Goal: Transaction & Acquisition: Purchase product/service

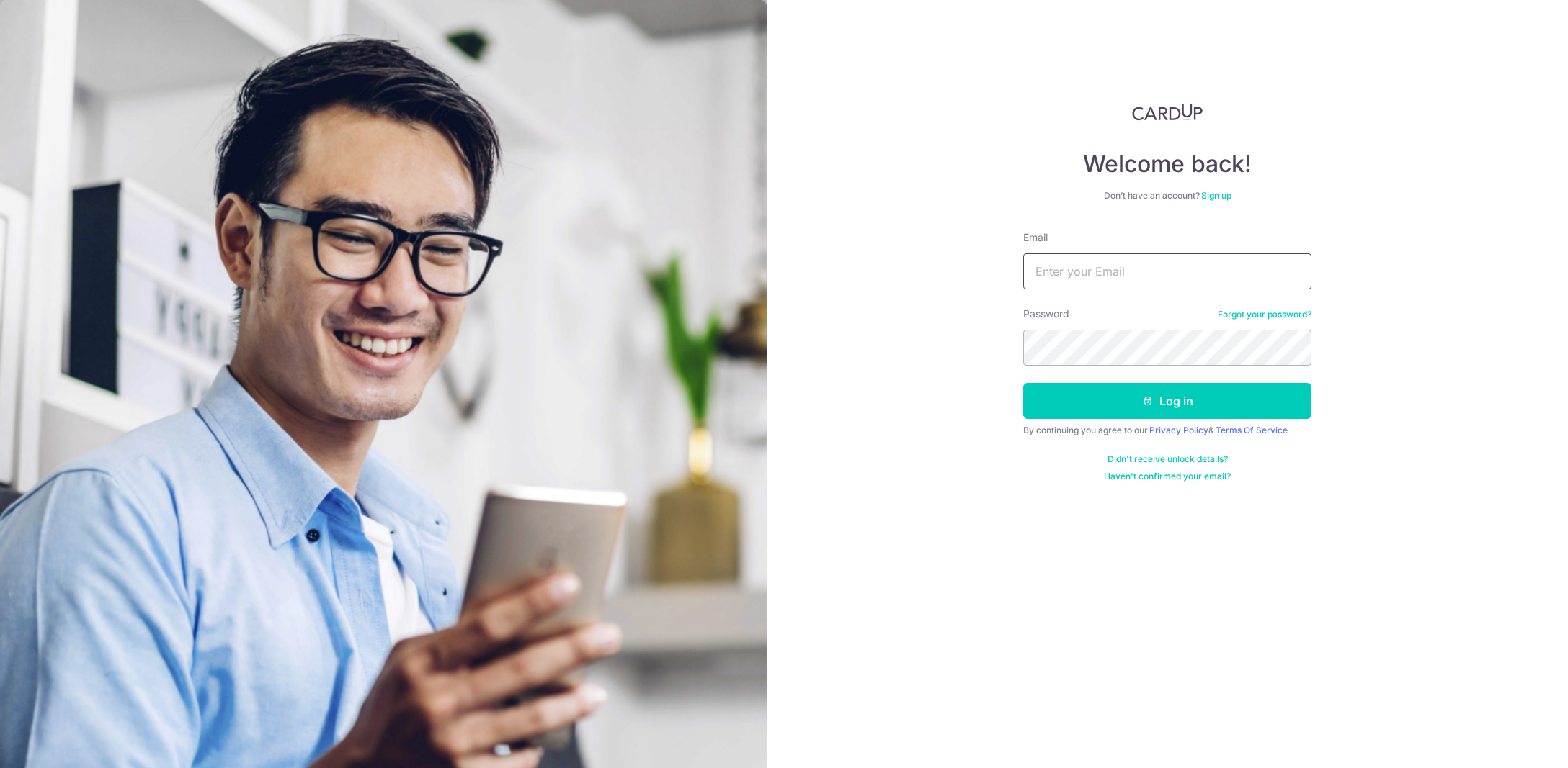
type input "[EMAIL_ADDRESS][DOMAIN_NAME]"
click at [1147, 399] on icon "submit" at bounding box center [1147, 401] width 11 height 11
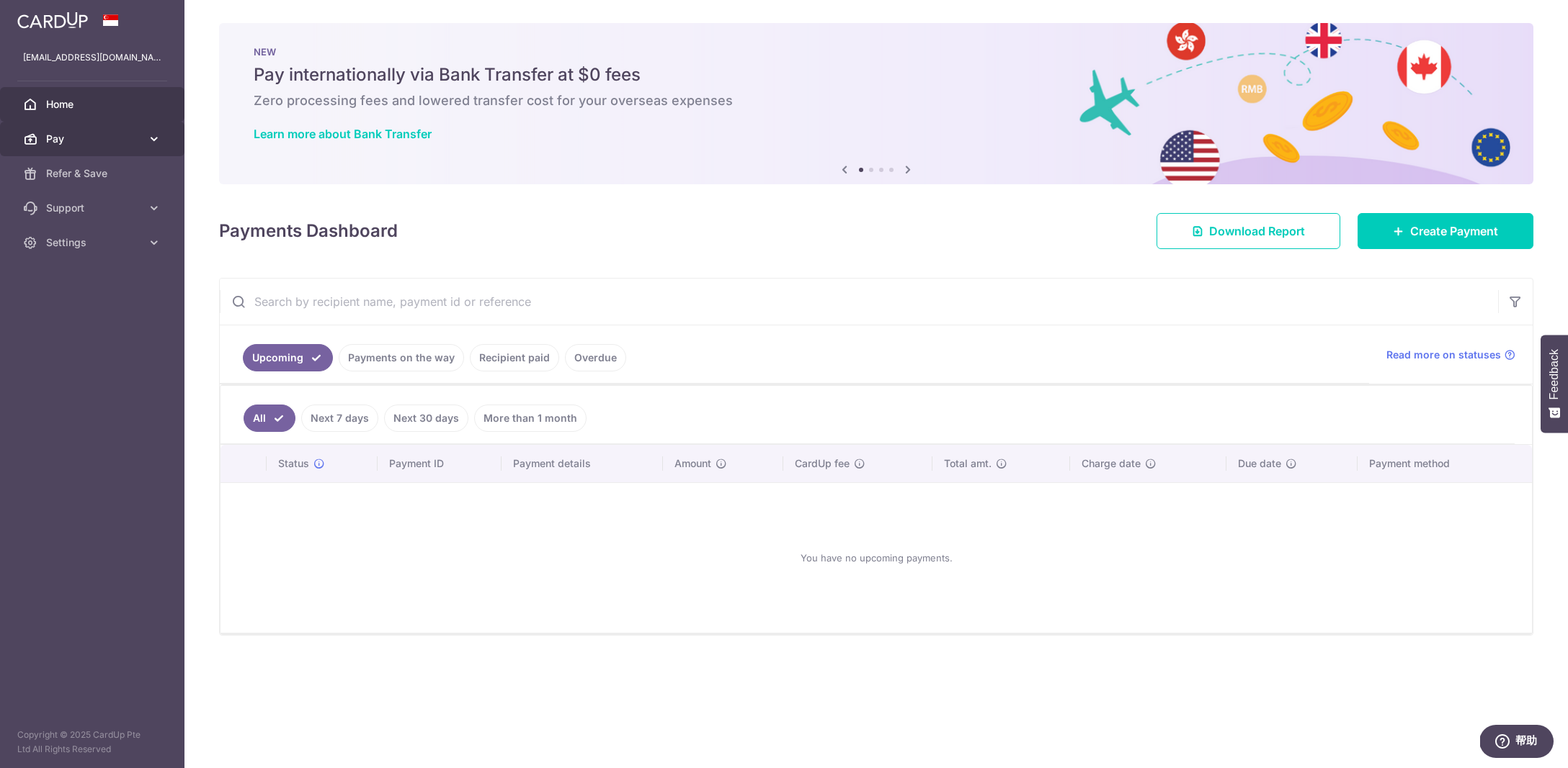
click at [65, 135] on span "Pay" at bounding box center [93, 139] width 95 height 15
click at [77, 183] on link "Payments" at bounding box center [92, 174] width 184 height 35
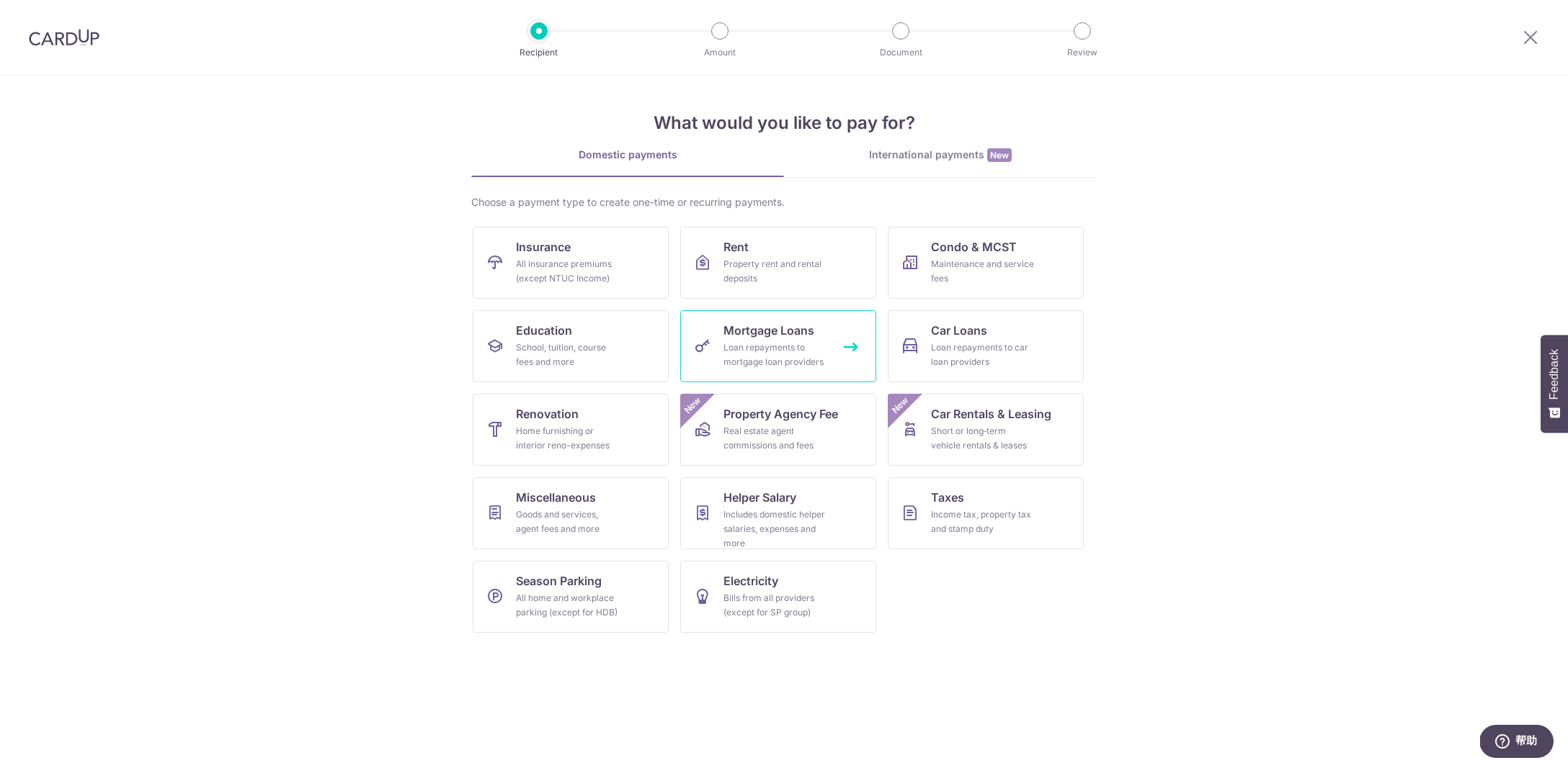
click at [774, 356] on div "Loan repayments to mortgage loan providers" at bounding box center [774, 354] width 104 height 29
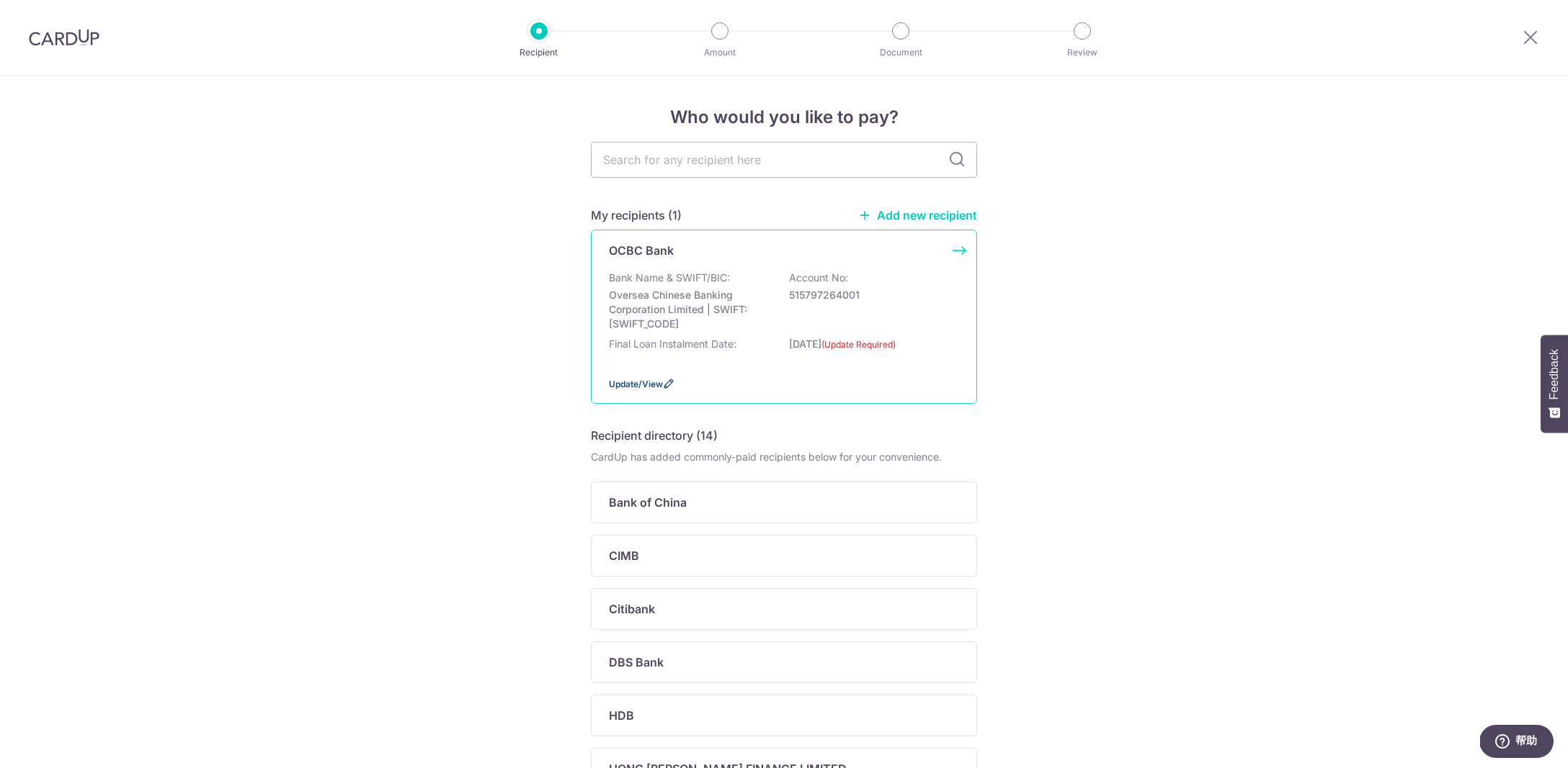
click at [643, 389] on span "Update/View" at bounding box center [636, 384] width 54 height 10
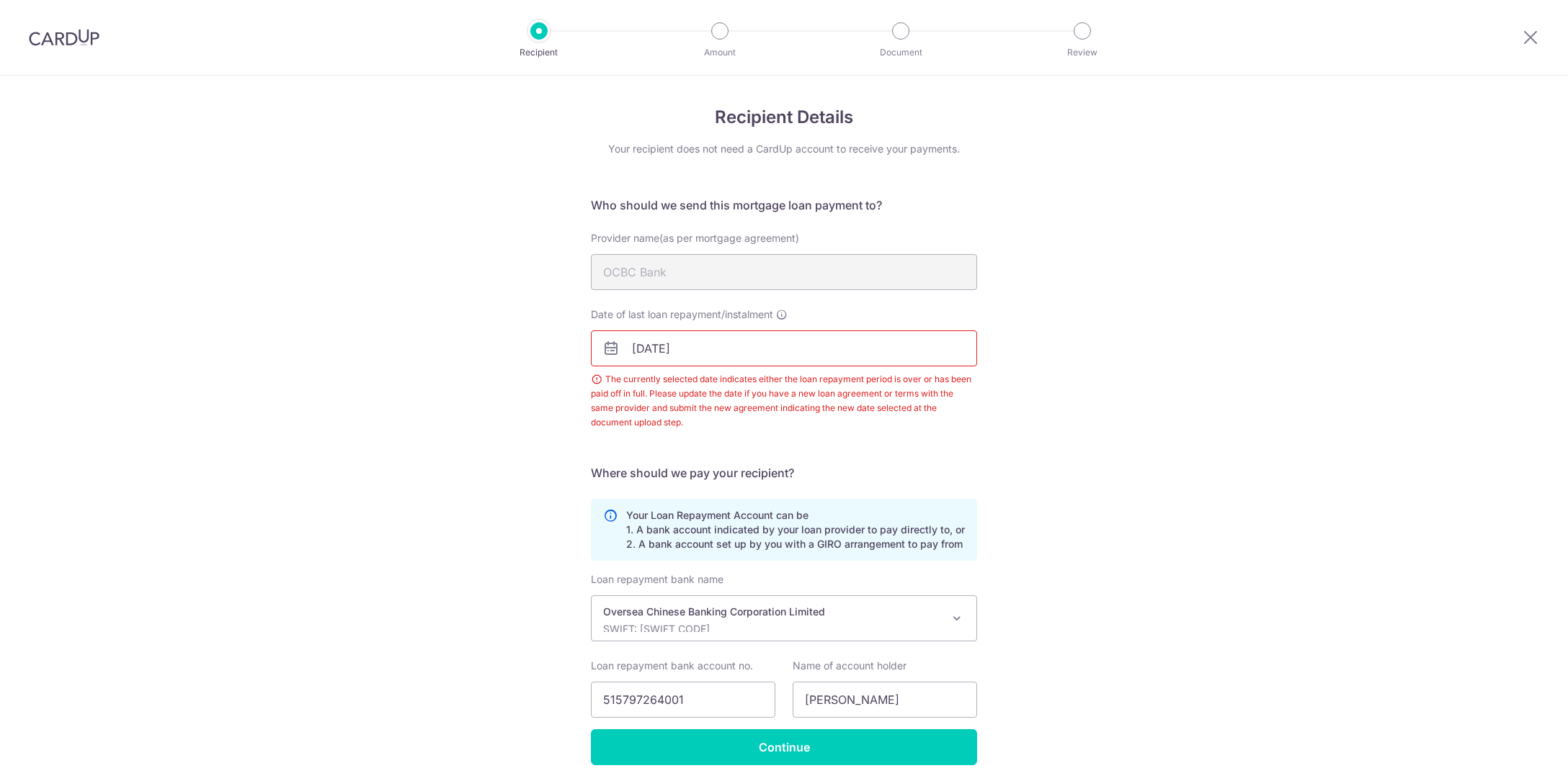
scroll to position [65, 0]
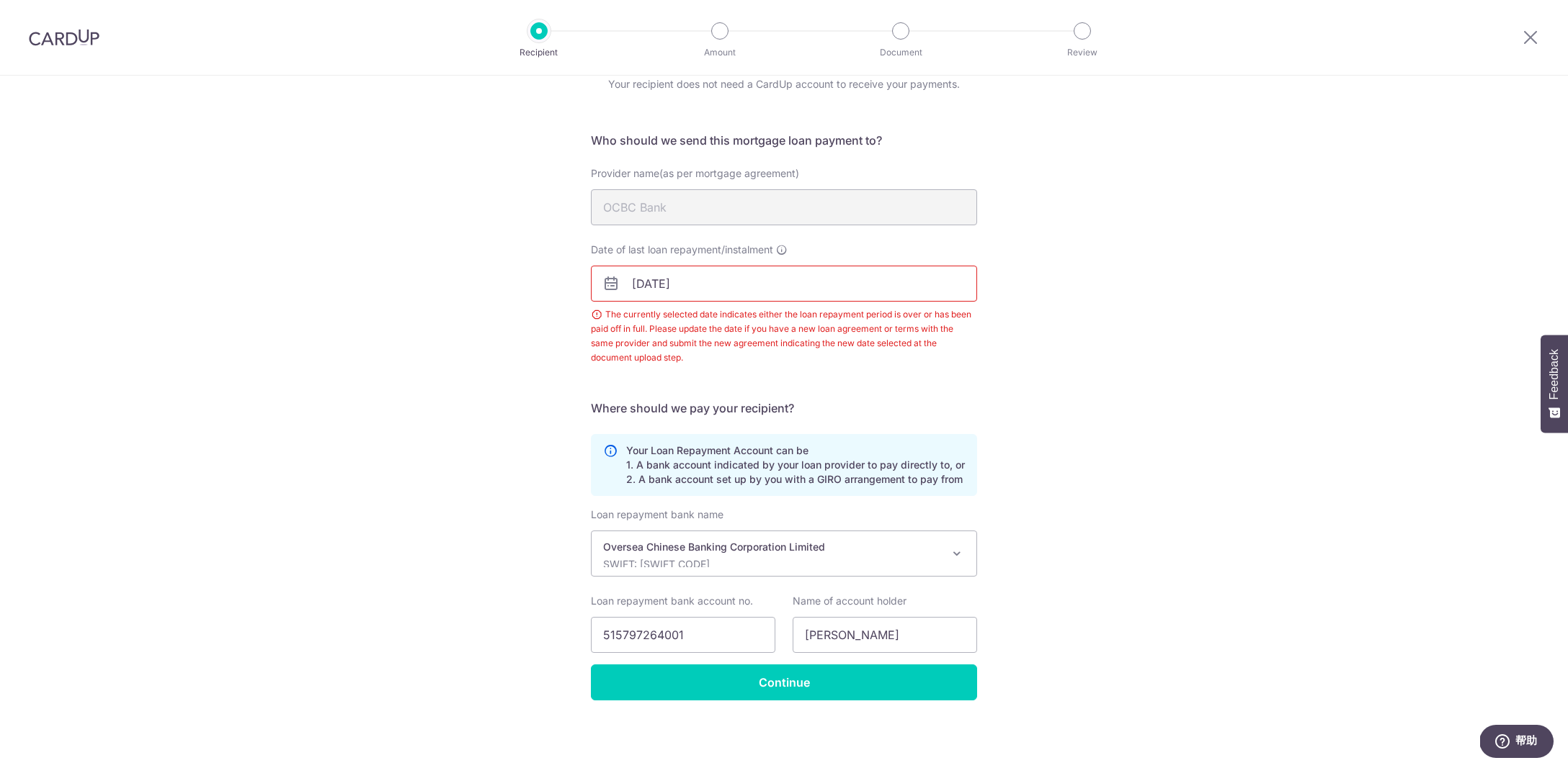
click at [708, 288] on input "[DATE]" at bounding box center [784, 283] width 386 height 36
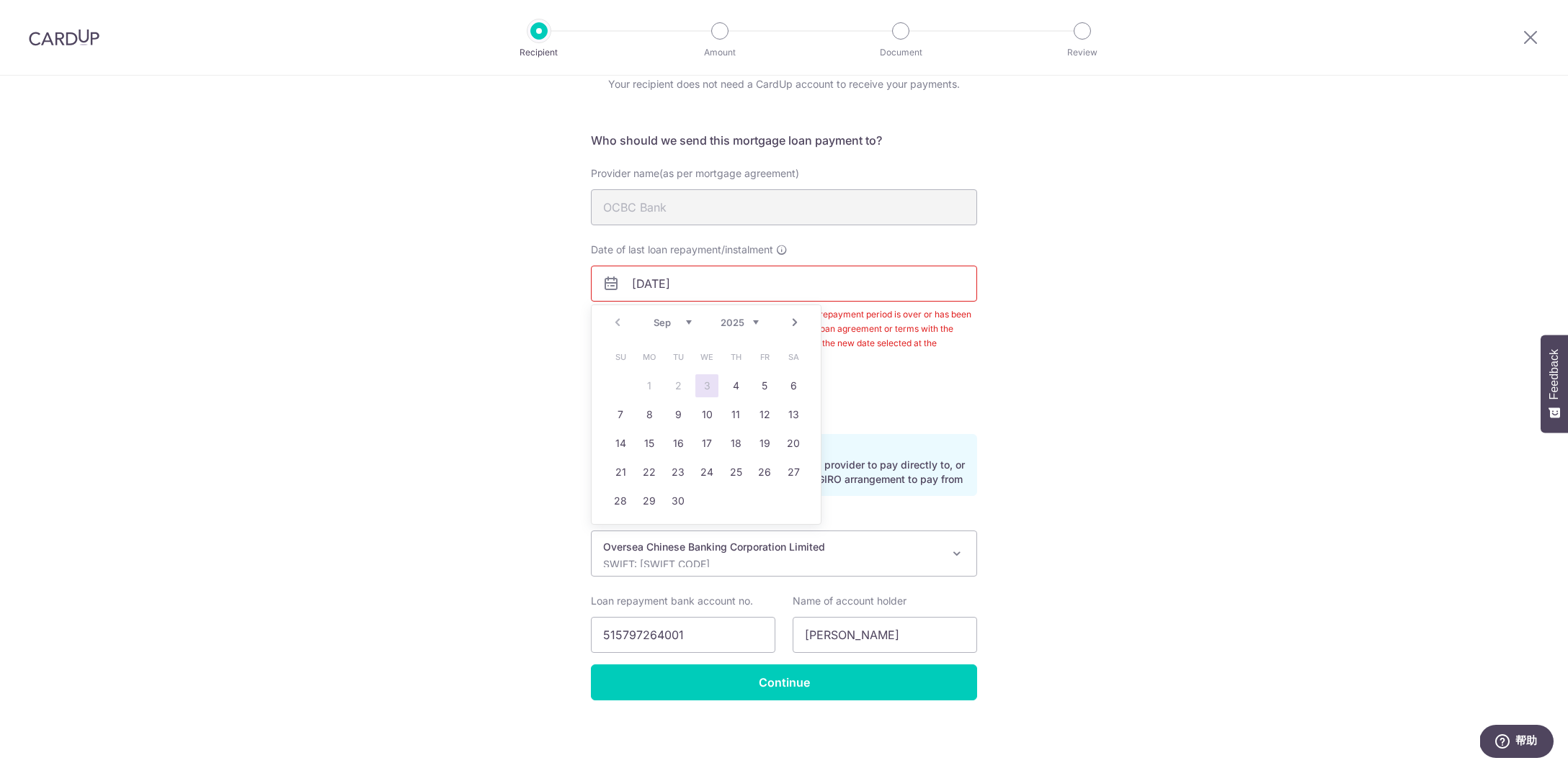
click at [457, 362] on div "Recipient Details Your recipient does not need a CardUp account to receive your…" at bounding box center [784, 389] width 1568 height 758
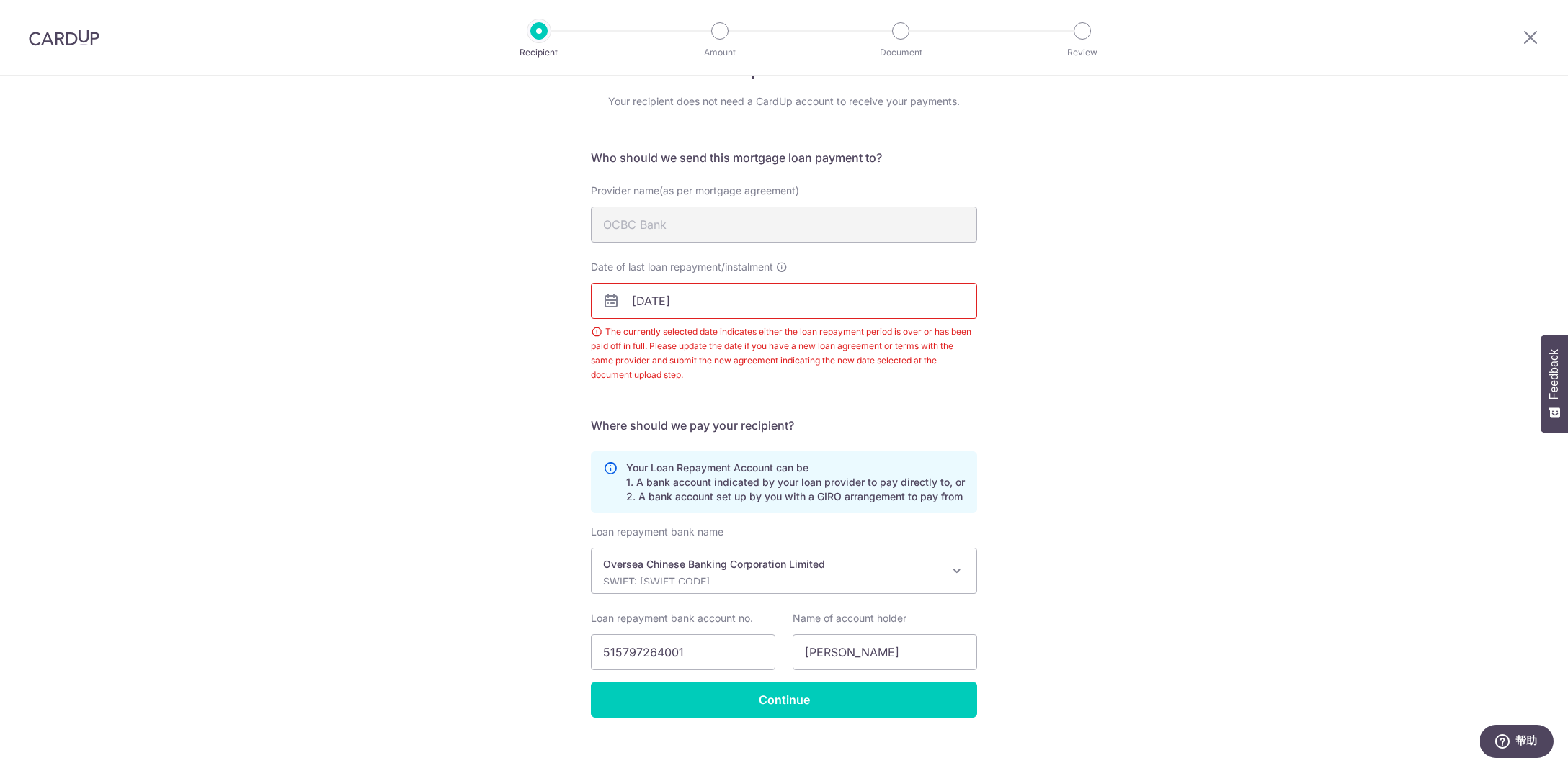
scroll to position [44, 0]
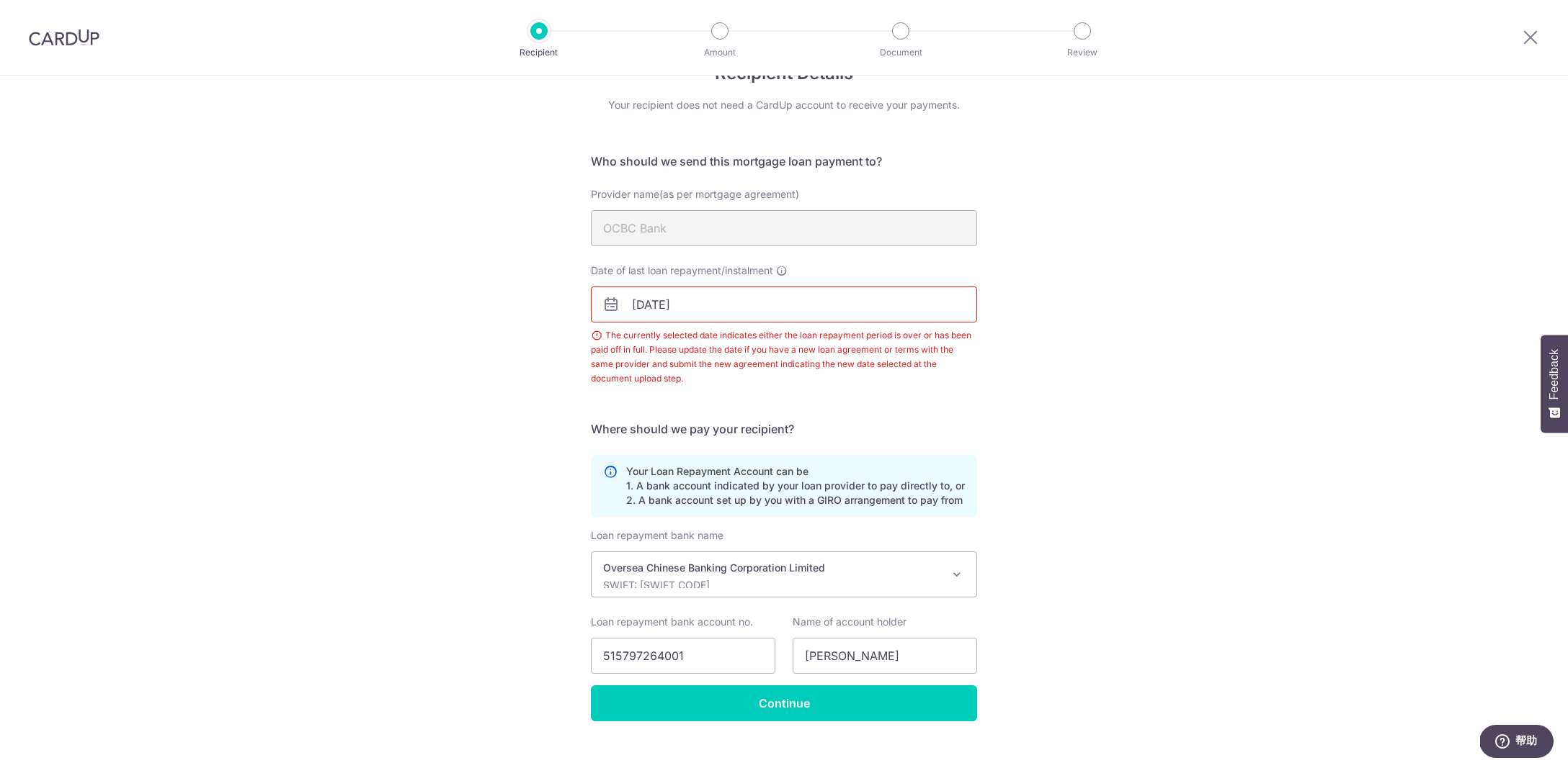
click at [711, 307] on input "29/07/2025" at bounding box center [784, 304] width 386 height 36
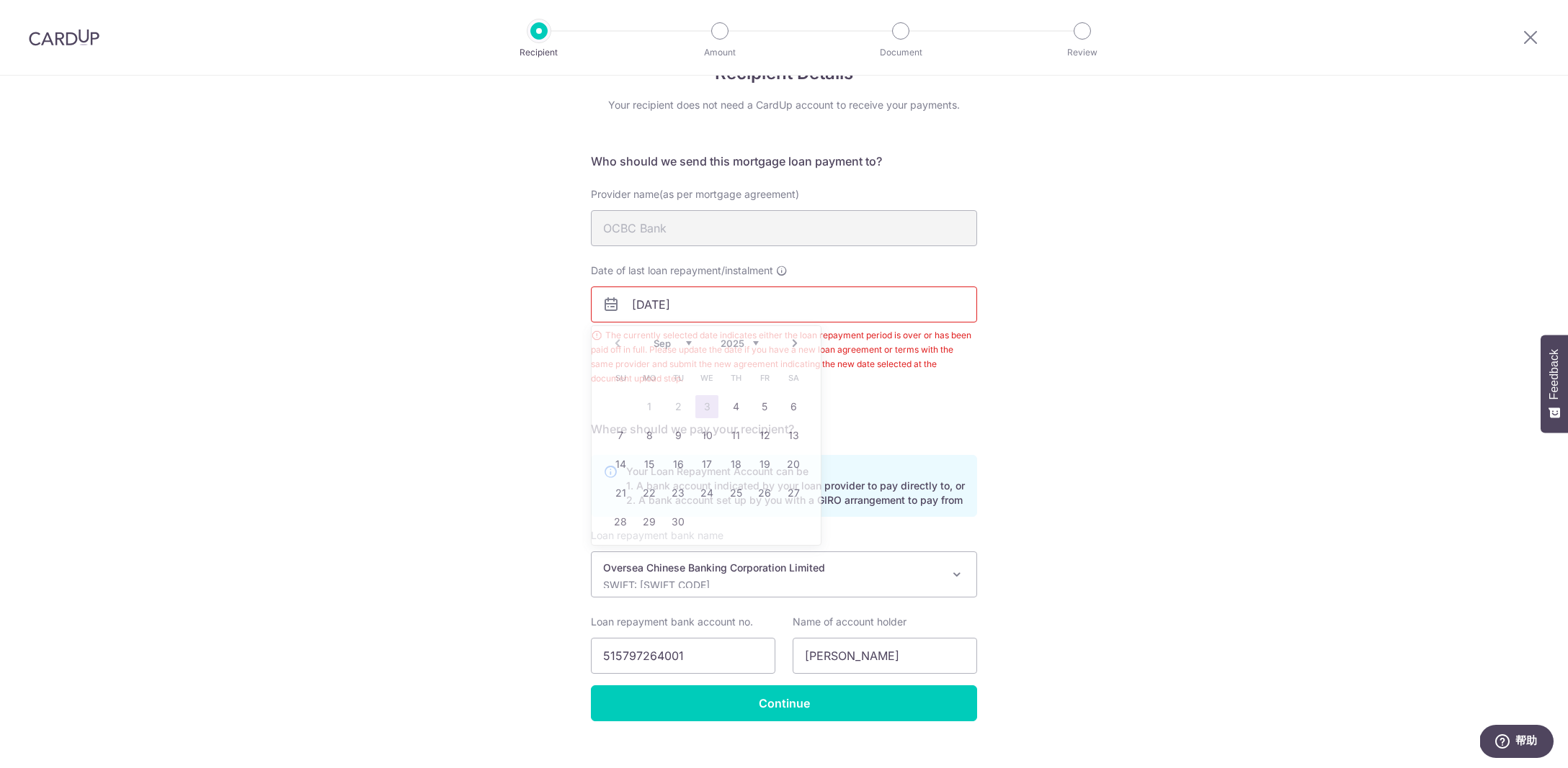
click at [711, 307] on input "29/07/2025" at bounding box center [784, 304] width 386 height 36
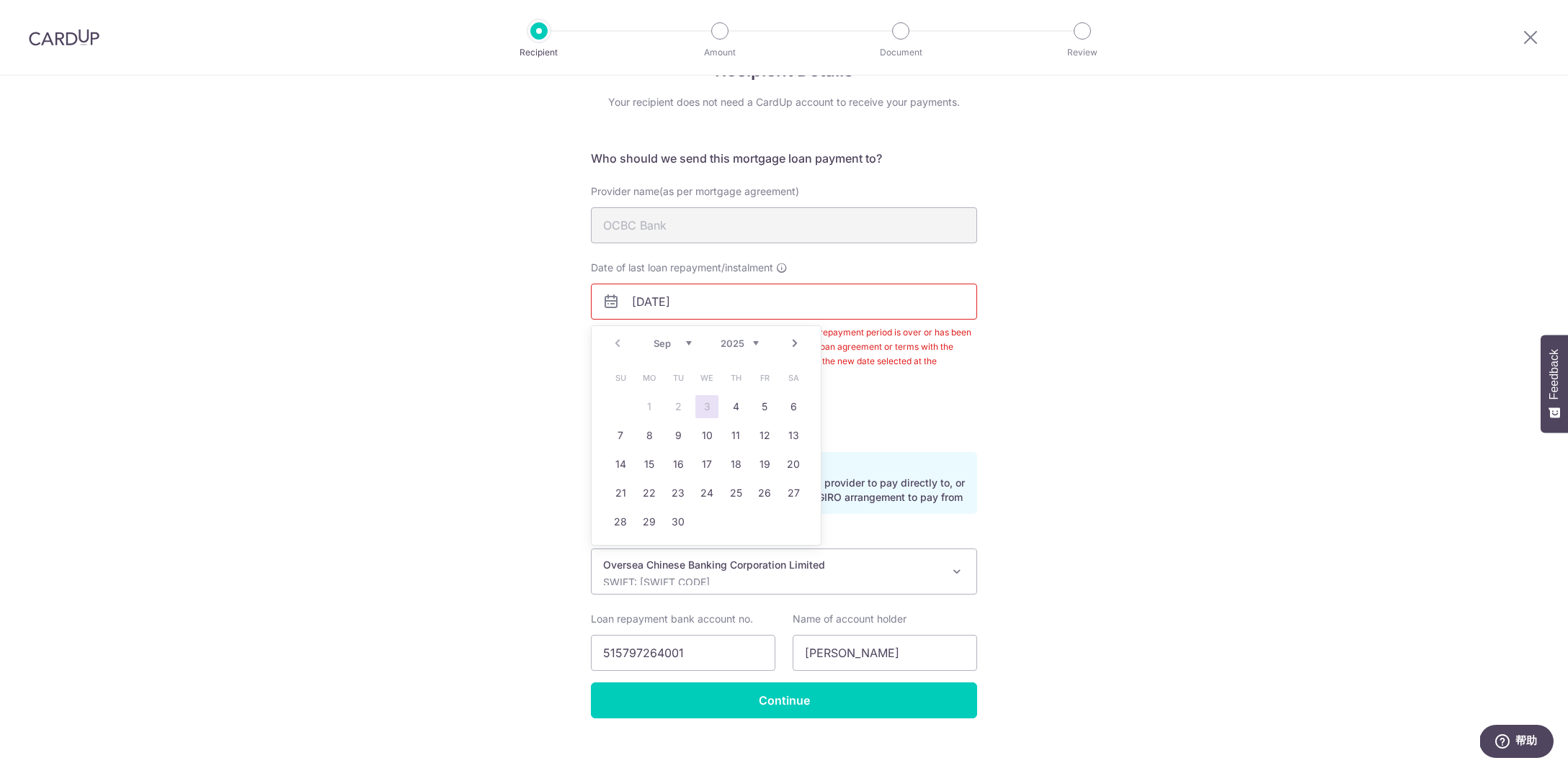
click at [711, 307] on input "29/07/2025" at bounding box center [784, 301] width 386 height 36
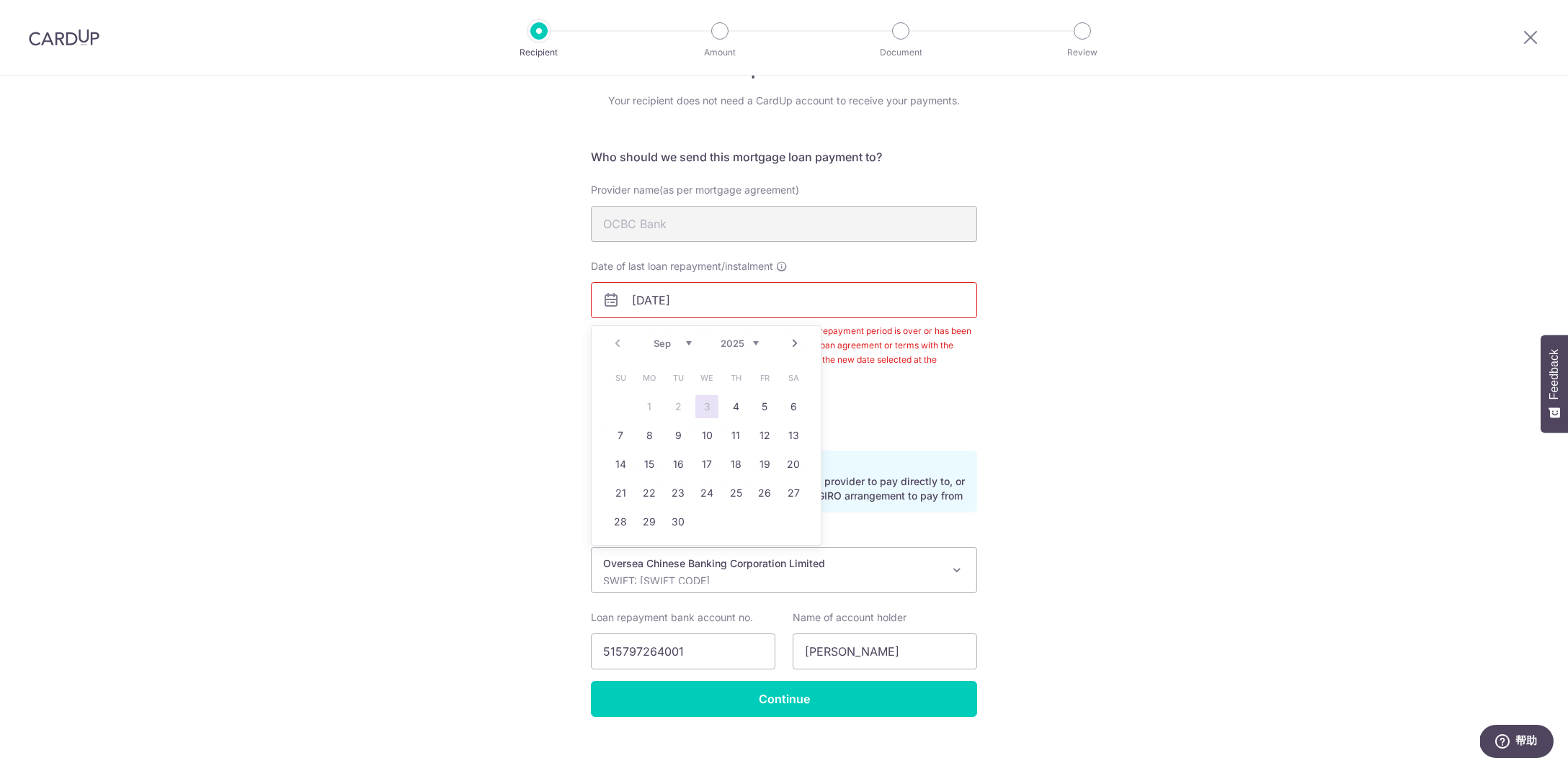
click at [450, 300] on div "Recipient Details Your recipient does not need a CardUp account to receive your…" at bounding box center [784, 406] width 1568 height 758
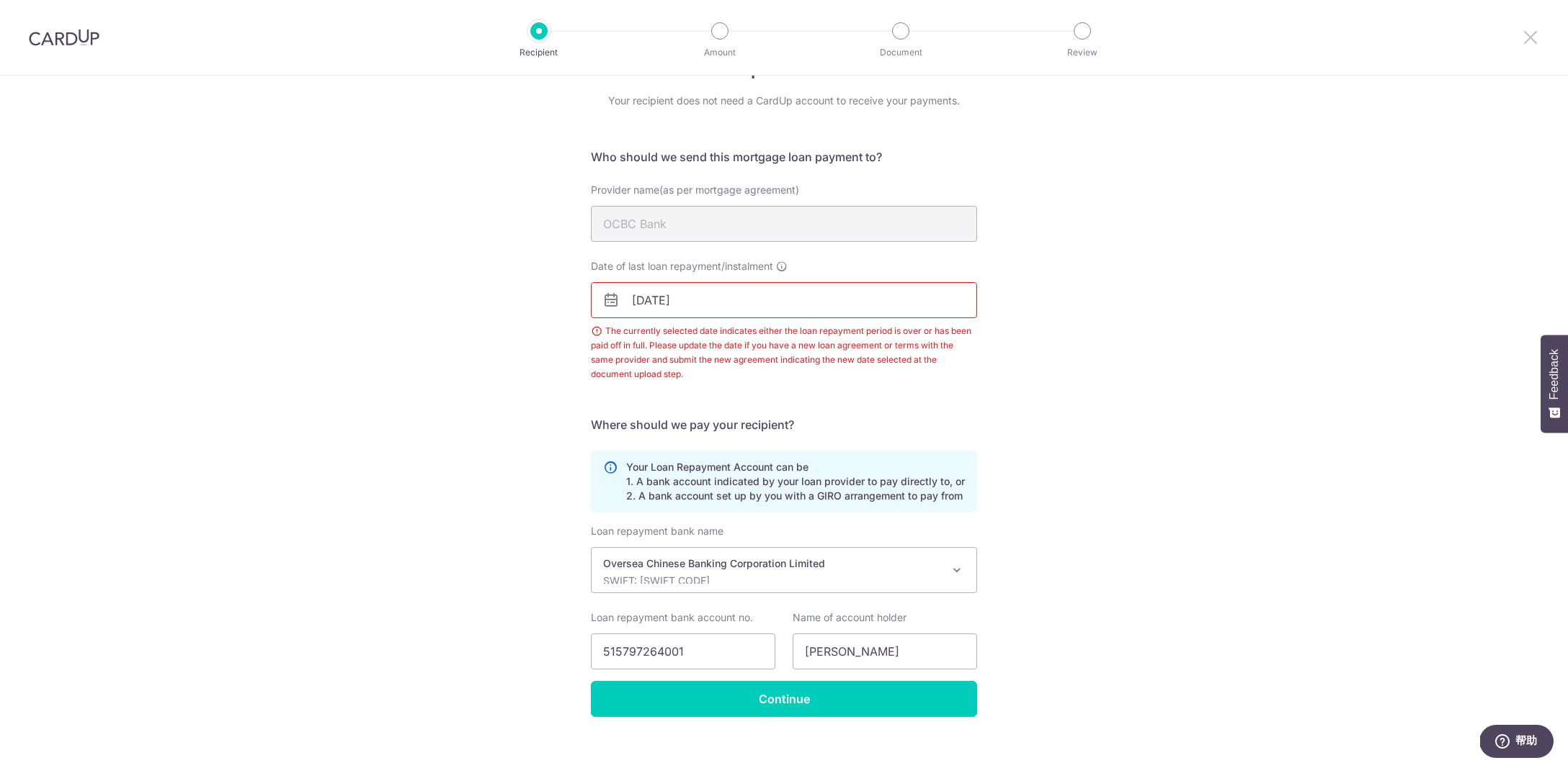
click at [1531, 36] on icon at bounding box center [1530, 37] width 17 height 18
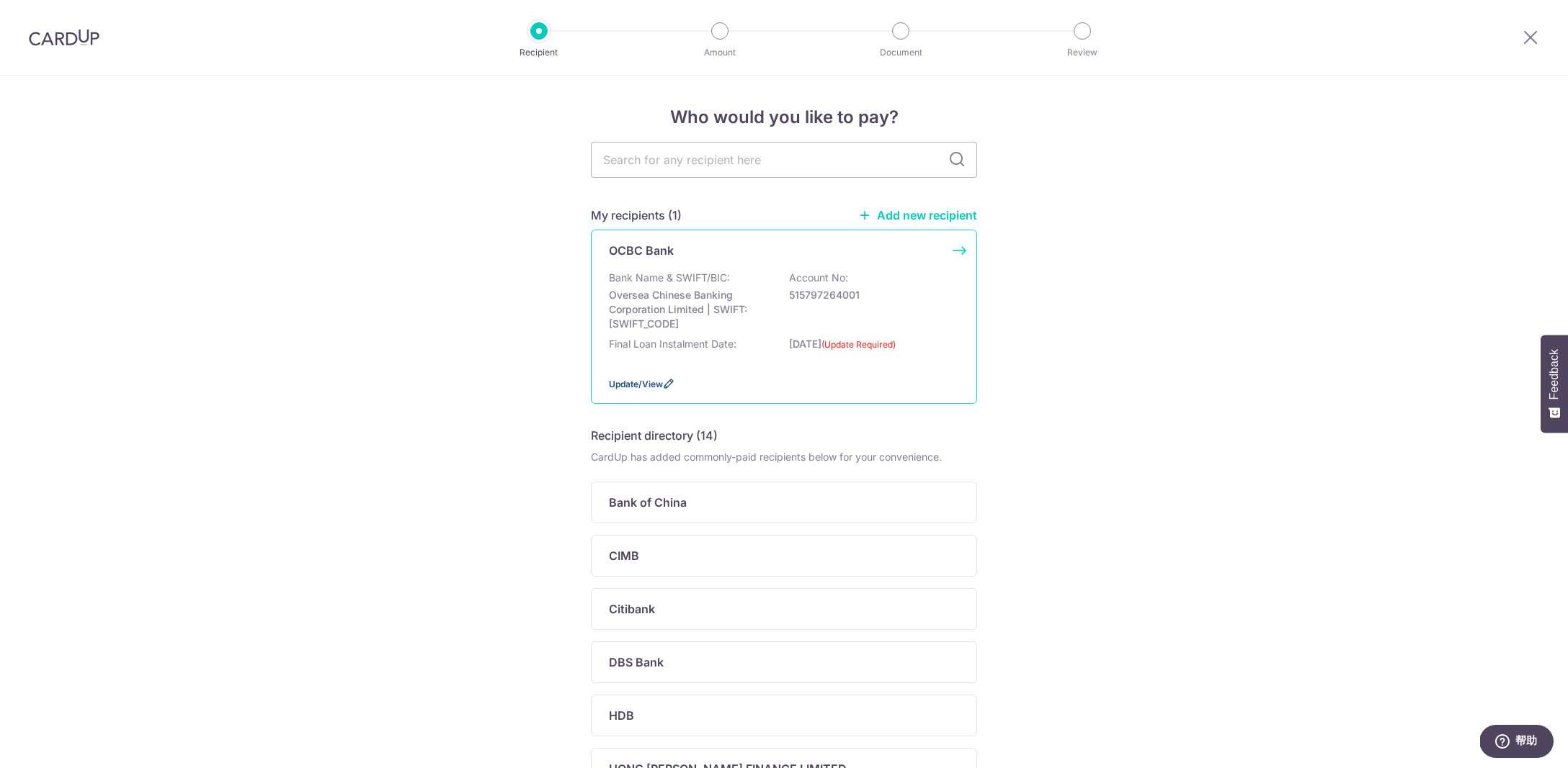
click at [656, 389] on span "Update/View" at bounding box center [636, 384] width 54 height 10
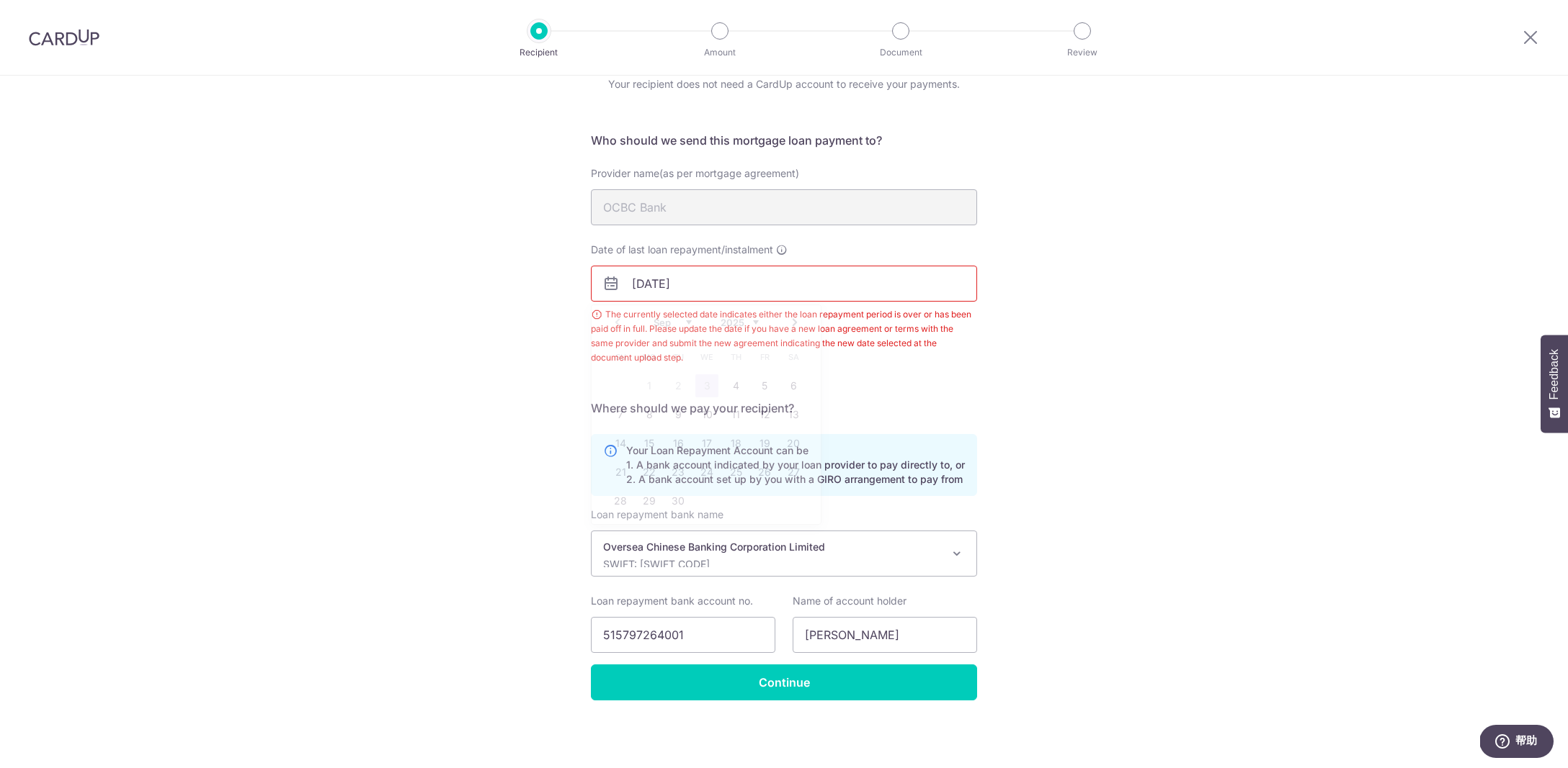
click at [770, 286] on input "[DATE]" at bounding box center [784, 283] width 386 height 36
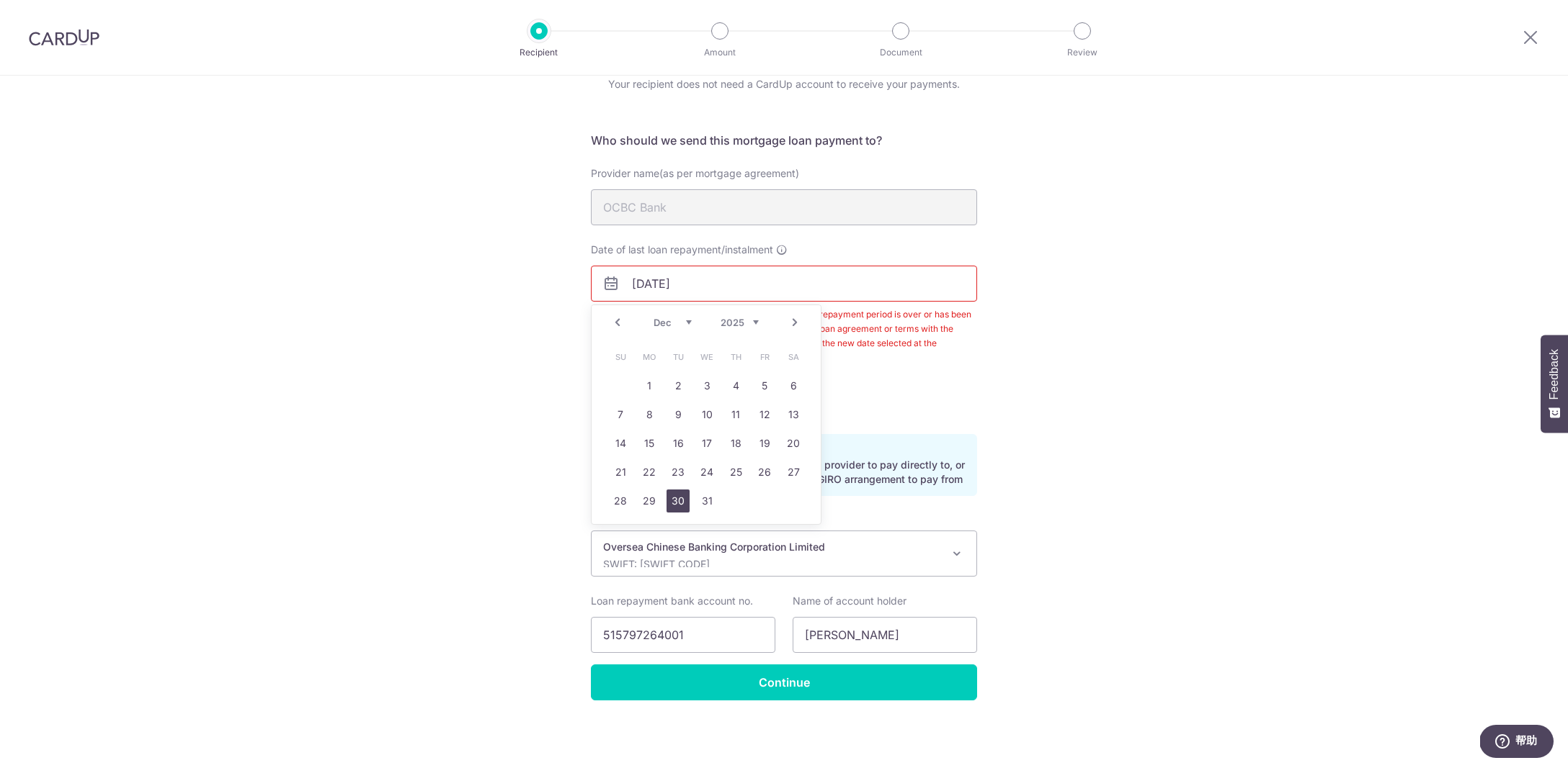
click at [681, 507] on link "30" at bounding box center [677, 501] width 23 height 23
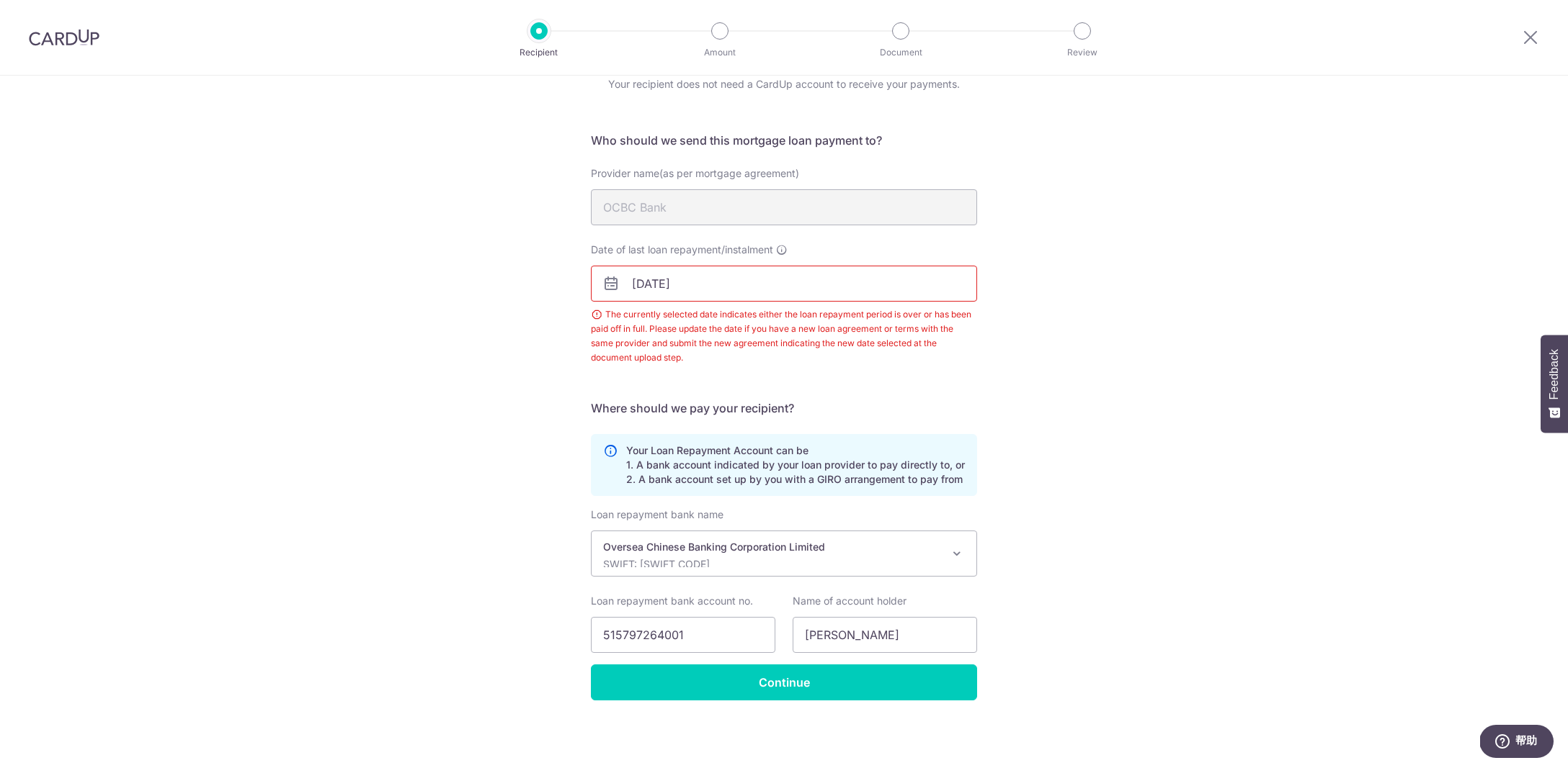
click at [719, 280] on input "30/12/2025" at bounding box center [784, 283] width 386 height 36
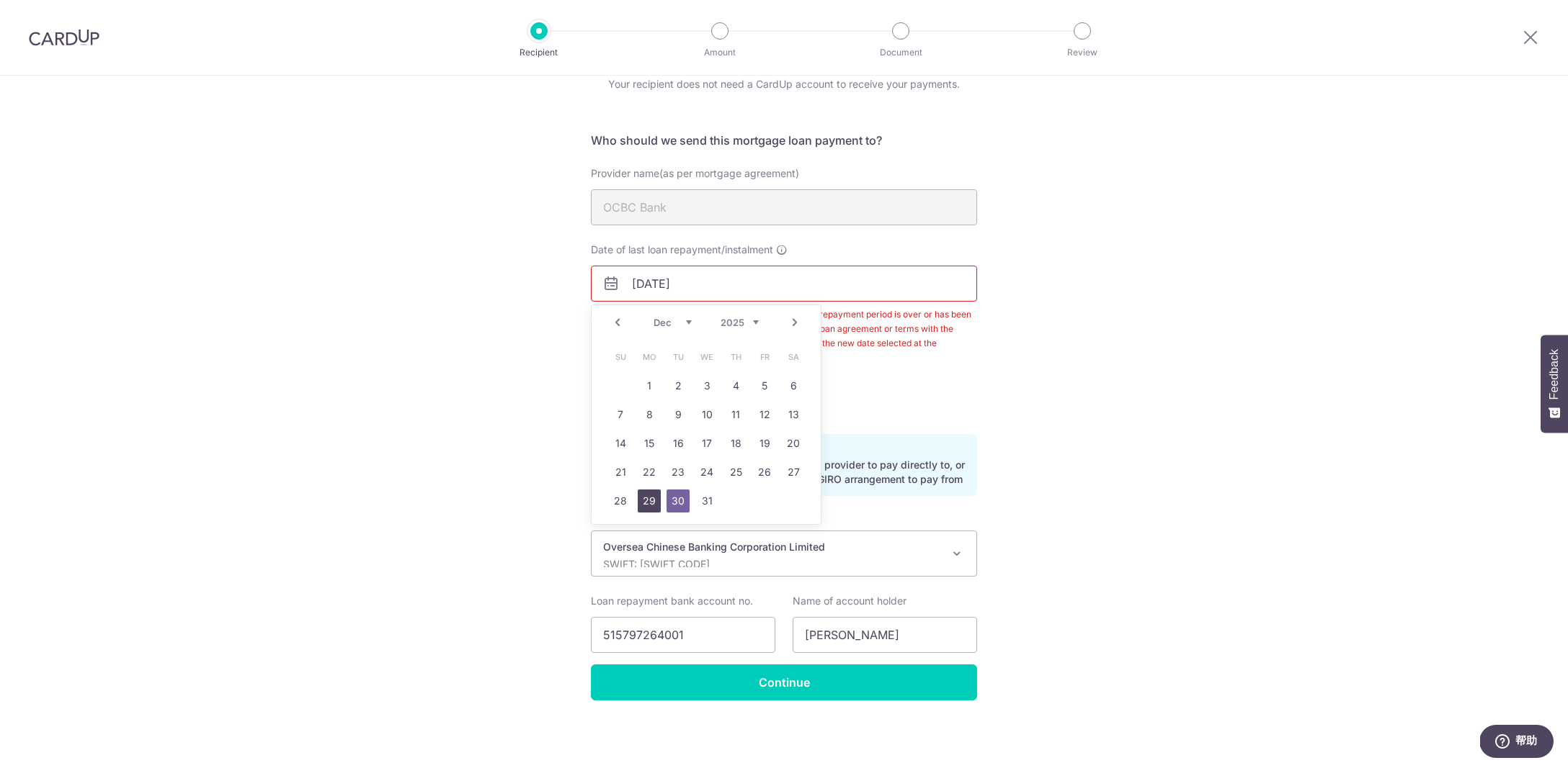
click at [649, 504] on link "29" at bounding box center [649, 501] width 23 height 23
type input "[DATE]"
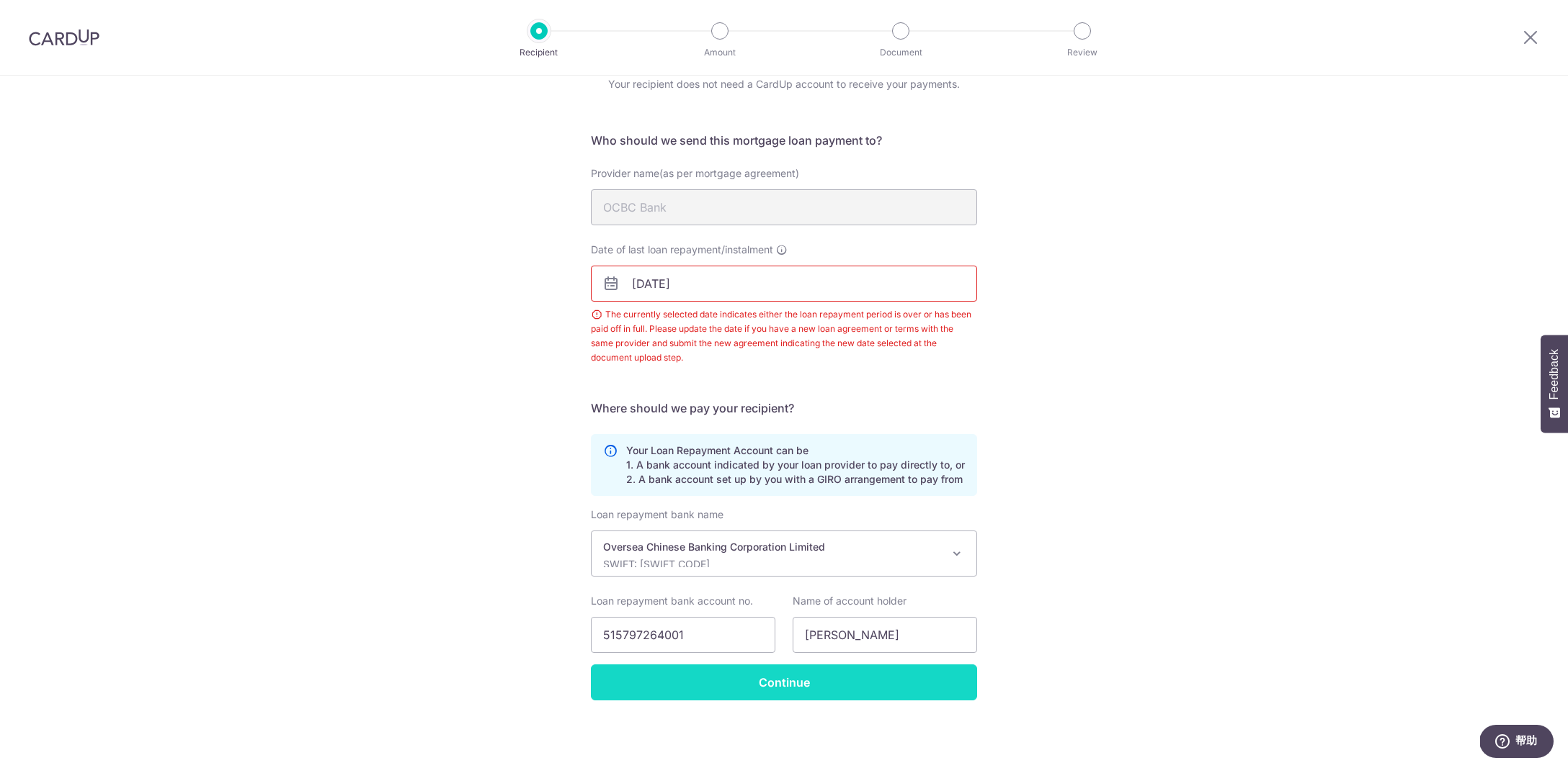
click at [763, 692] on input "Continue" at bounding box center [784, 682] width 386 height 36
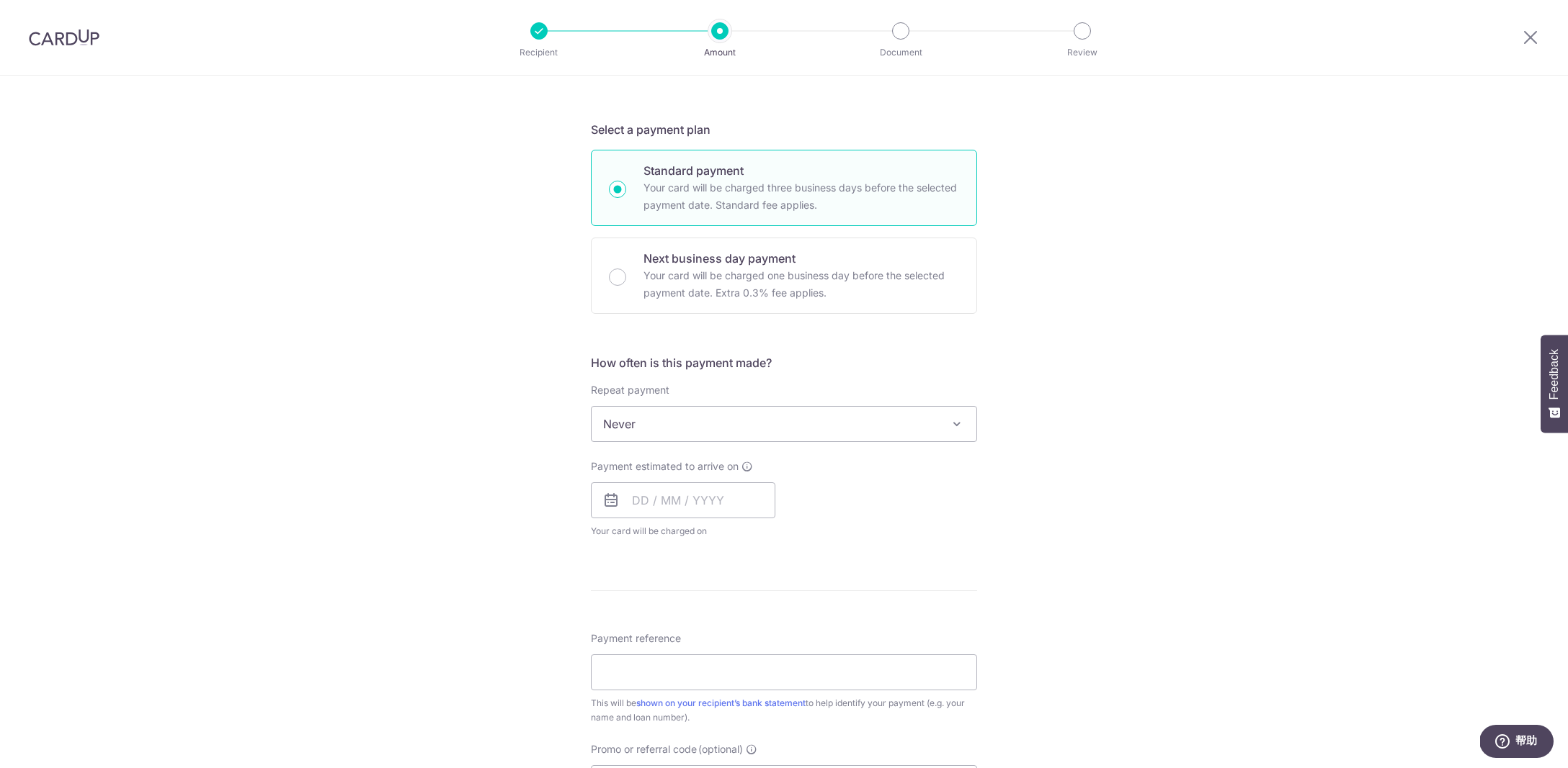
scroll to position [280, 0]
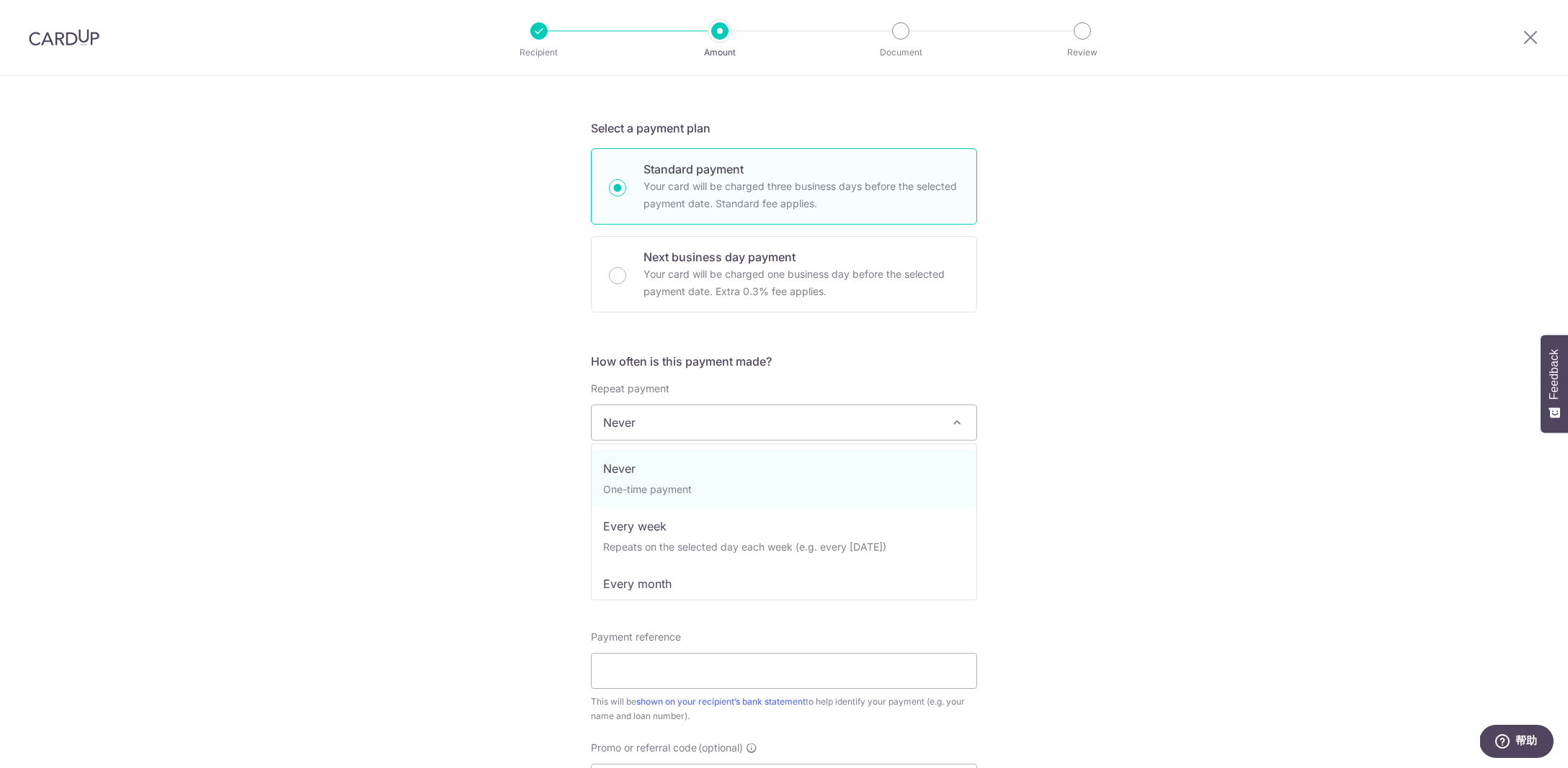
click at [774, 421] on span "Never" at bounding box center [783, 423] width 385 height 35
select select "3"
type input "[DATE]"
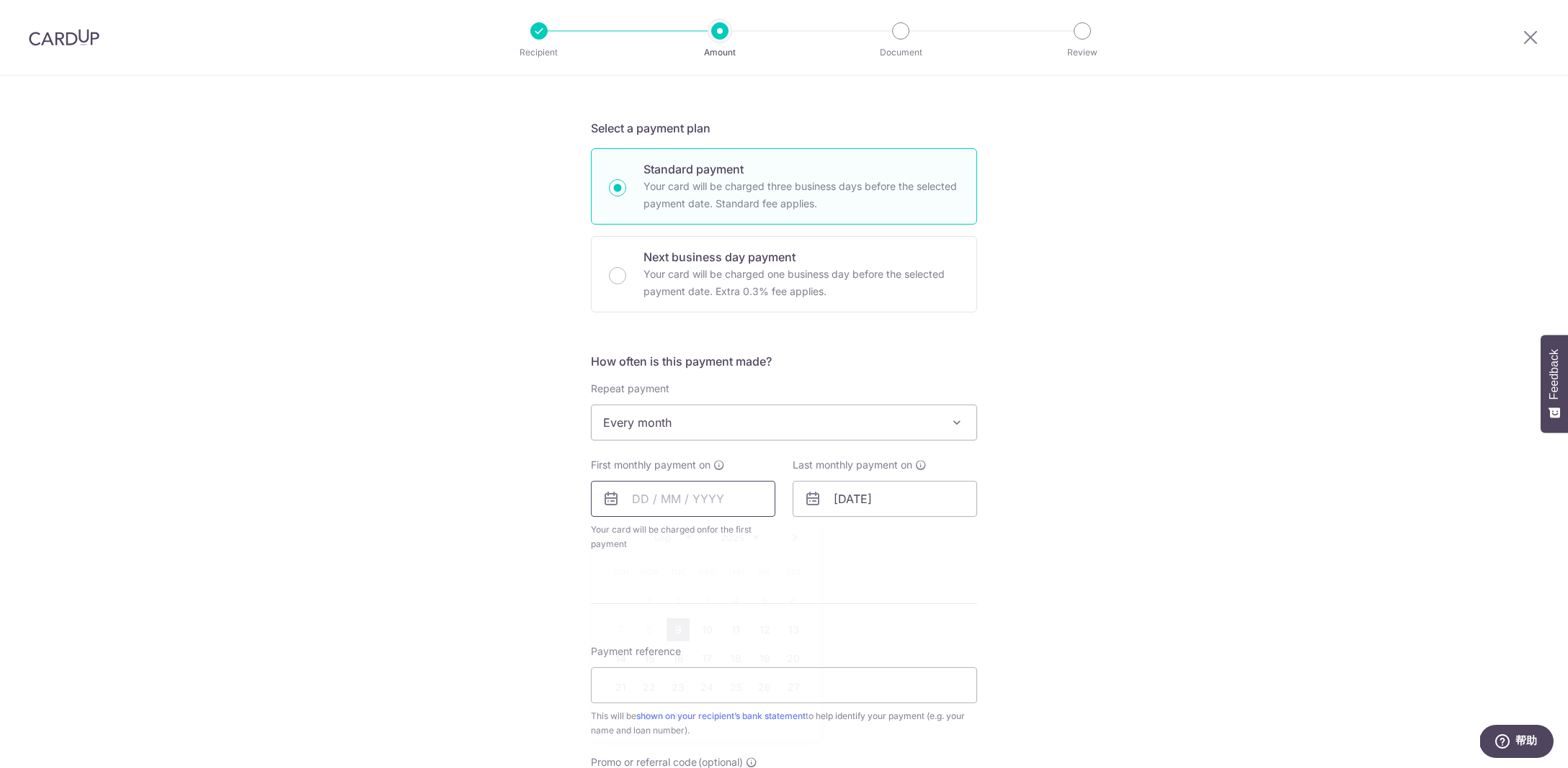
click at [681, 496] on input "text" at bounding box center [683, 498] width 184 height 36
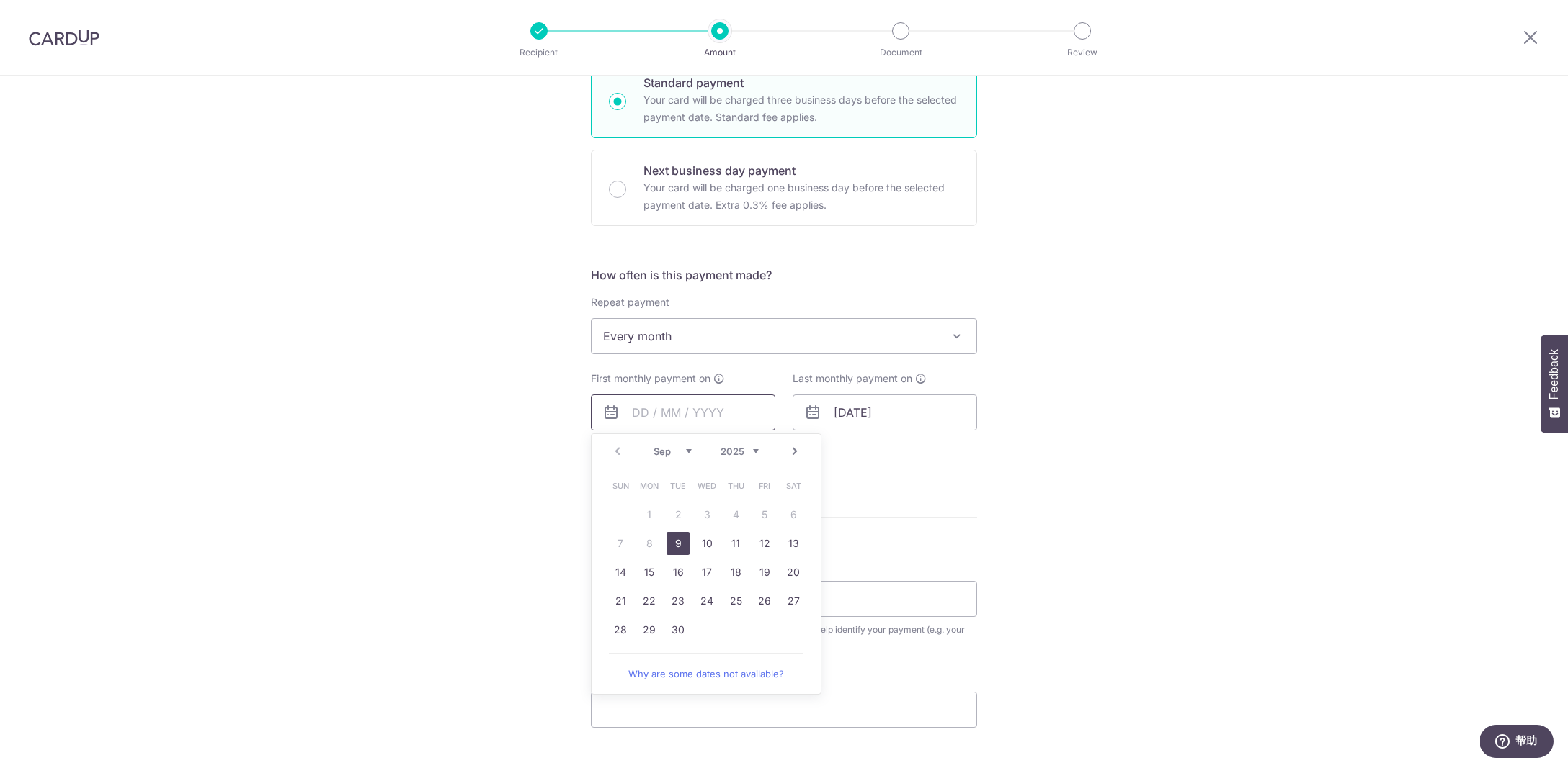
scroll to position [368, 0]
click at [641, 630] on link "29" at bounding box center [649, 628] width 23 height 23
type input "[DATE]"
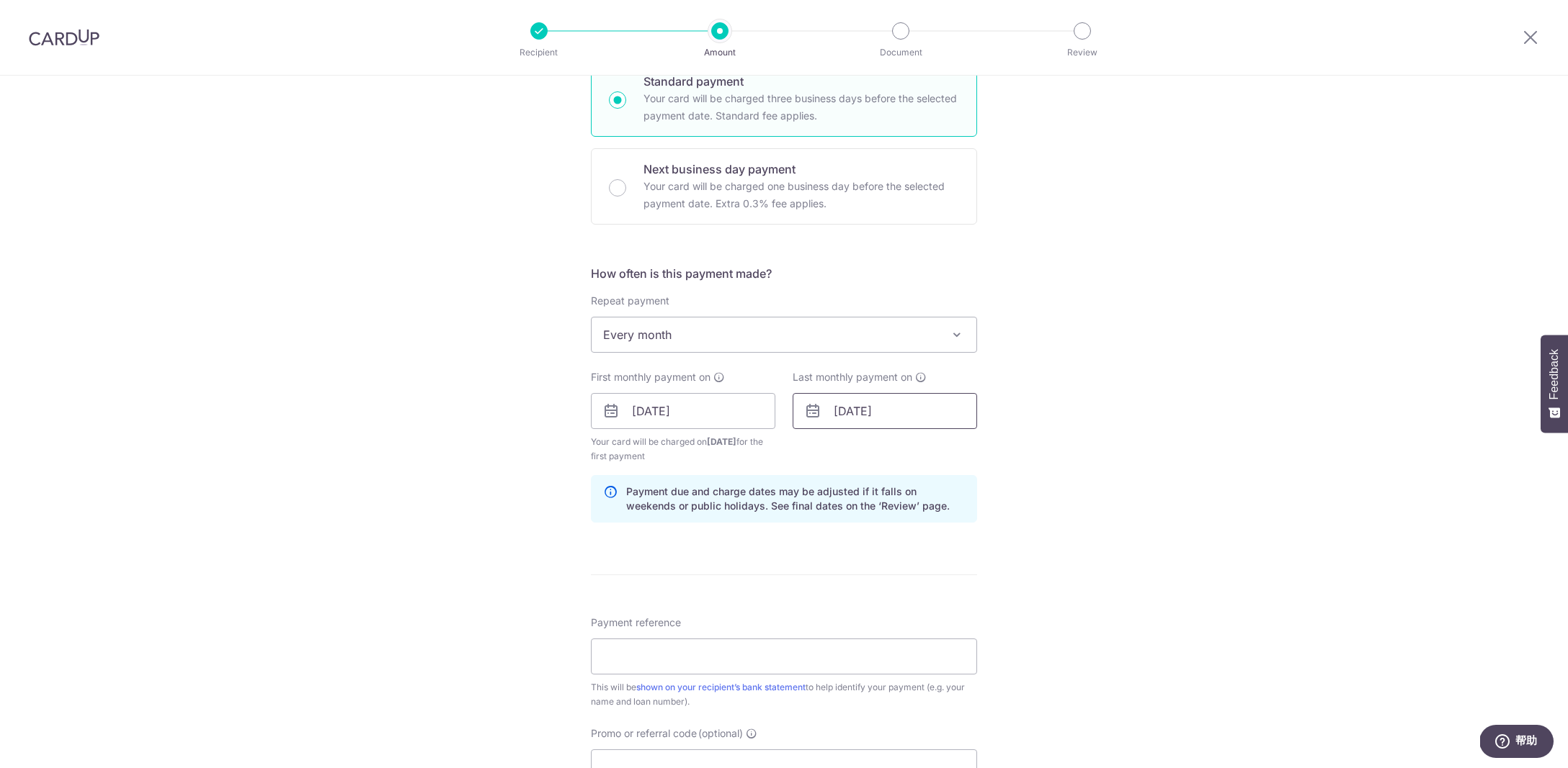
click at [874, 409] on input "29/12/2025" at bounding box center [884, 411] width 184 height 36
click at [1063, 418] on div "Tell us more about your payment Enter payment amount SGD Select Card Select opt…" at bounding box center [784, 395] width 1568 height 1376
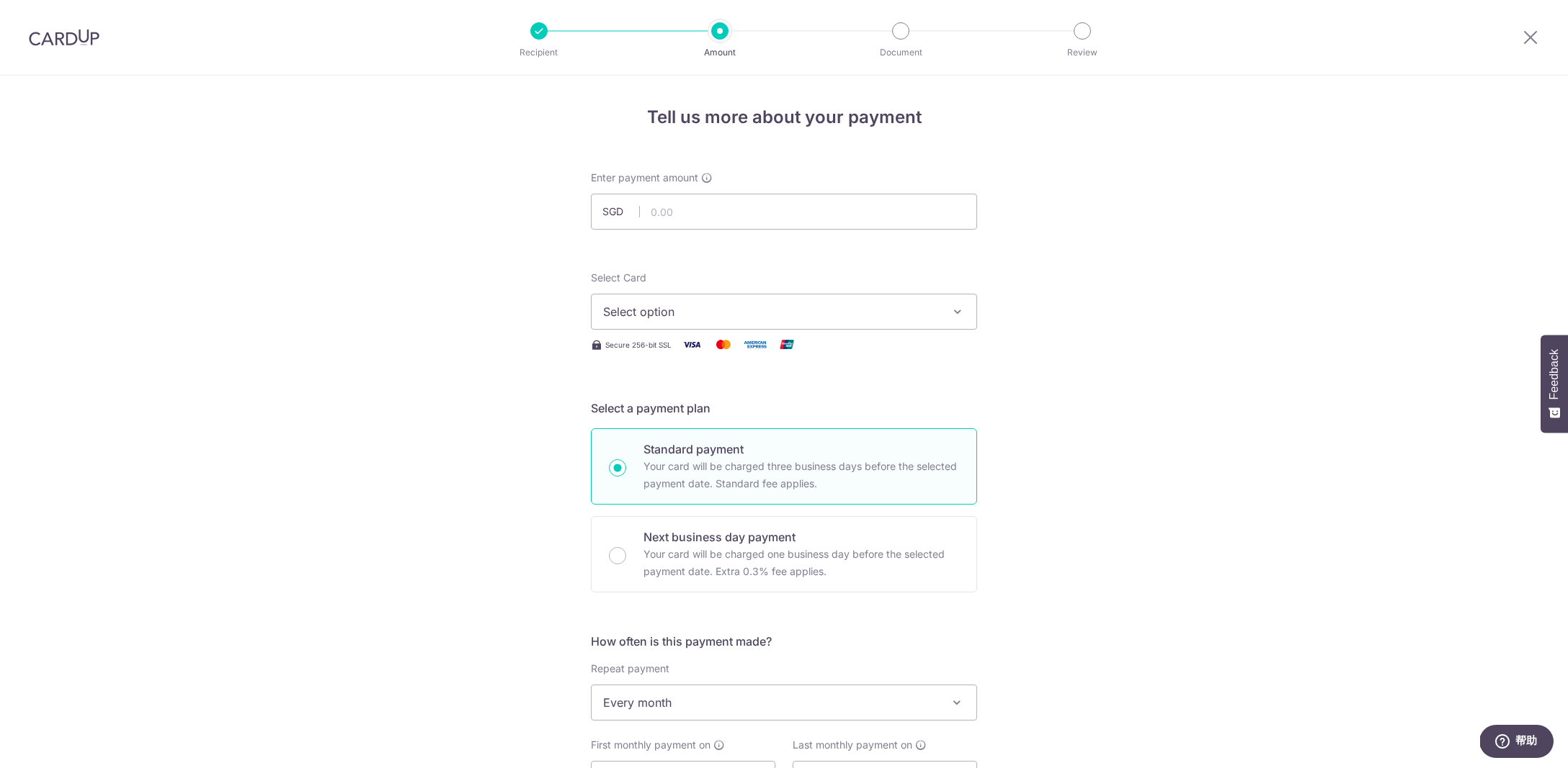
scroll to position [0, 0]
click at [783, 225] on input "text" at bounding box center [784, 211] width 386 height 36
type input "2,326.10"
click at [751, 311] on span "Select option" at bounding box center [771, 312] width 336 height 17
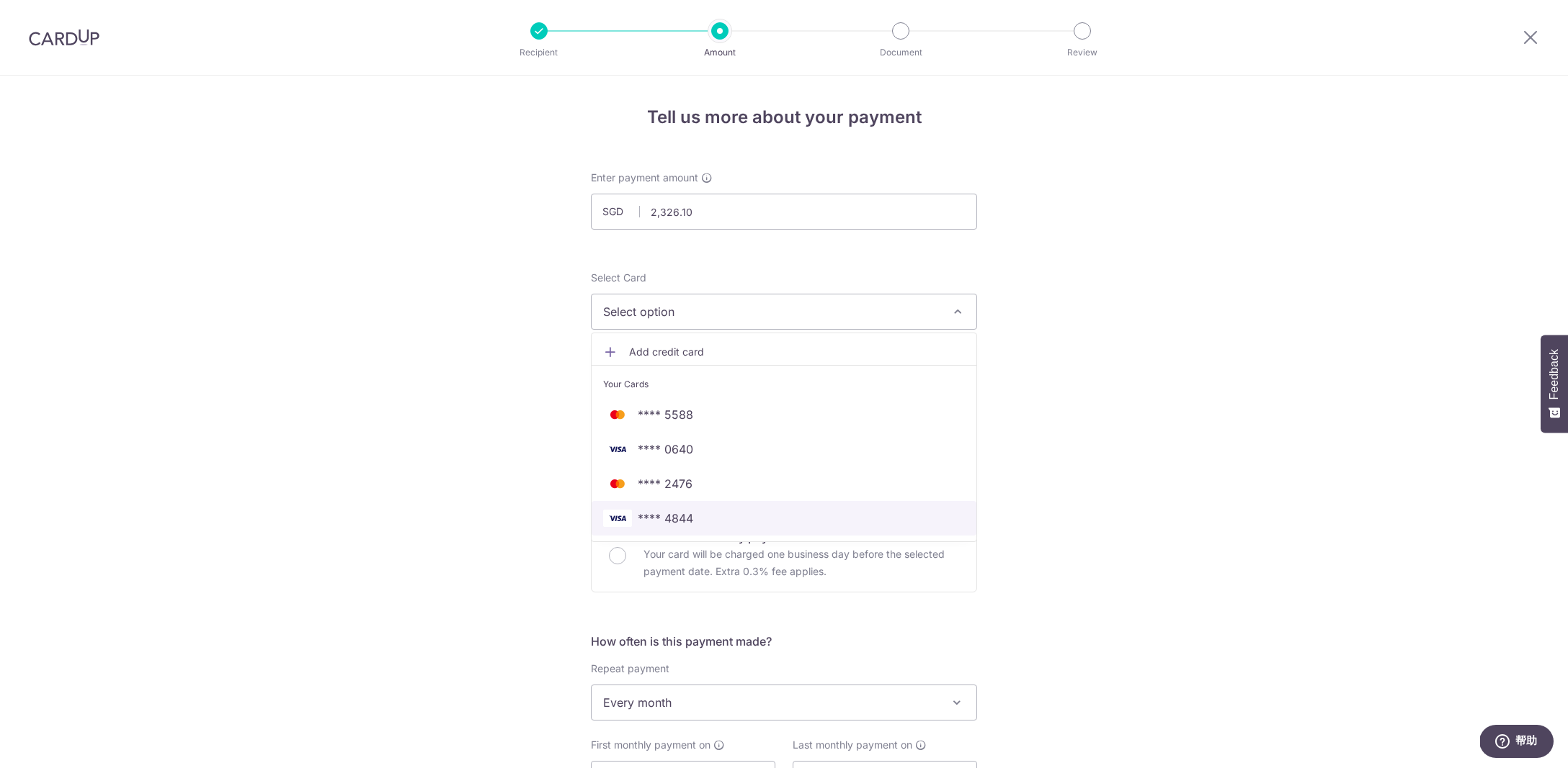
click at [677, 513] on span "**** 4844" at bounding box center [665, 518] width 56 height 17
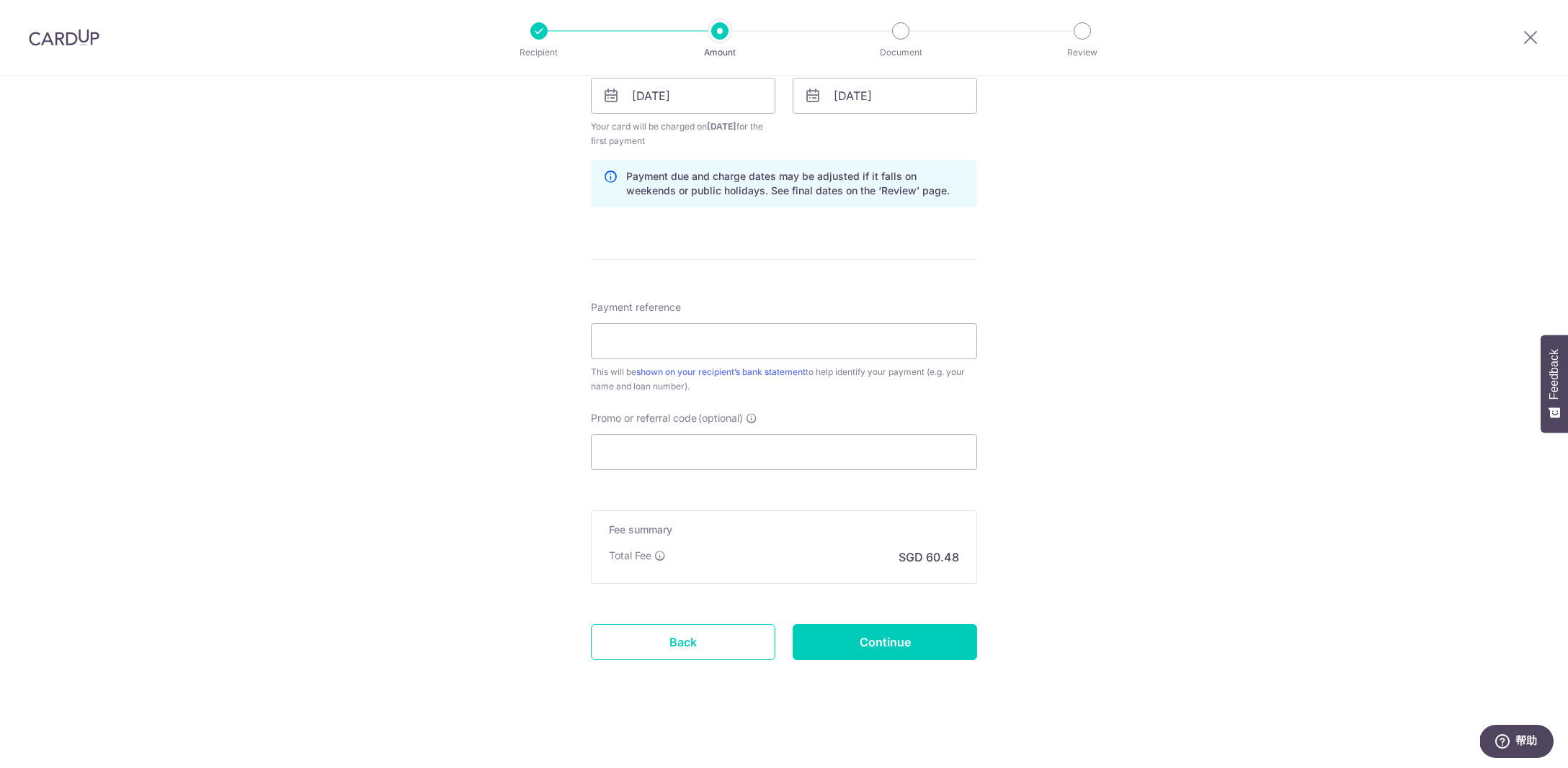
scroll to position [683, 0]
click at [848, 344] on input "Payment reference" at bounding box center [784, 341] width 386 height 36
type input "Mortgg"
click at [810, 451] on input "Promo or referral code (optional)" at bounding box center [784, 452] width 386 height 36
paste input "3HOME25R"
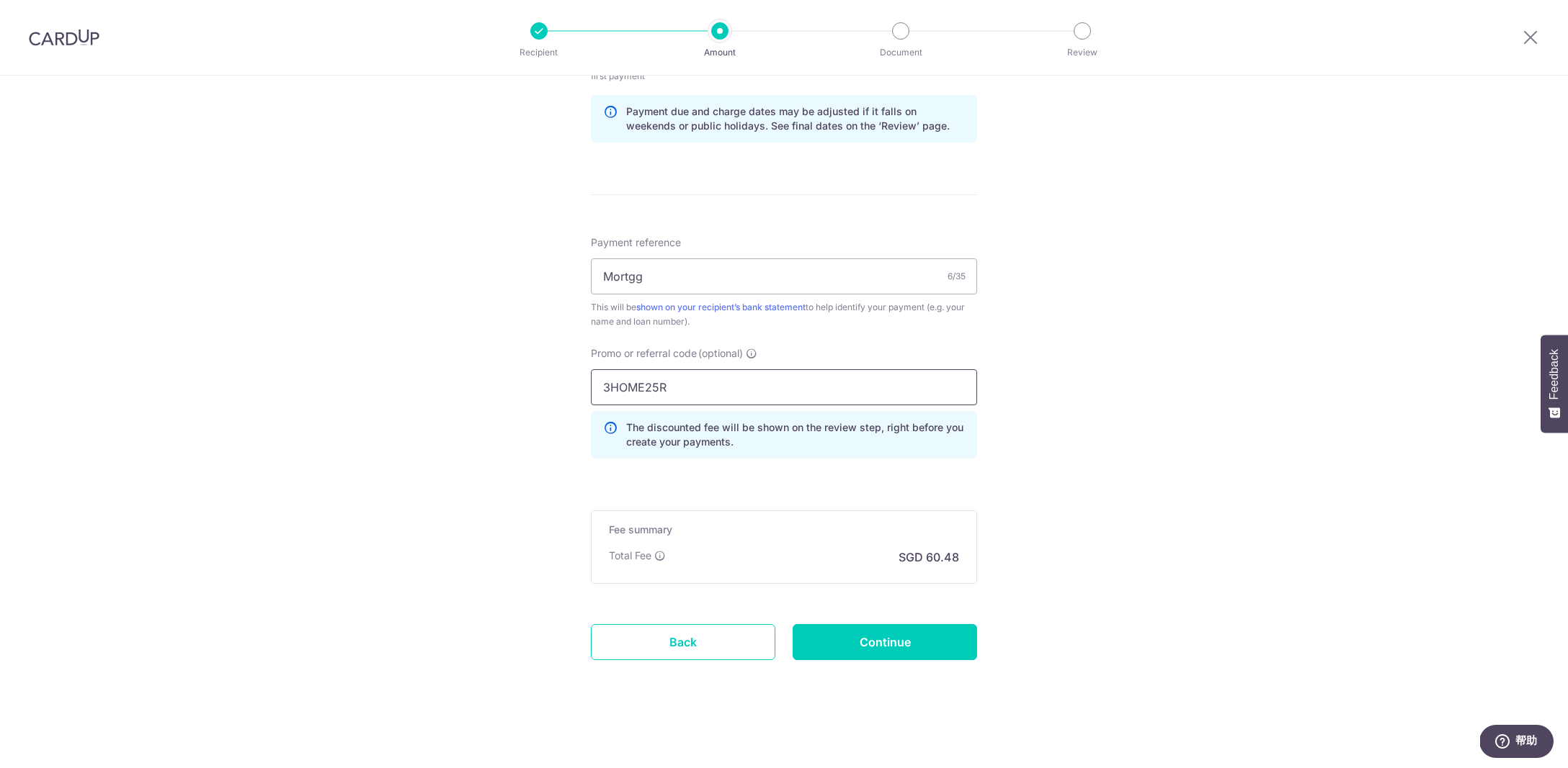
scroll to position [748, 0]
type input "3HOME25R"
click at [870, 637] on input "Continue" at bounding box center [884, 641] width 184 height 36
type input "Create Schedule"
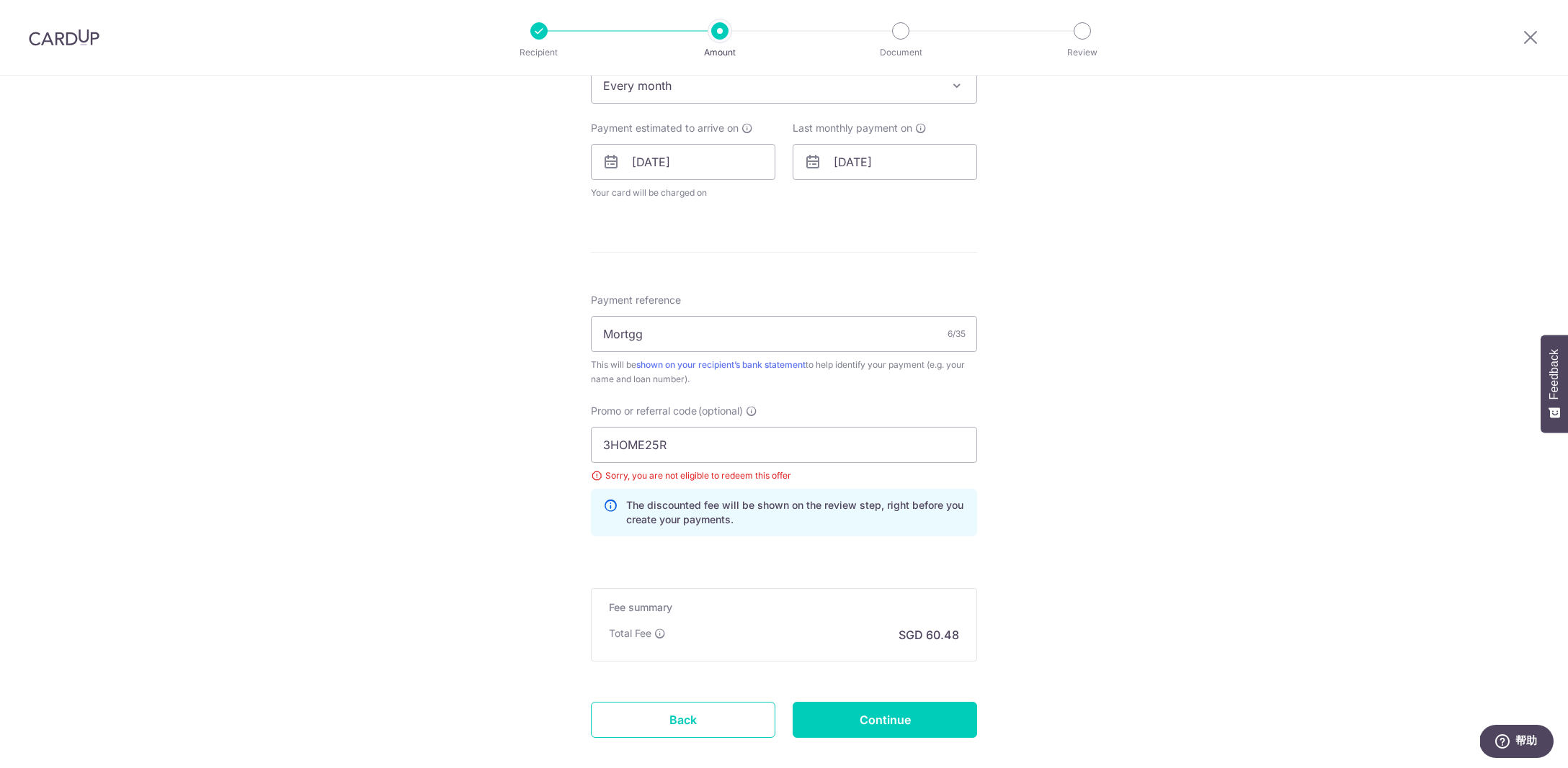
scroll to position [618, 0]
click at [764, 446] on input "3HOME25R" at bounding box center [784, 444] width 386 height 36
paste input "REC185"
type input "REC185"
click at [885, 715] on input "Continue" at bounding box center [884, 719] width 184 height 36
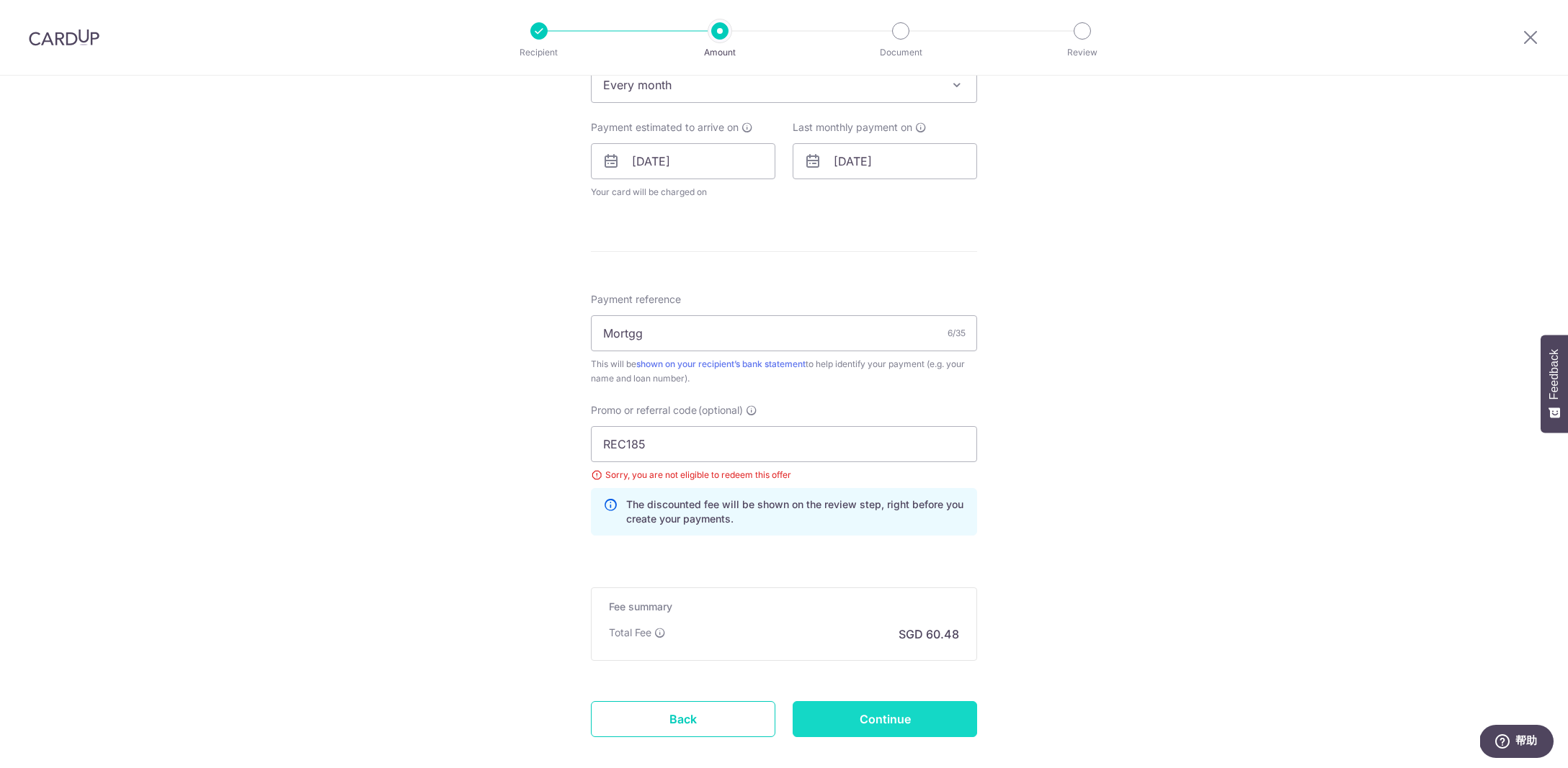
type input "Update Schedule"
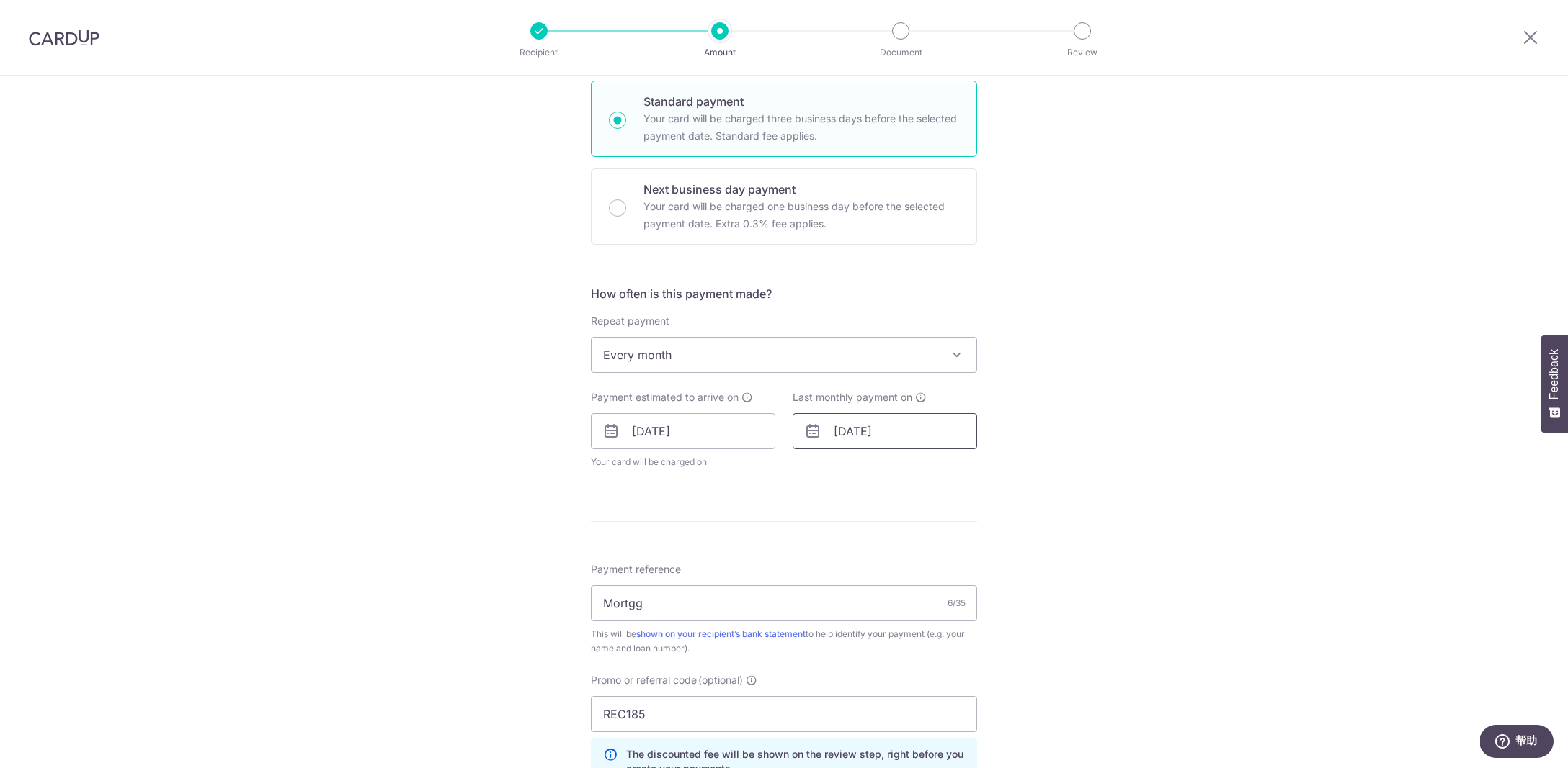
scroll to position [348, 0]
click at [904, 438] on input "29/12/2025" at bounding box center [884, 430] width 184 height 36
click at [880, 646] on link "29" at bounding box center [879, 648] width 23 height 23
type input "29/09/2026"
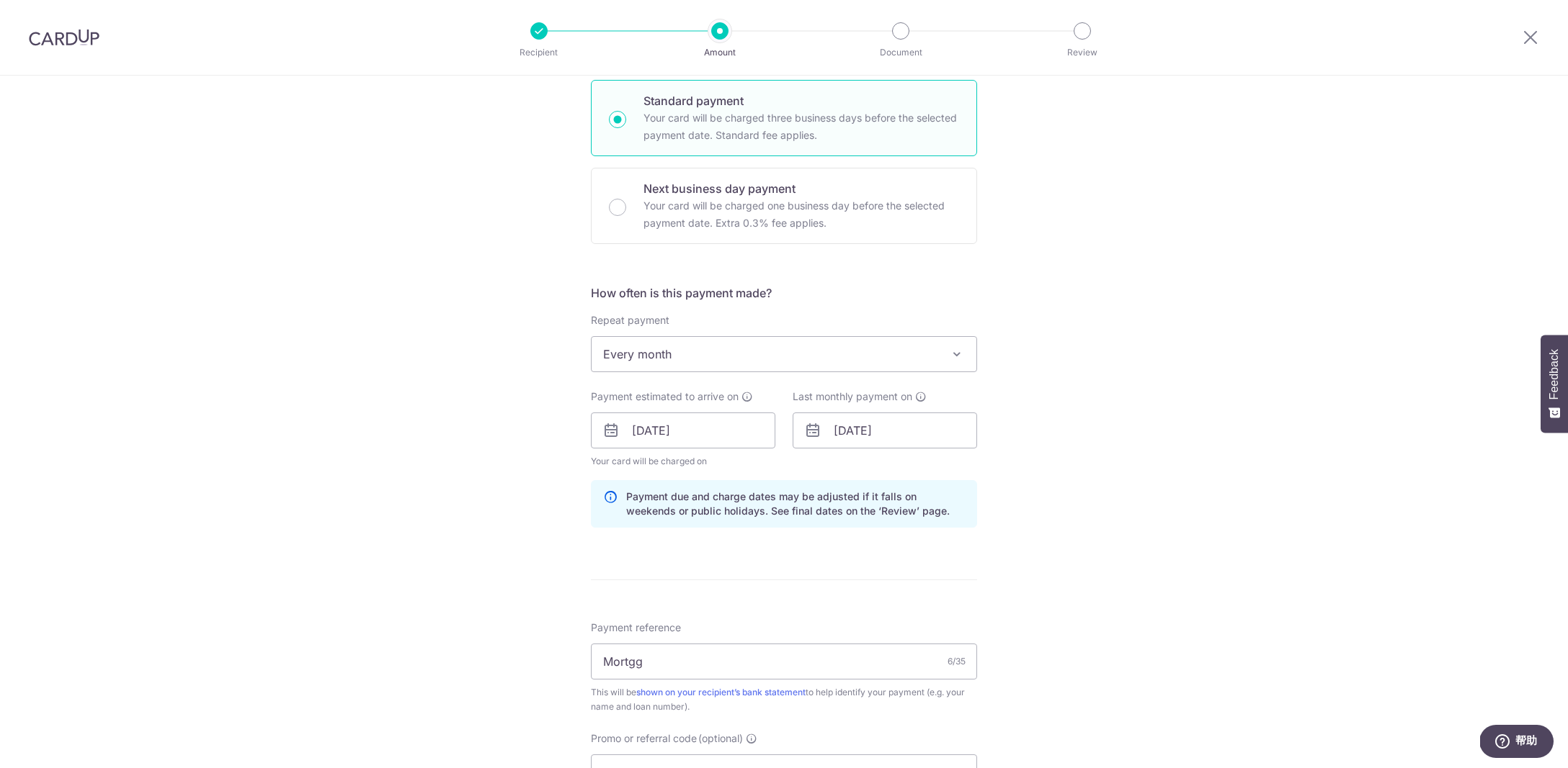
click at [852, 562] on form "Enter payment amount SGD 2,326.10 2326.10 Select Card **** 4844 Add credit card…" at bounding box center [784, 454] width 386 height 1264
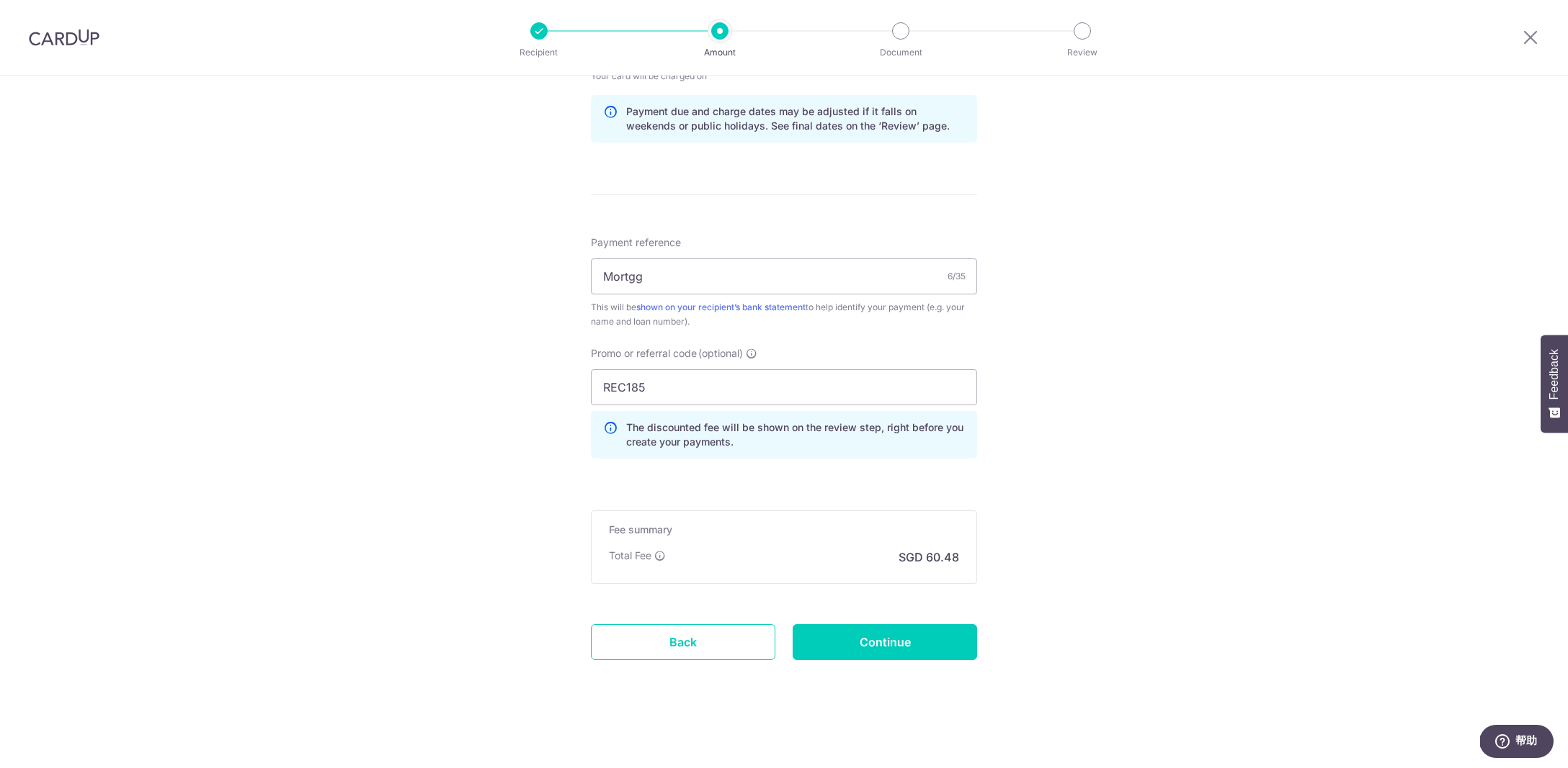
scroll to position [734, 0]
click at [870, 648] on input "Continue" at bounding box center [884, 641] width 184 height 36
type input "Update Schedule"
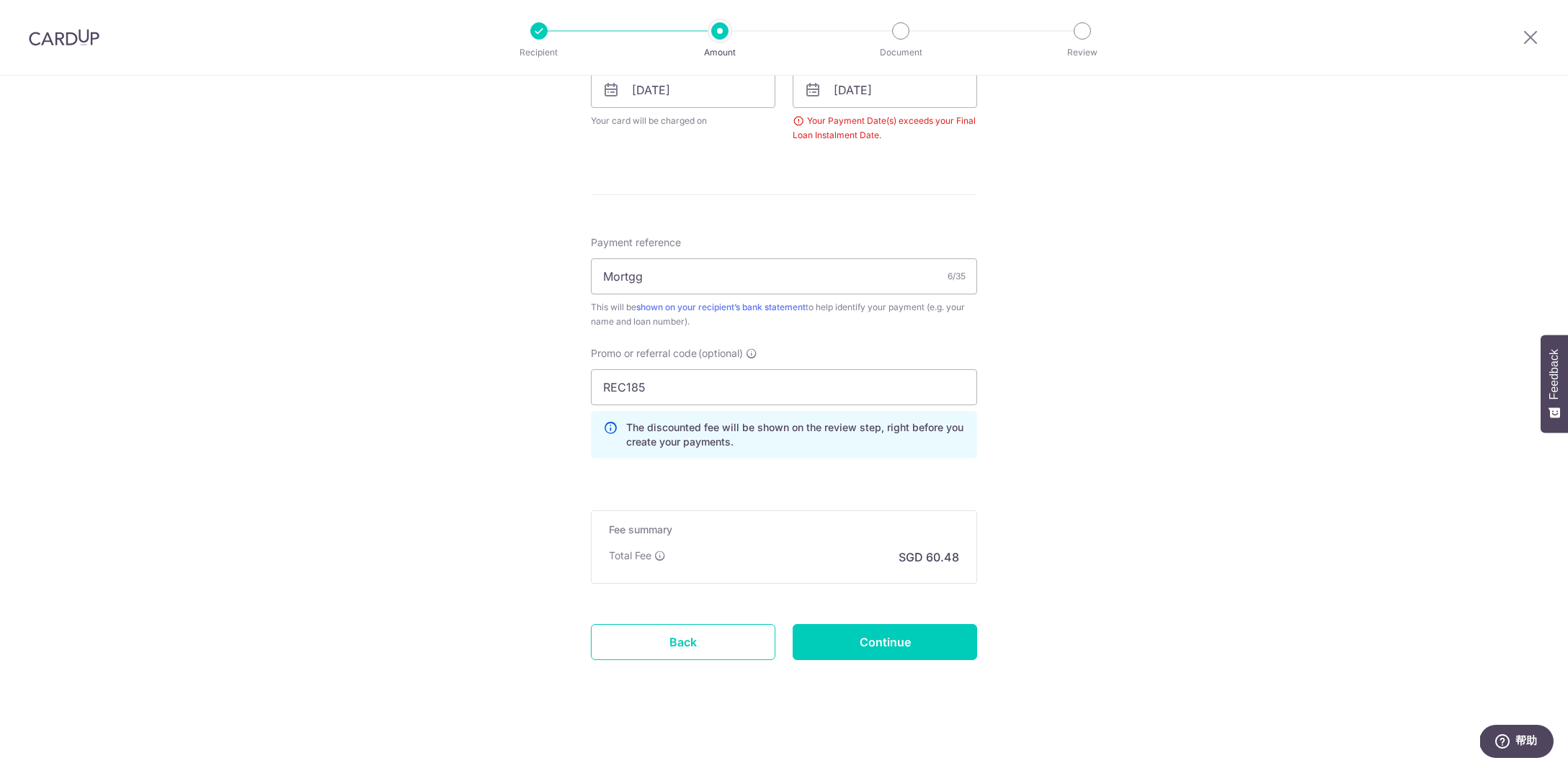
scroll to position [689, 0]
click at [670, 646] on link "Back" at bounding box center [683, 641] width 184 height 36
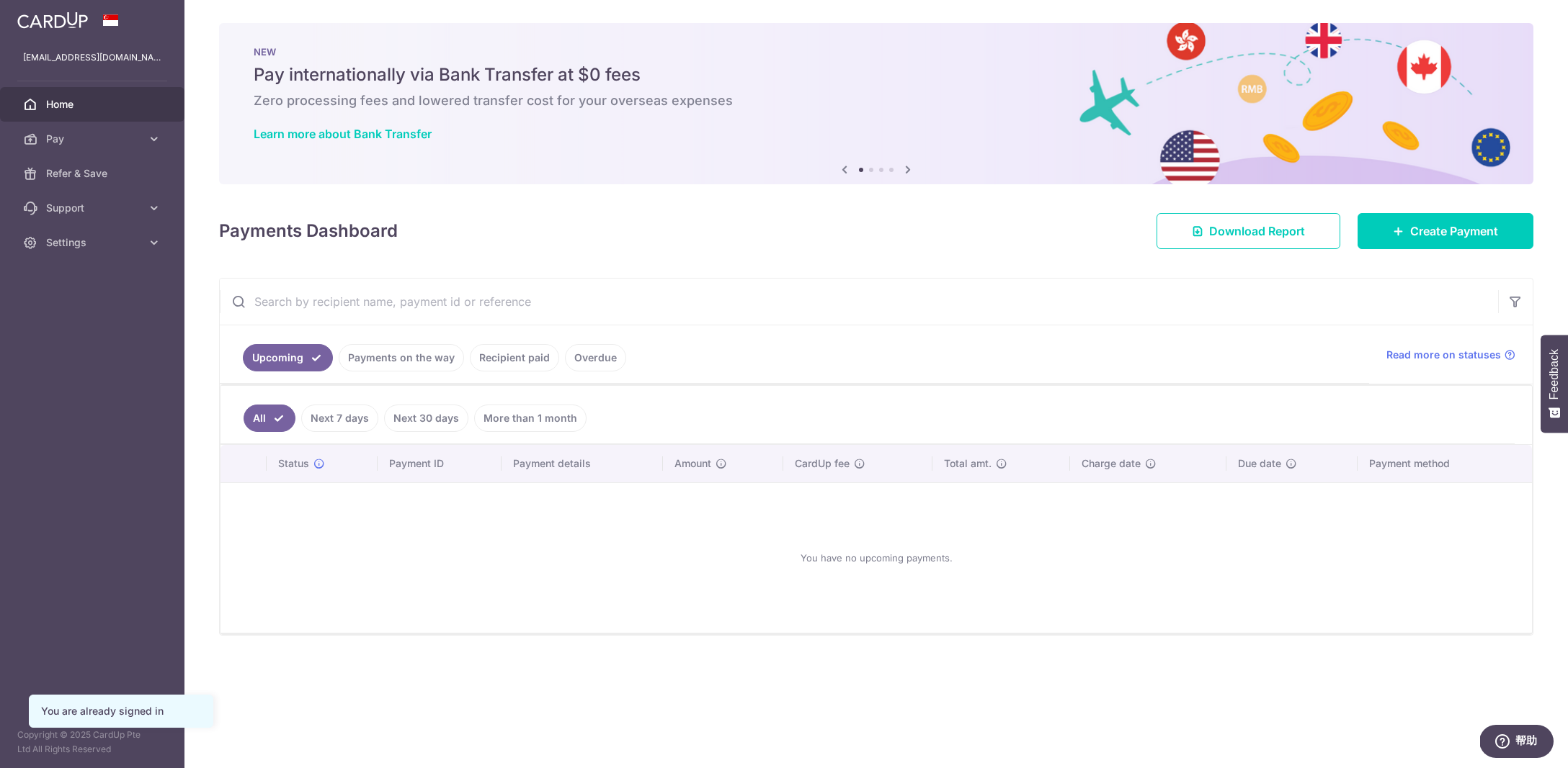
click at [437, 365] on link "Payments on the way" at bounding box center [402, 357] width 126 height 27
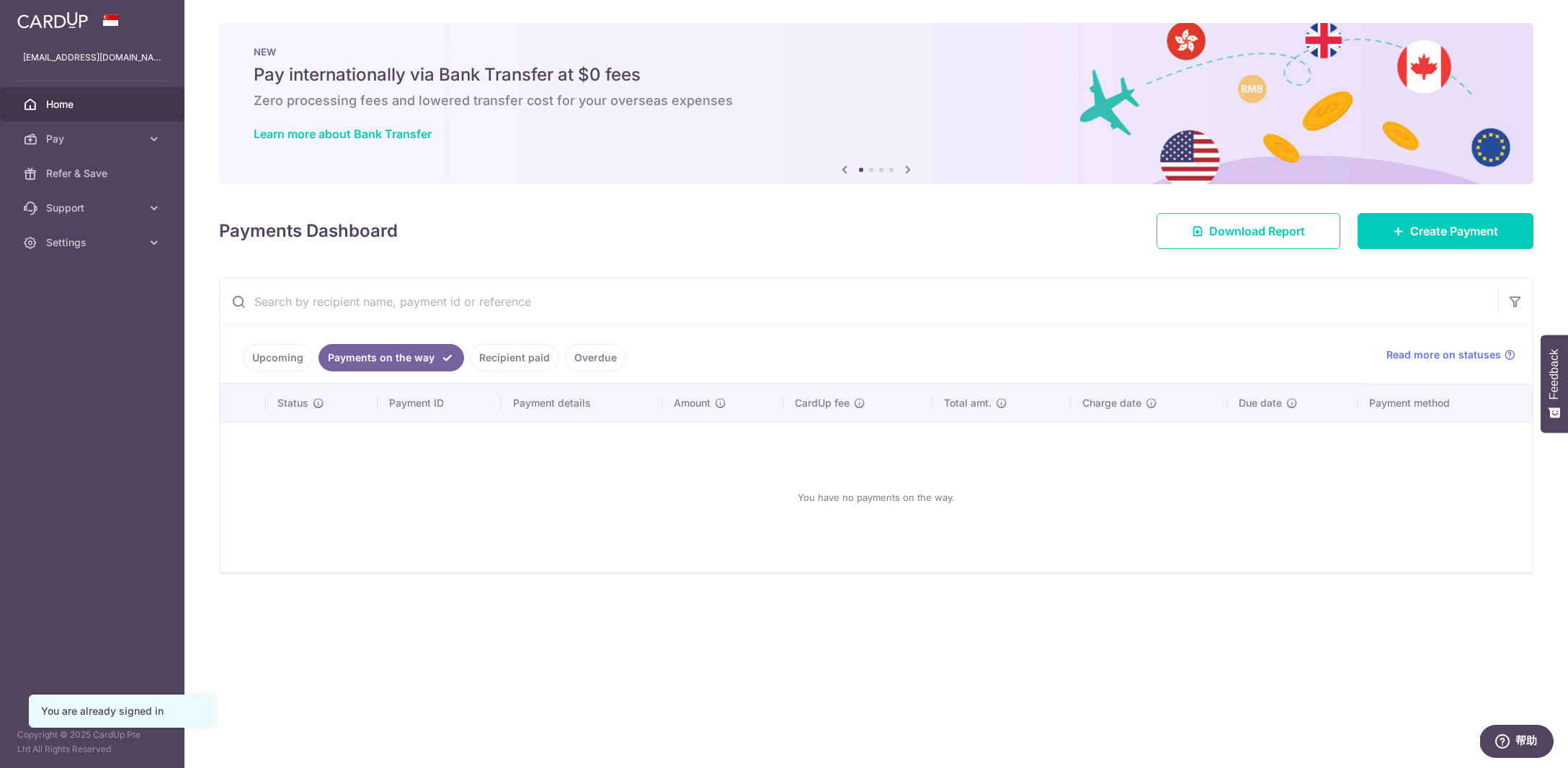
click at [309, 356] on link "Upcoming" at bounding box center [278, 357] width 70 height 27
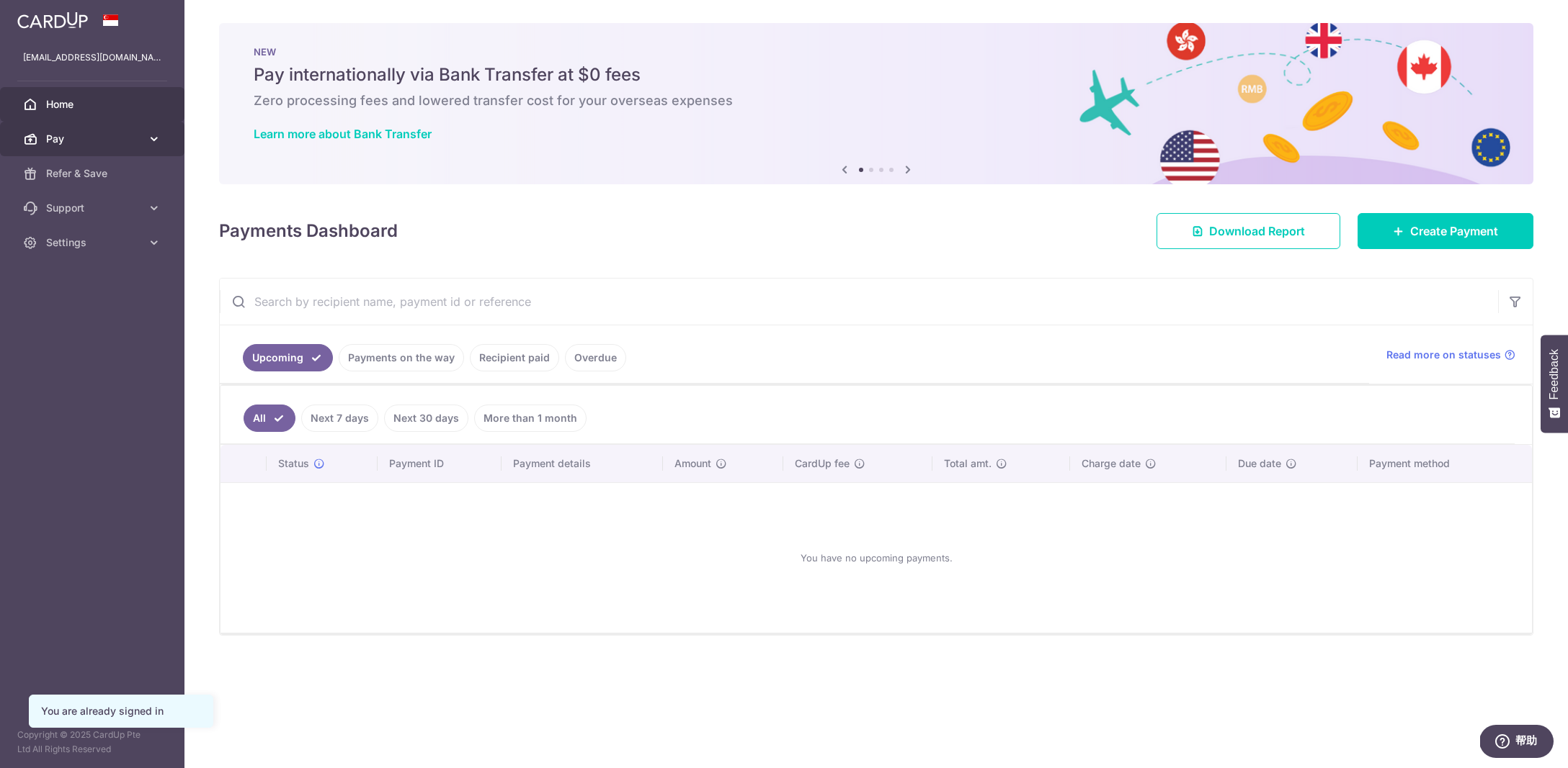
click at [109, 146] on span "Pay" at bounding box center [93, 139] width 95 height 15
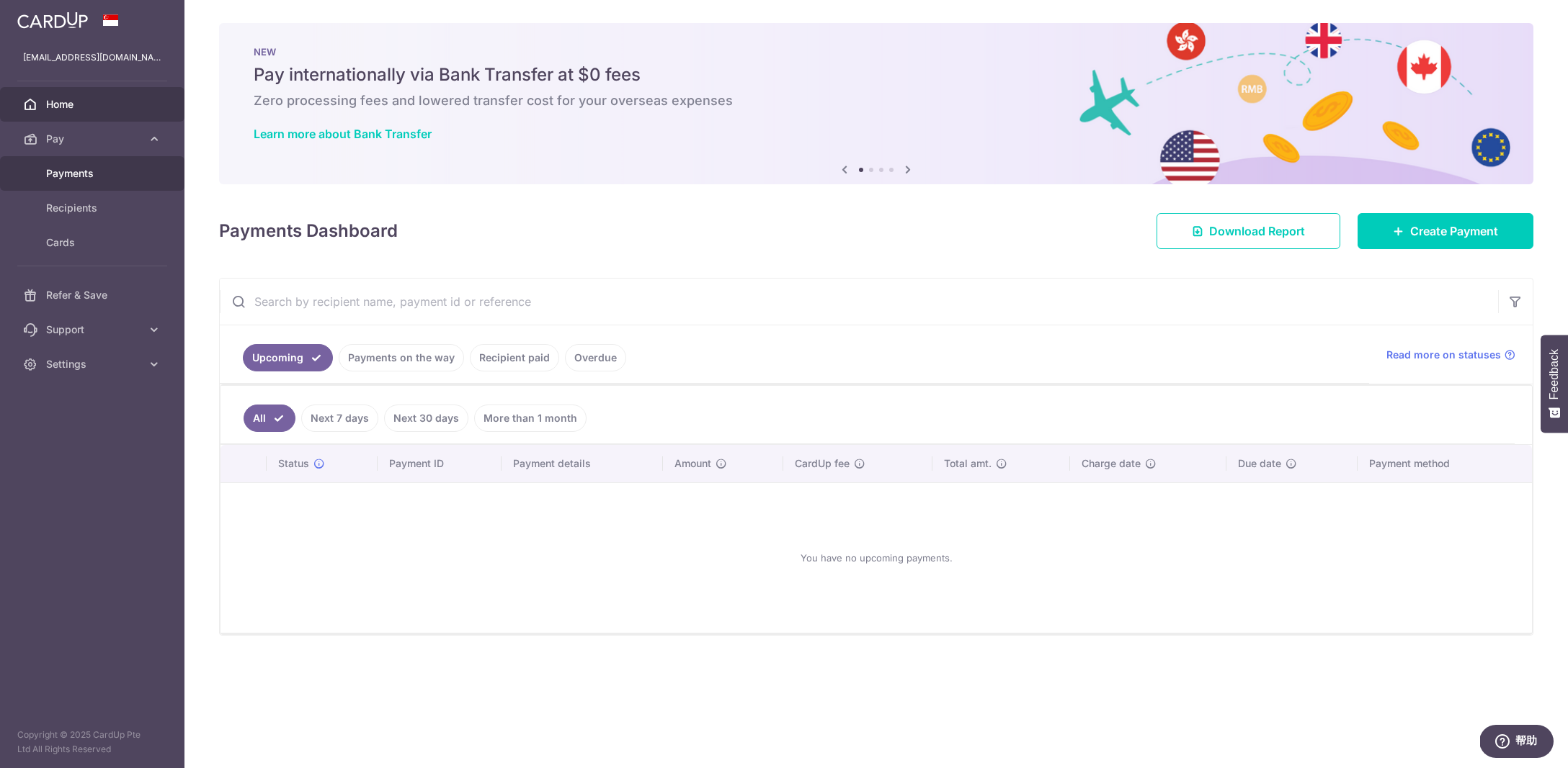
click at [115, 172] on span "Payments" at bounding box center [93, 174] width 95 height 15
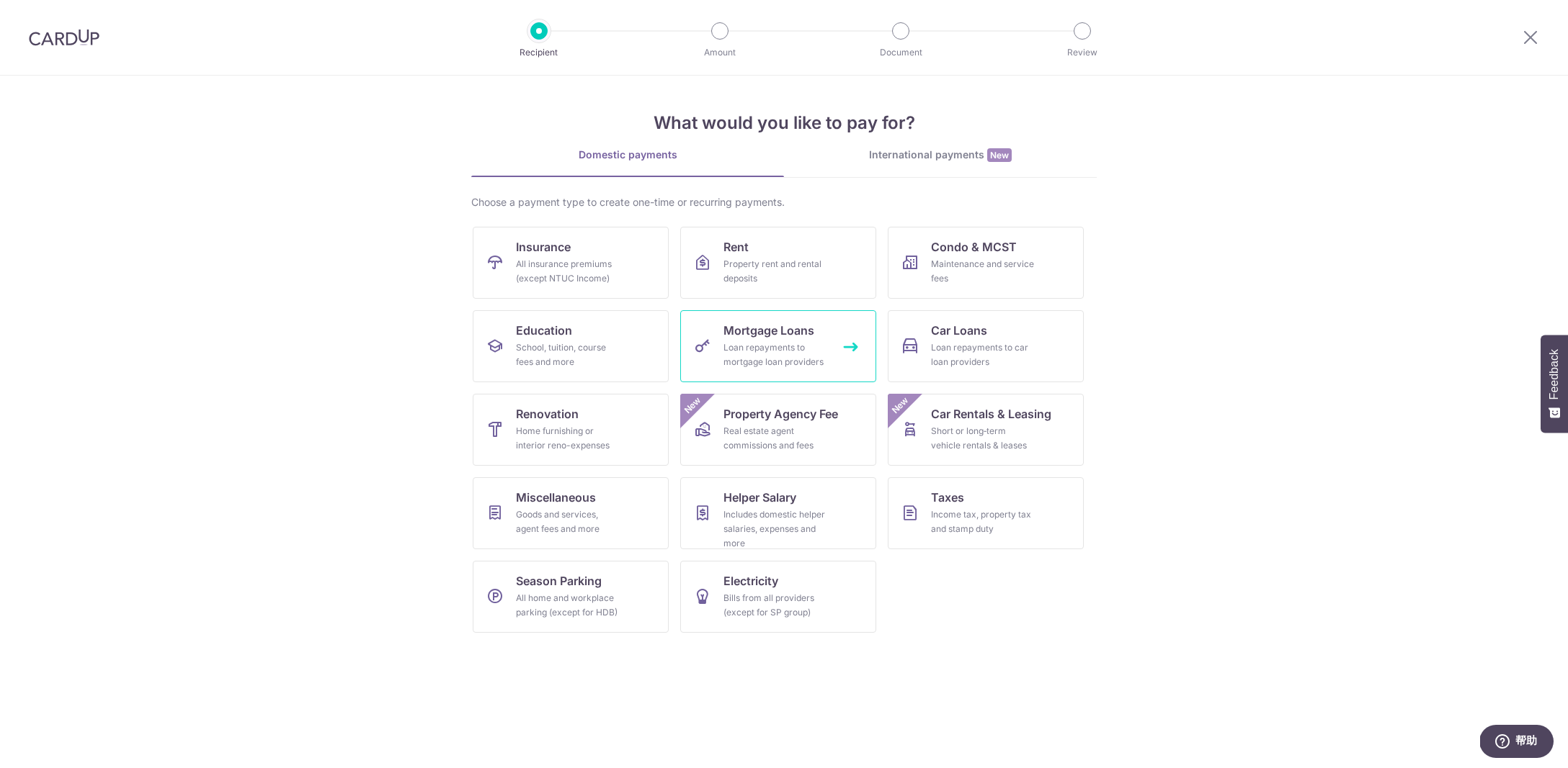
click at [746, 353] on div "Loan repayments to mortgage loan providers" at bounding box center [774, 354] width 104 height 29
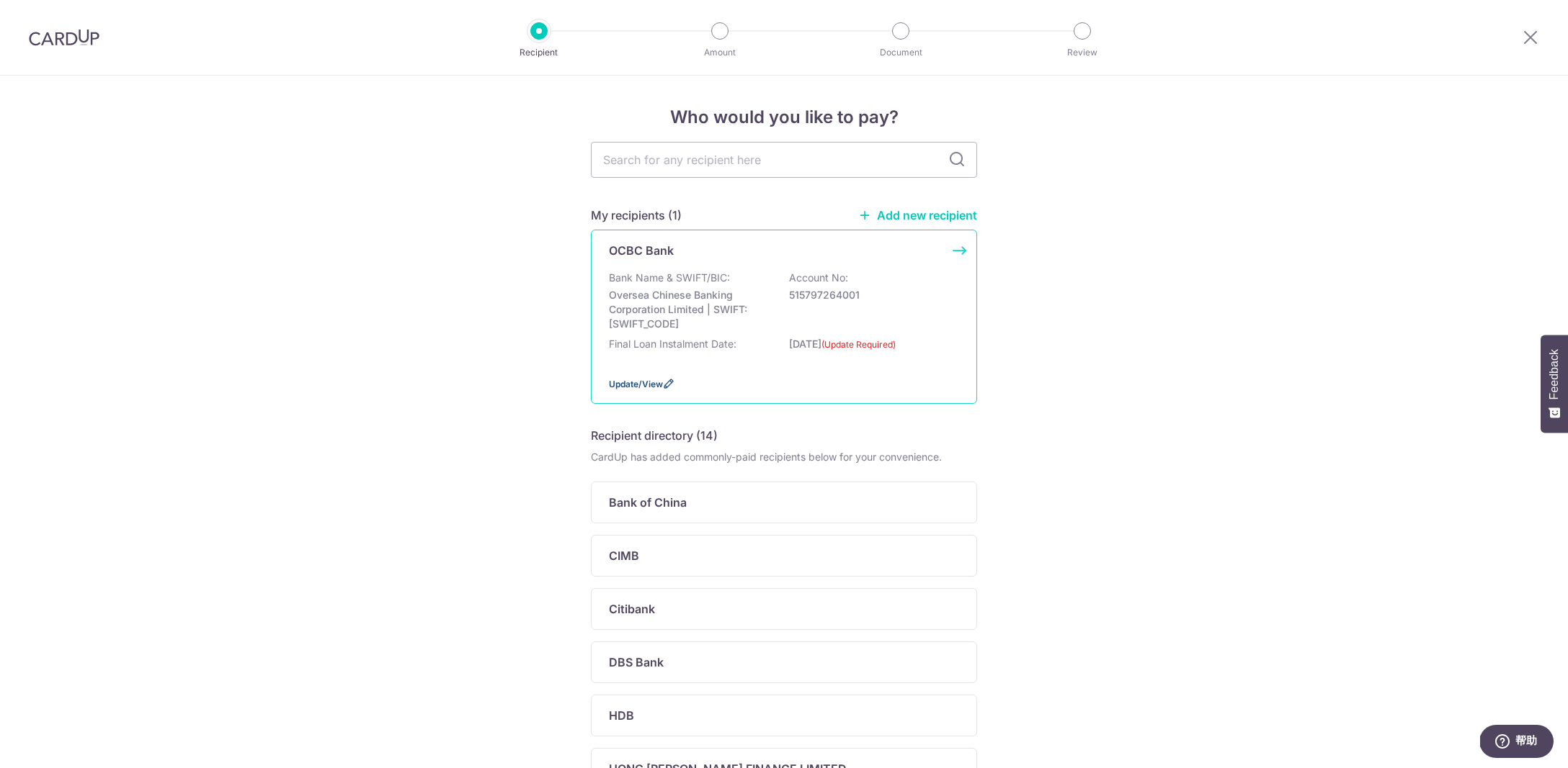
click at [651, 389] on span "Update/View" at bounding box center [636, 384] width 54 height 10
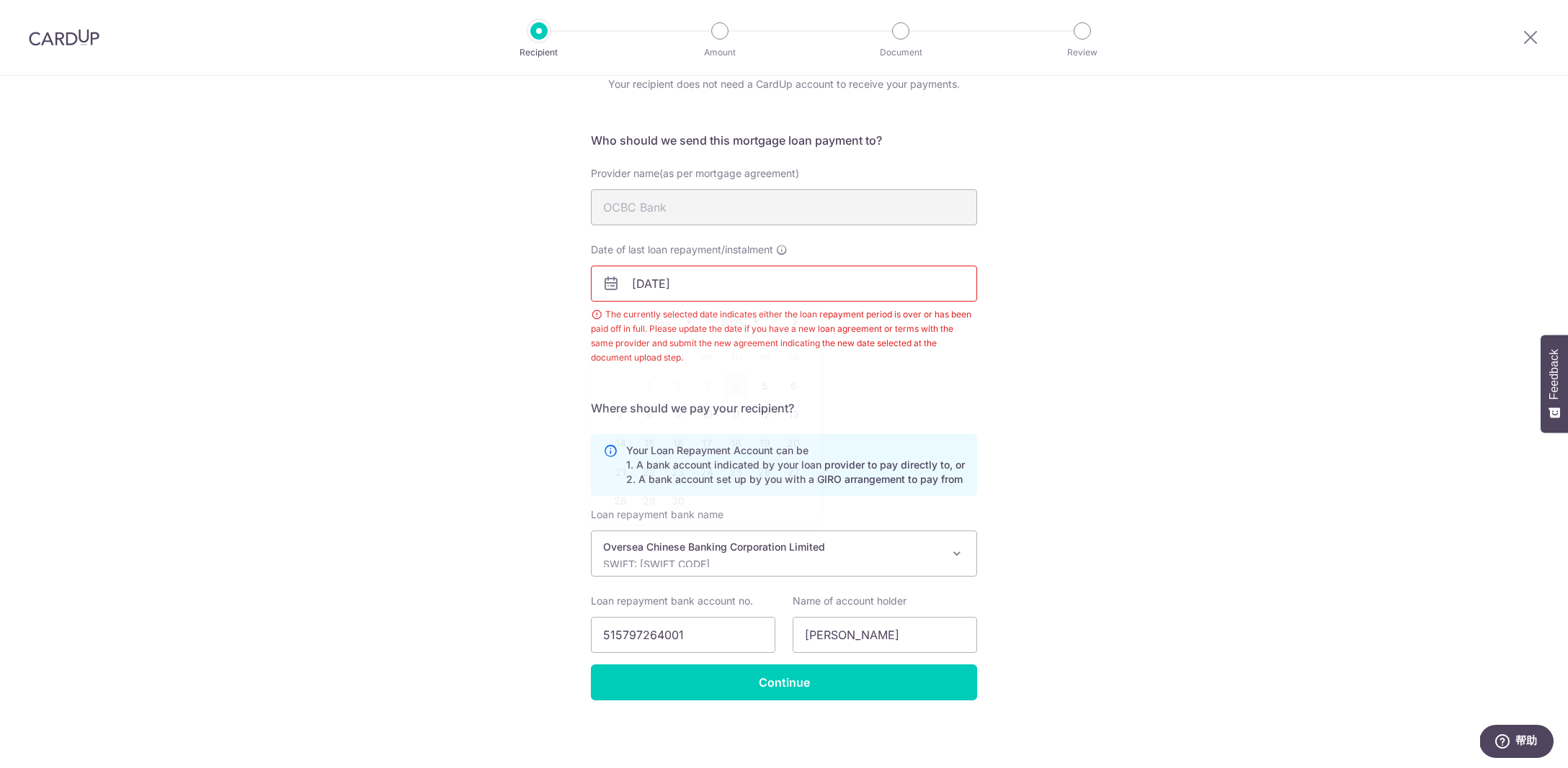
click at [732, 282] on input "29/07/2025" at bounding box center [784, 283] width 386 height 36
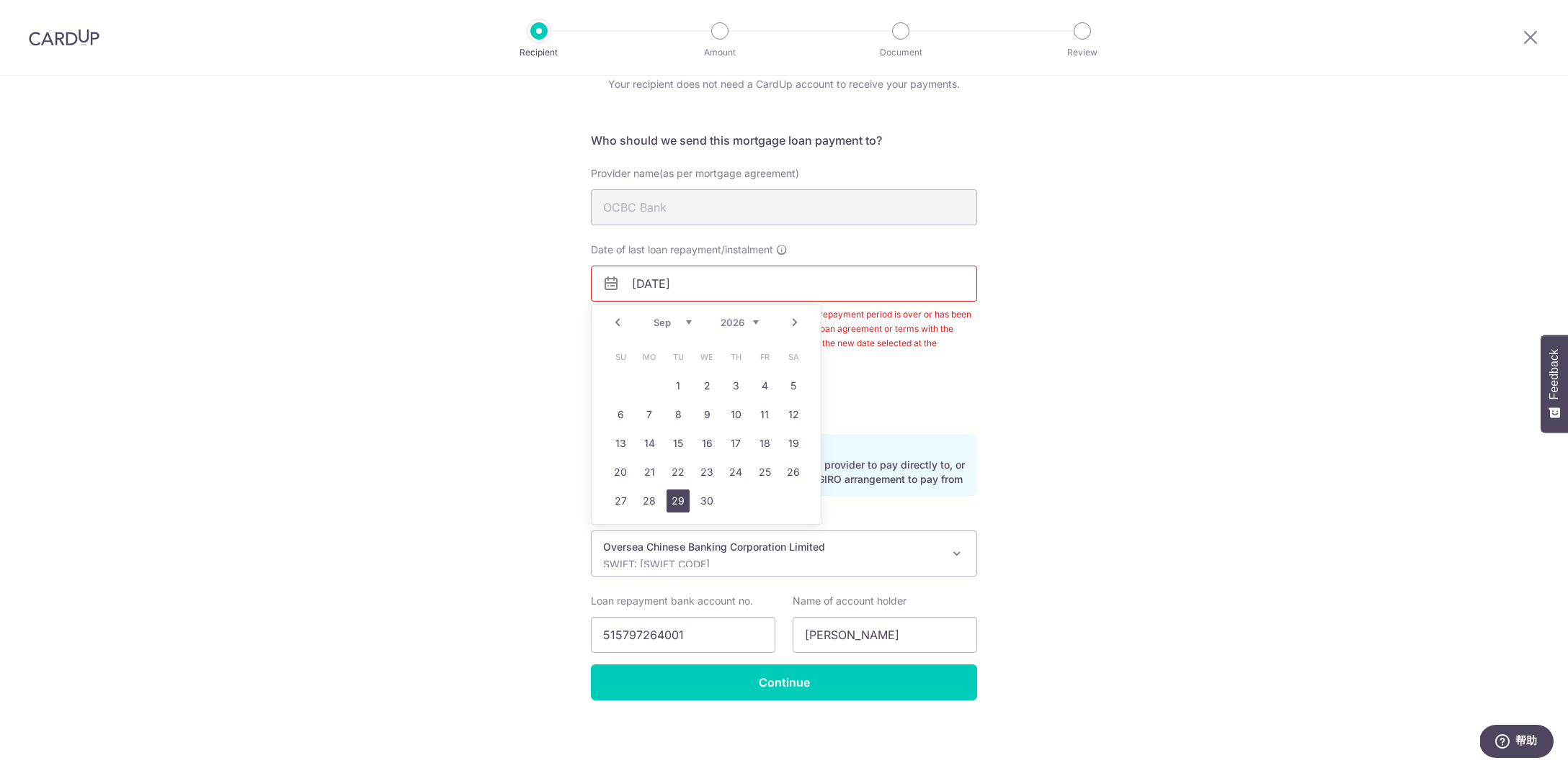
click at [678, 505] on link "29" at bounding box center [677, 501] width 23 height 23
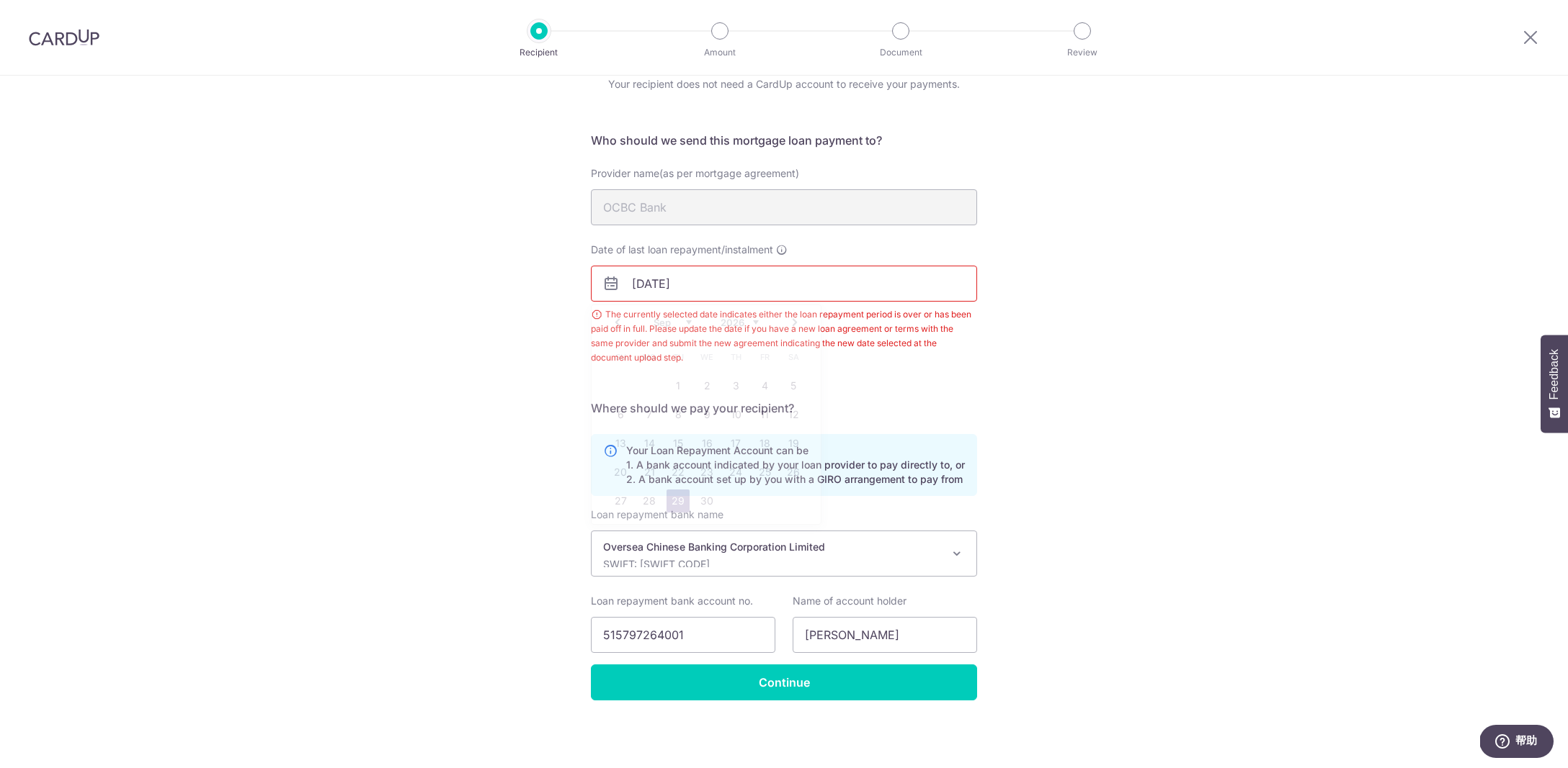
click at [728, 285] on input "[DATE]" at bounding box center [784, 283] width 386 height 36
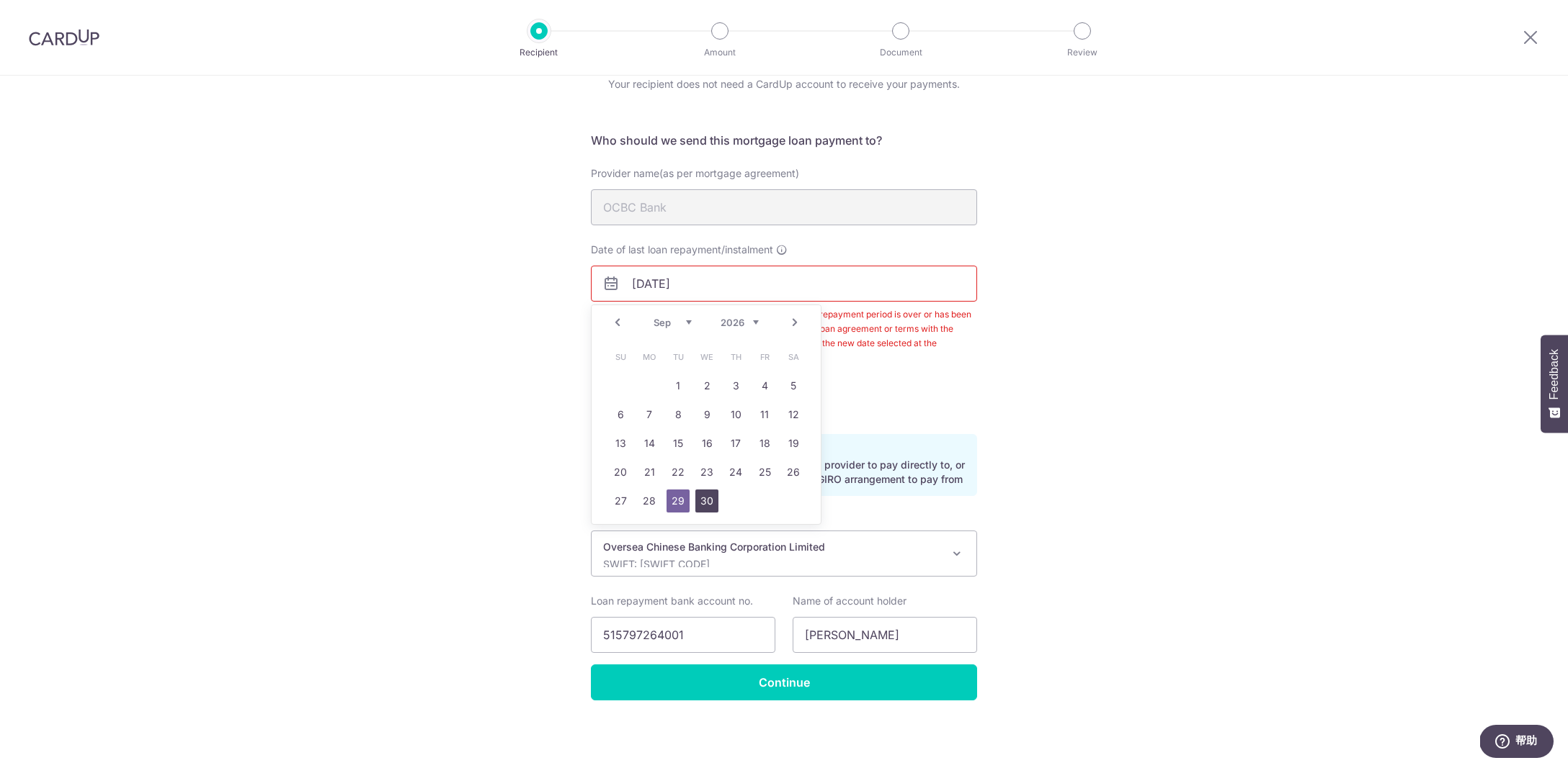
click at [705, 504] on link "30" at bounding box center [706, 501] width 23 height 23
type input "30/09/2026"
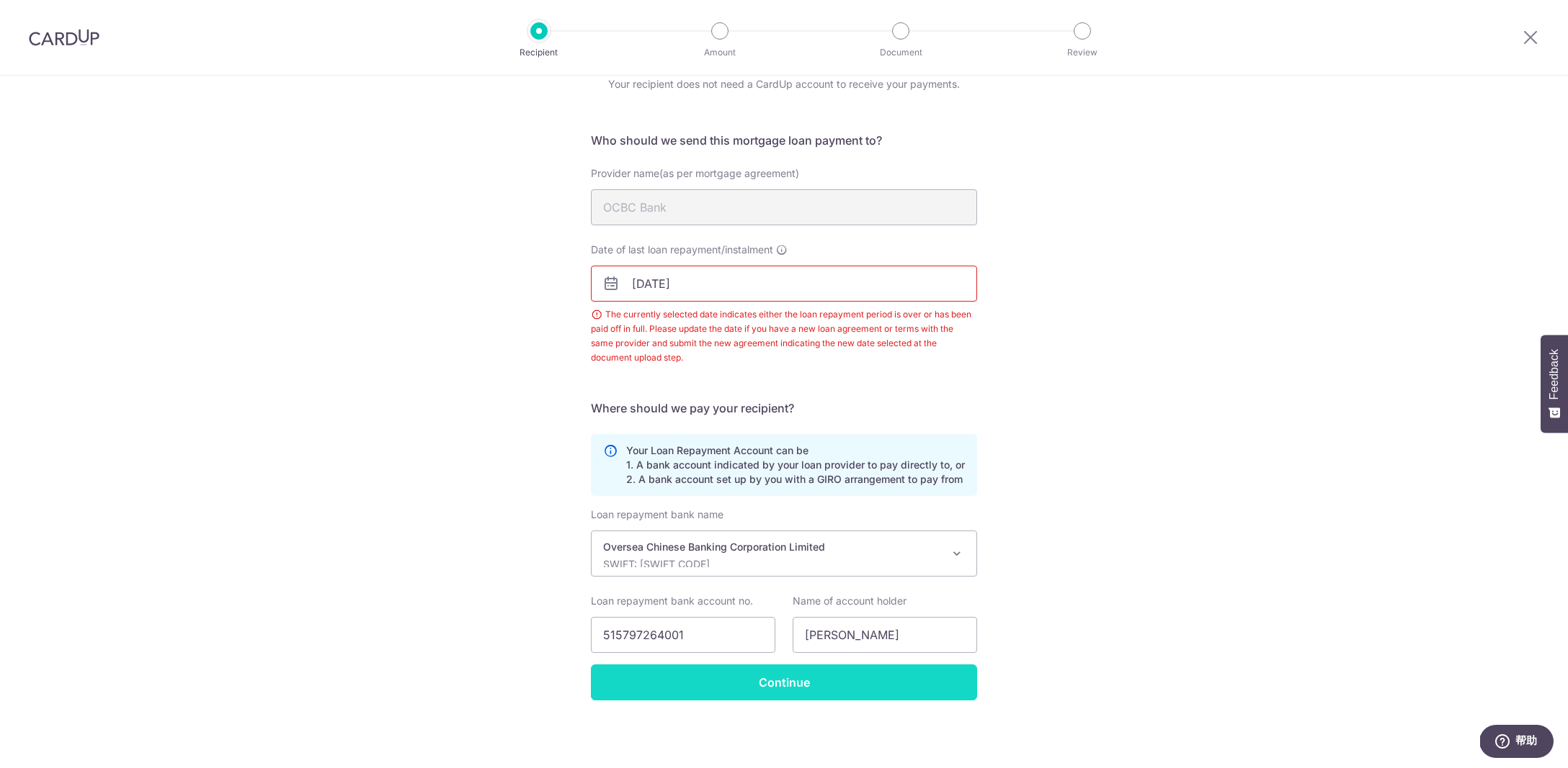
click at [777, 682] on input "Continue" at bounding box center [784, 682] width 386 height 36
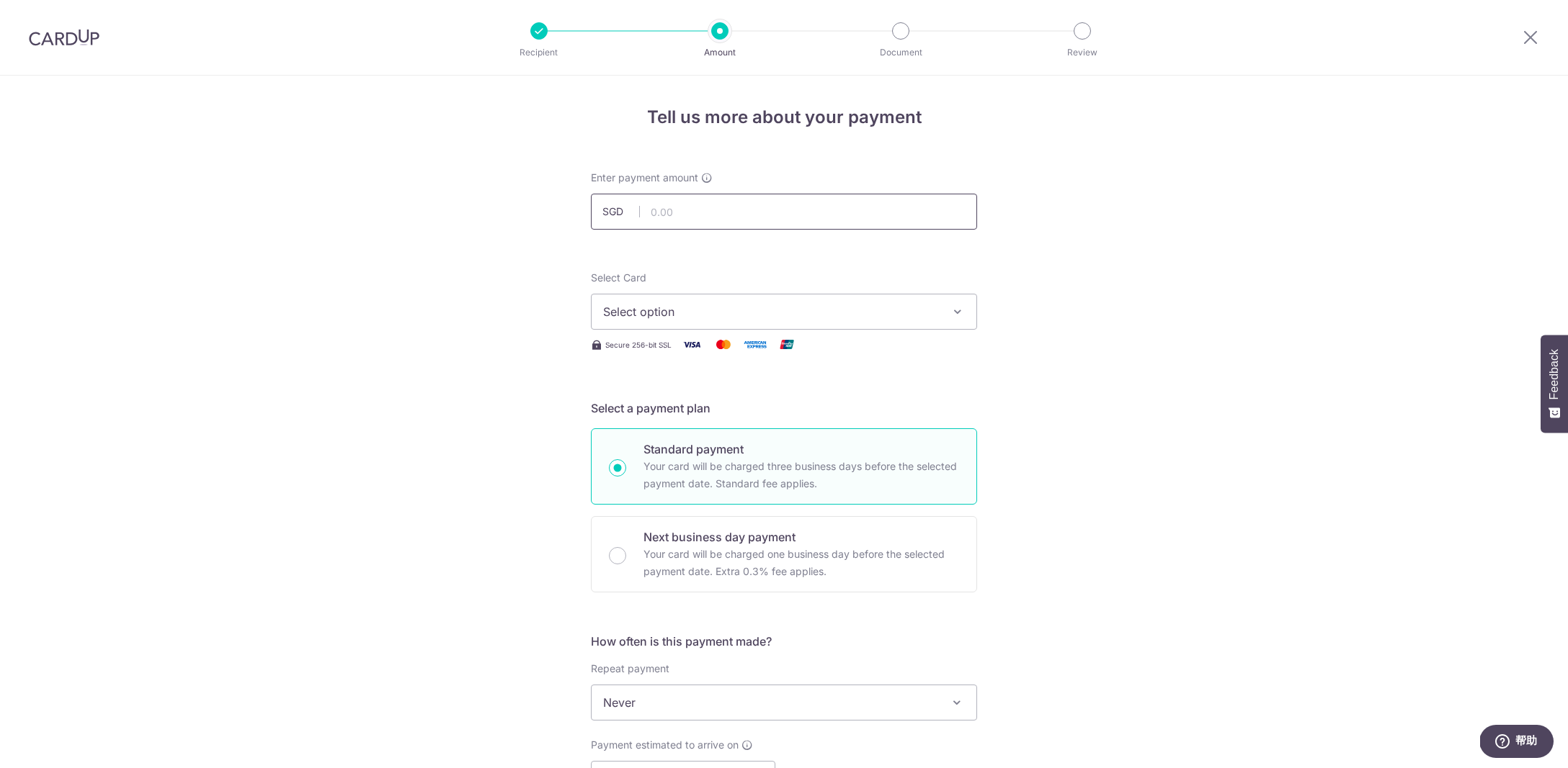
click at [813, 210] on input "text" at bounding box center [784, 211] width 386 height 36
click at [699, 214] on input "2,326.07" at bounding box center [784, 211] width 386 height 36
type input "2,326.10"
click at [685, 299] on button "Select option" at bounding box center [784, 312] width 386 height 36
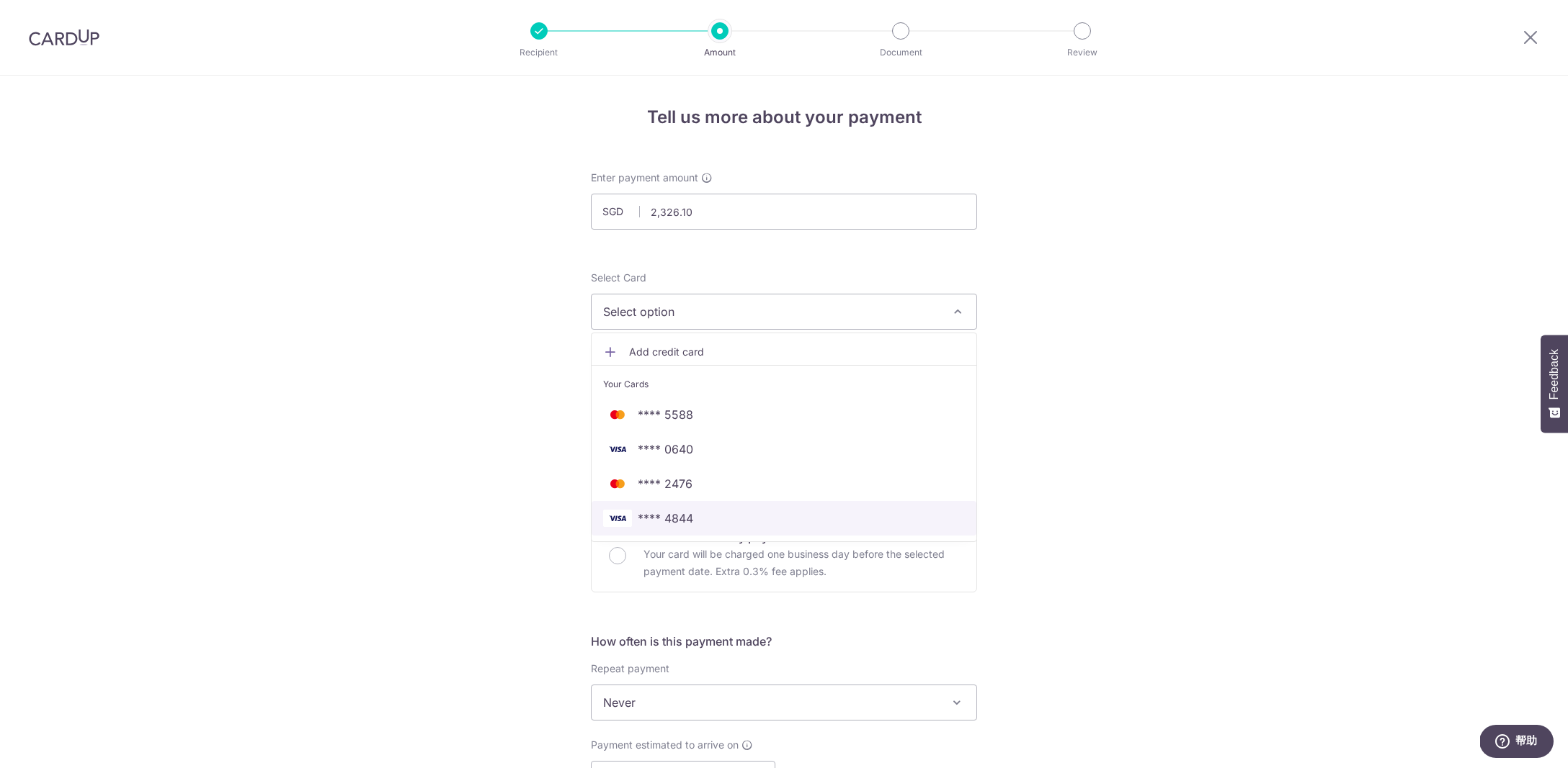
click at [692, 515] on span "**** 4844" at bounding box center [665, 518] width 56 height 17
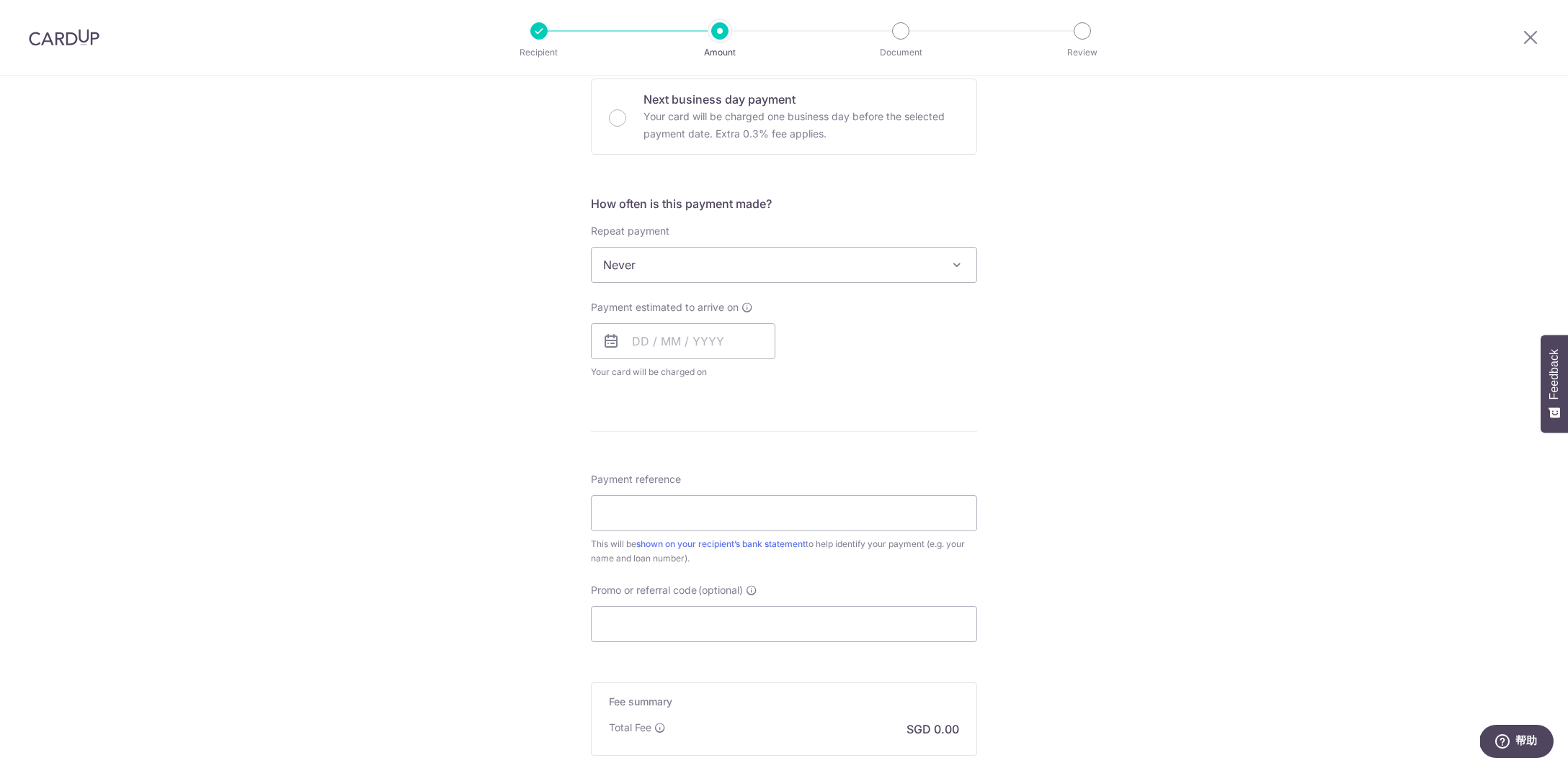
scroll to position [439, 0]
click at [856, 257] on span "Never" at bounding box center [783, 264] width 385 height 35
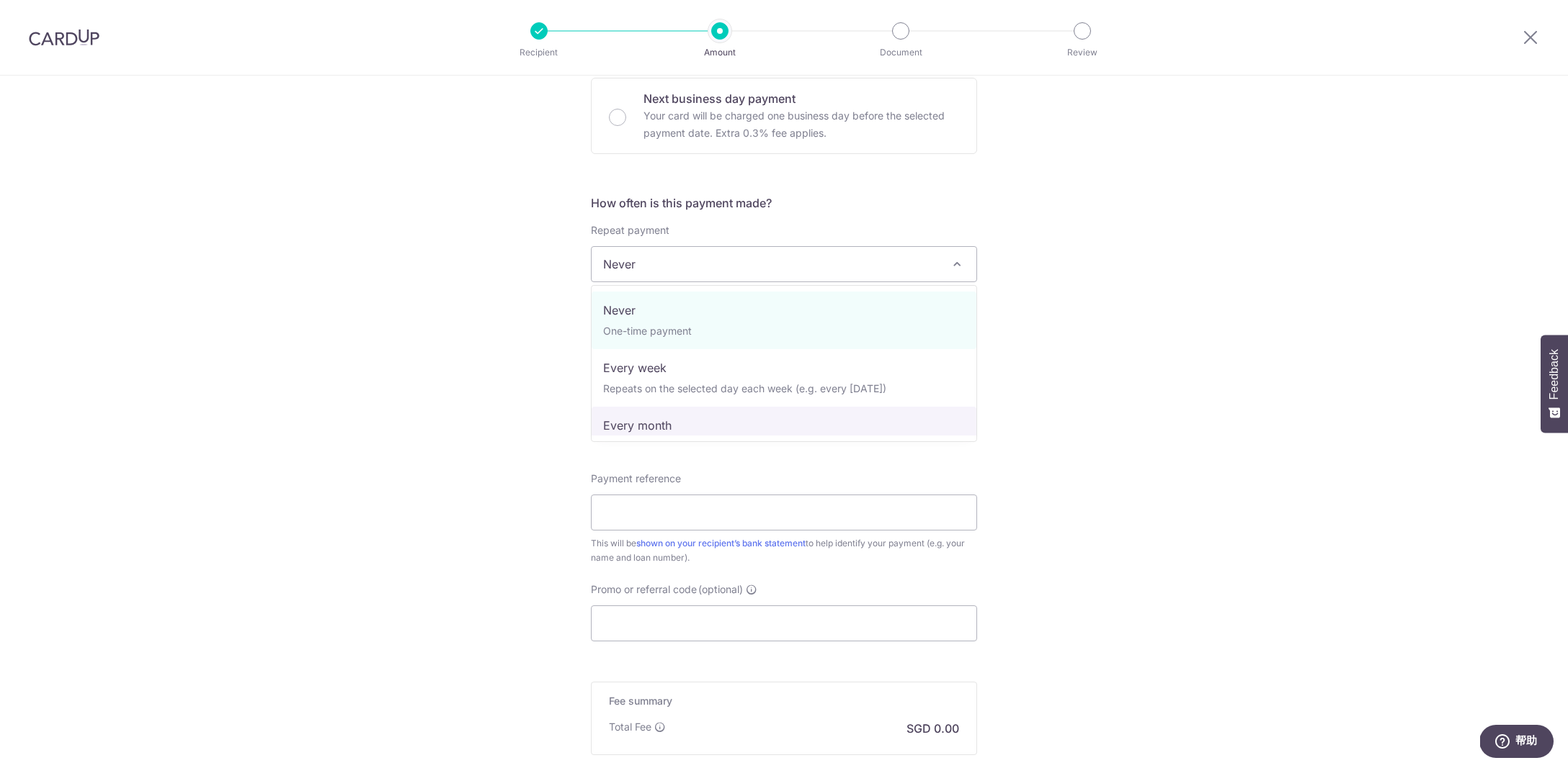
select select "3"
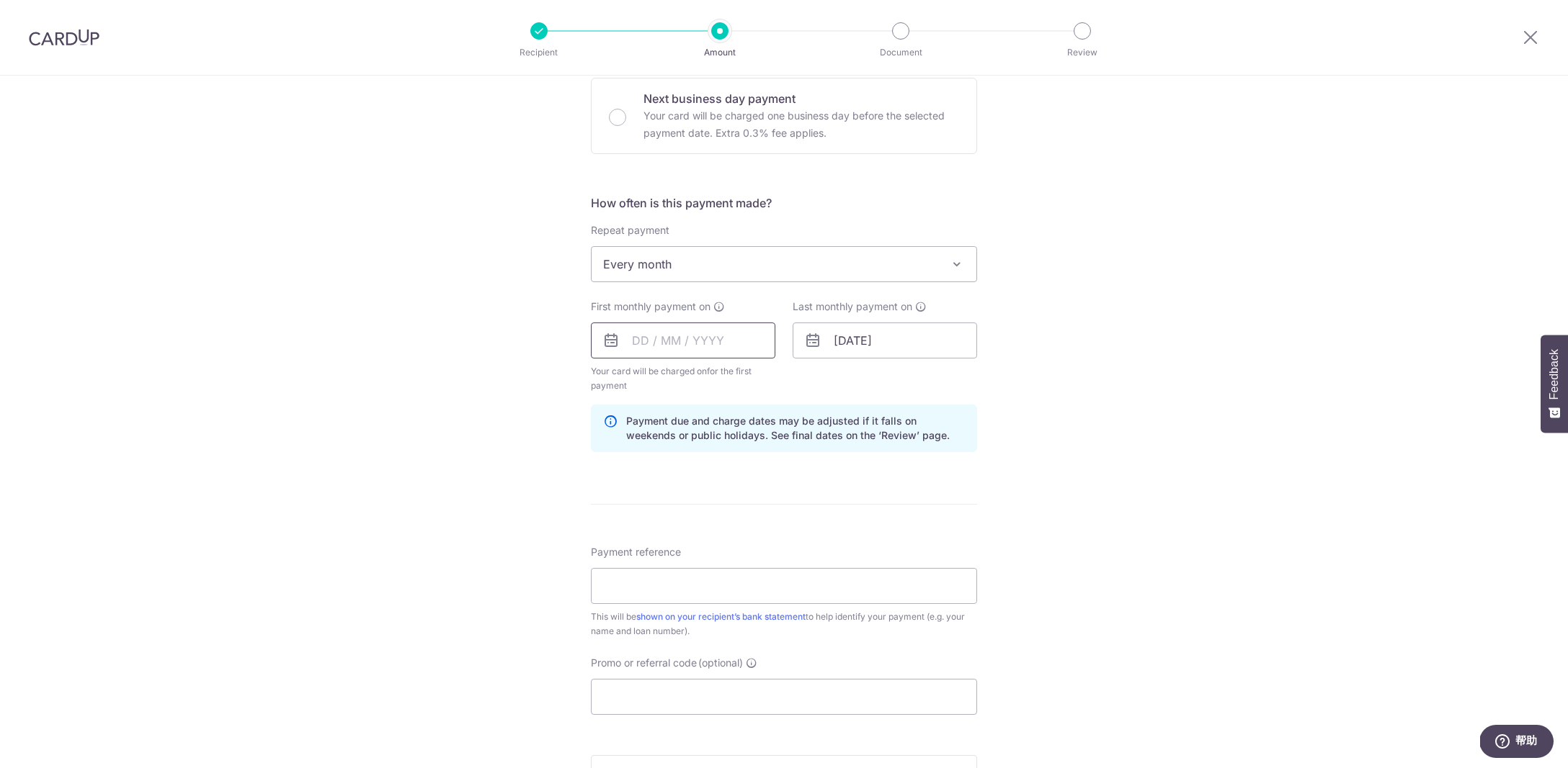
click at [691, 344] on input "text" at bounding box center [683, 340] width 184 height 36
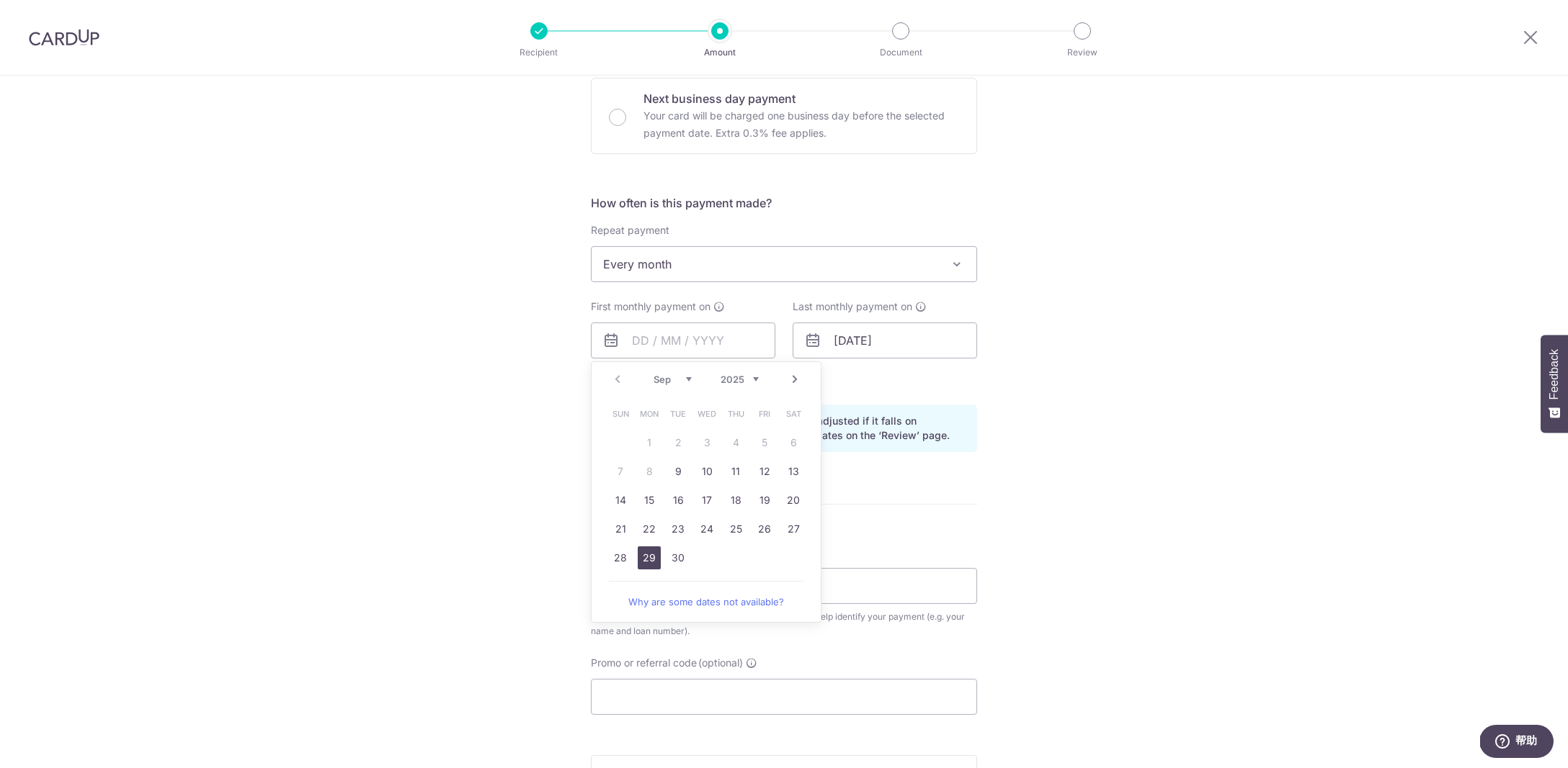
click at [645, 564] on link "29" at bounding box center [649, 558] width 23 height 23
type input "[DATE]"
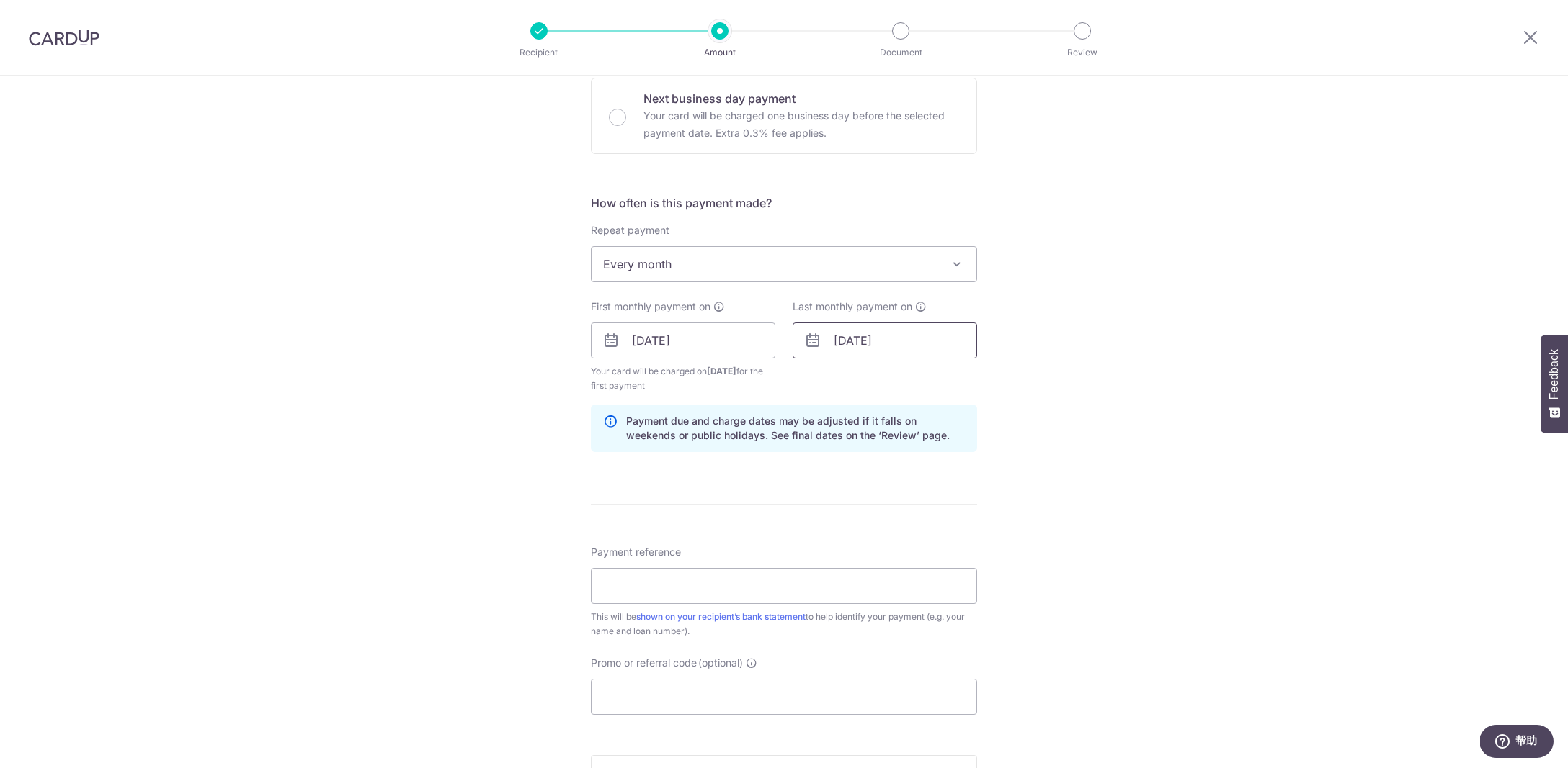
click at [884, 344] on input "30/09/2026" at bounding box center [884, 340] width 184 height 36
click at [877, 557] on link "29" at bounding box center [879, 558] width 23 height 23
type input "29/09/2026"
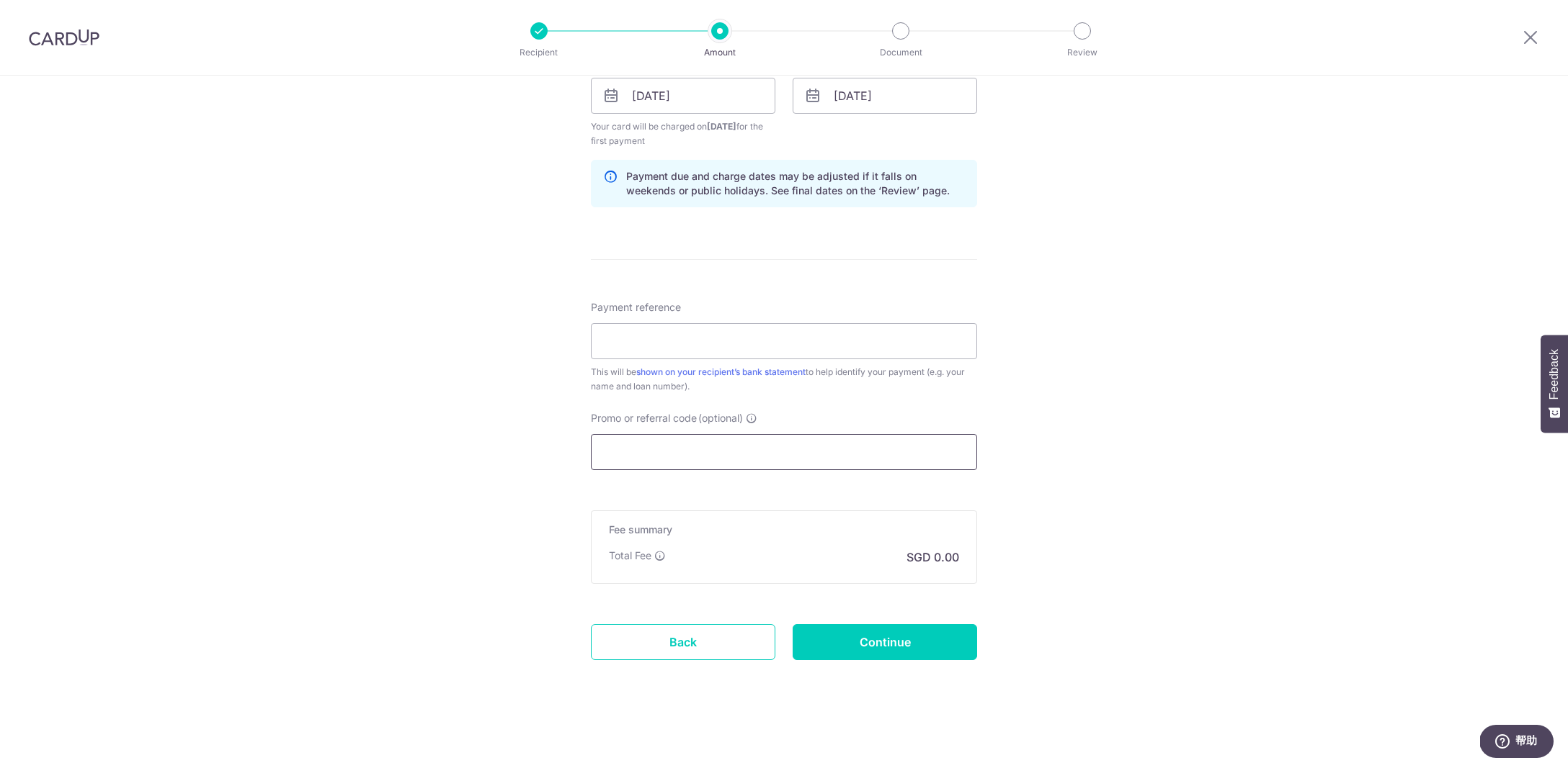
scroll to position [683, 0]
click at [768, 456] on input "Promo or referral code (optional)" at bounding box center [784, 452] width 386 height 36
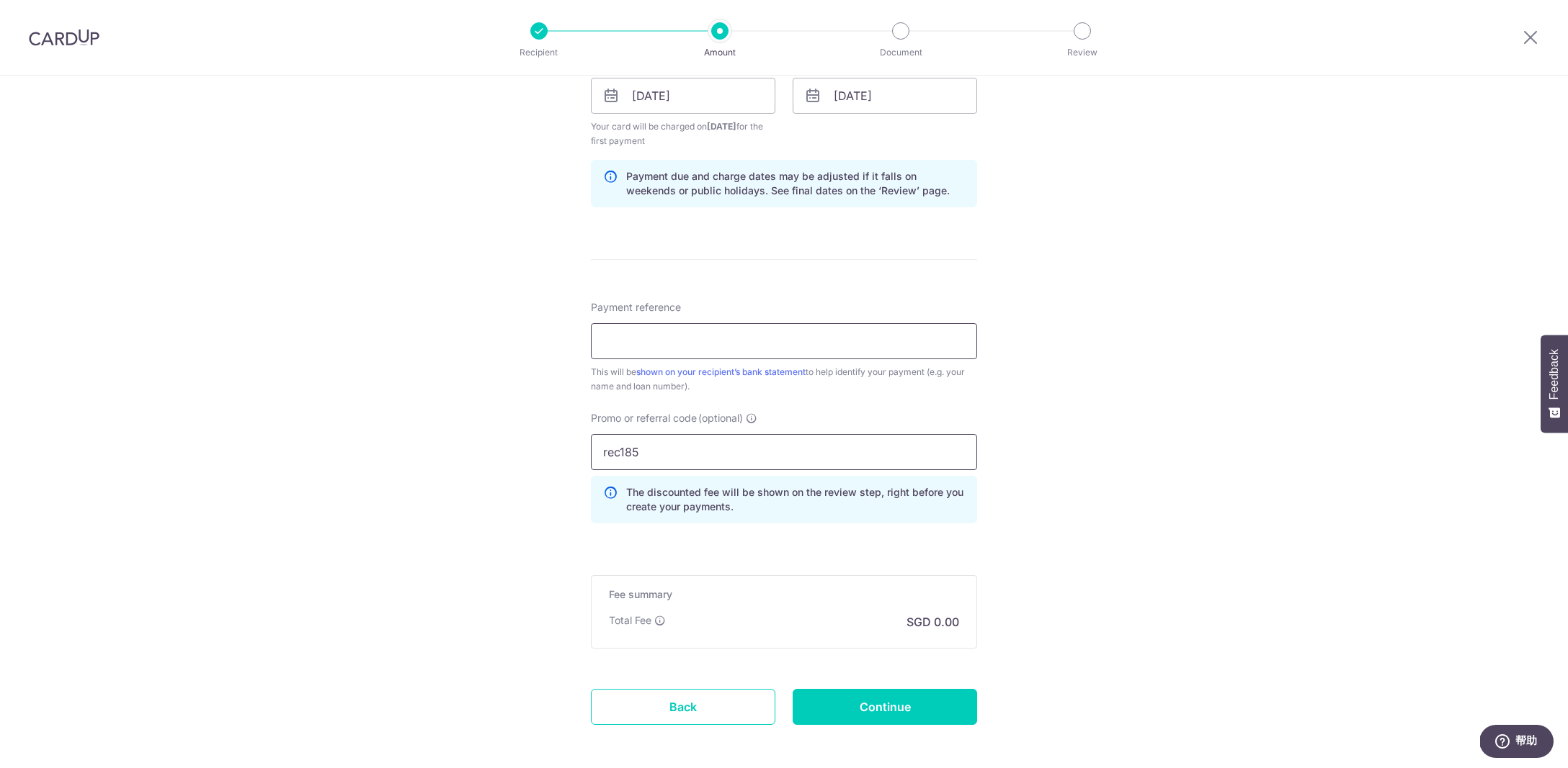
type input "rec185"
click at [784, 353] on input "Payment reference" at bounding box center [784, 341] width 386 height 36
type input "mortgg"
click at [1130, 430] on div "Tell us more about your payment Enter payment amount SGD 2,326.10 2326.10 Selec…" at bounding box center [784, 113] width 1568 height 1441
click at [795, 447] on input "rec185" at bounding box center [784, 452] width 386 height 36
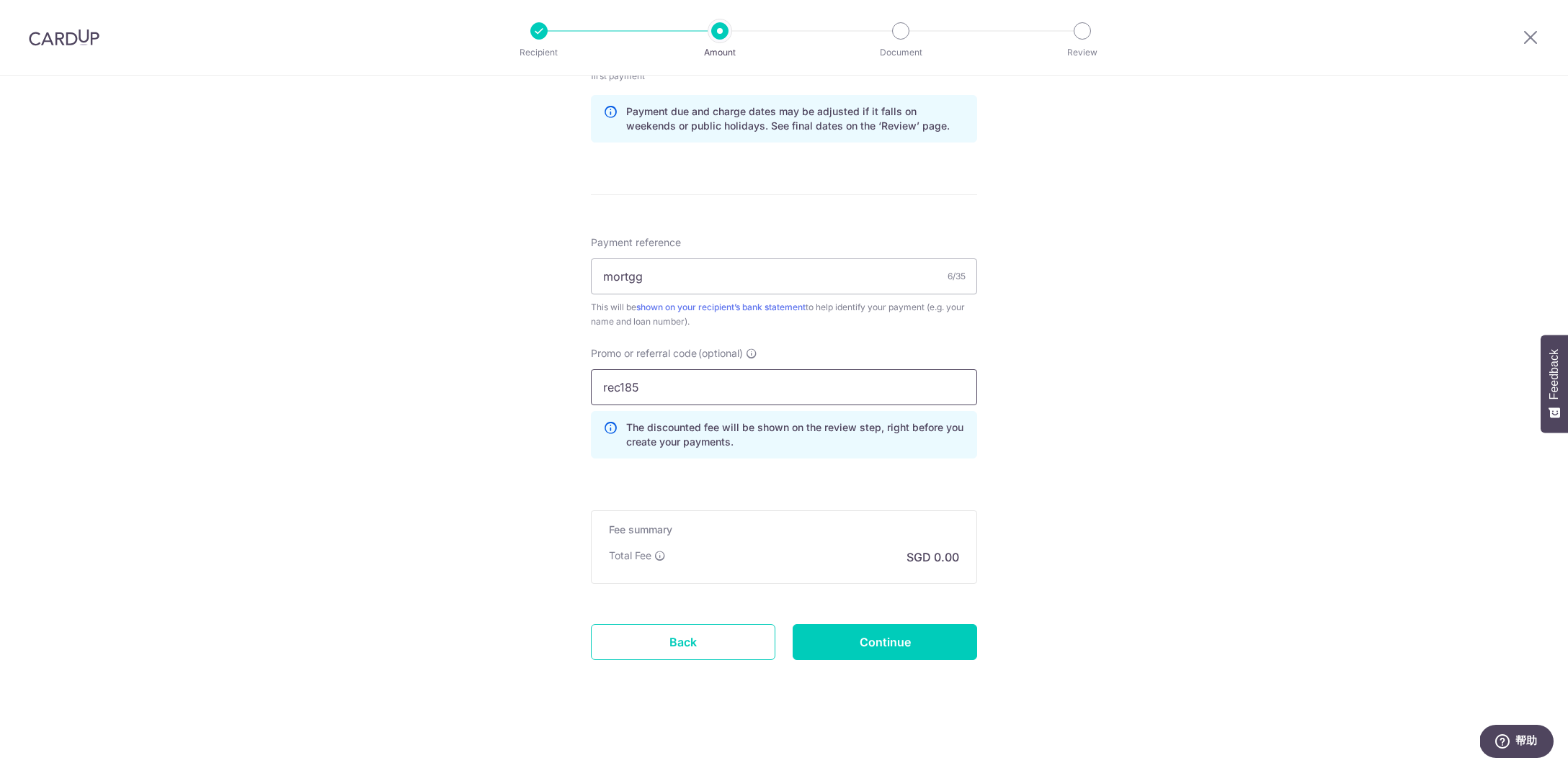
scroll to position [748, 0]
click at [852, 645] on input "Continue" at bounding box center [884, 641] width 184 height 36
type input "Create Schedule"
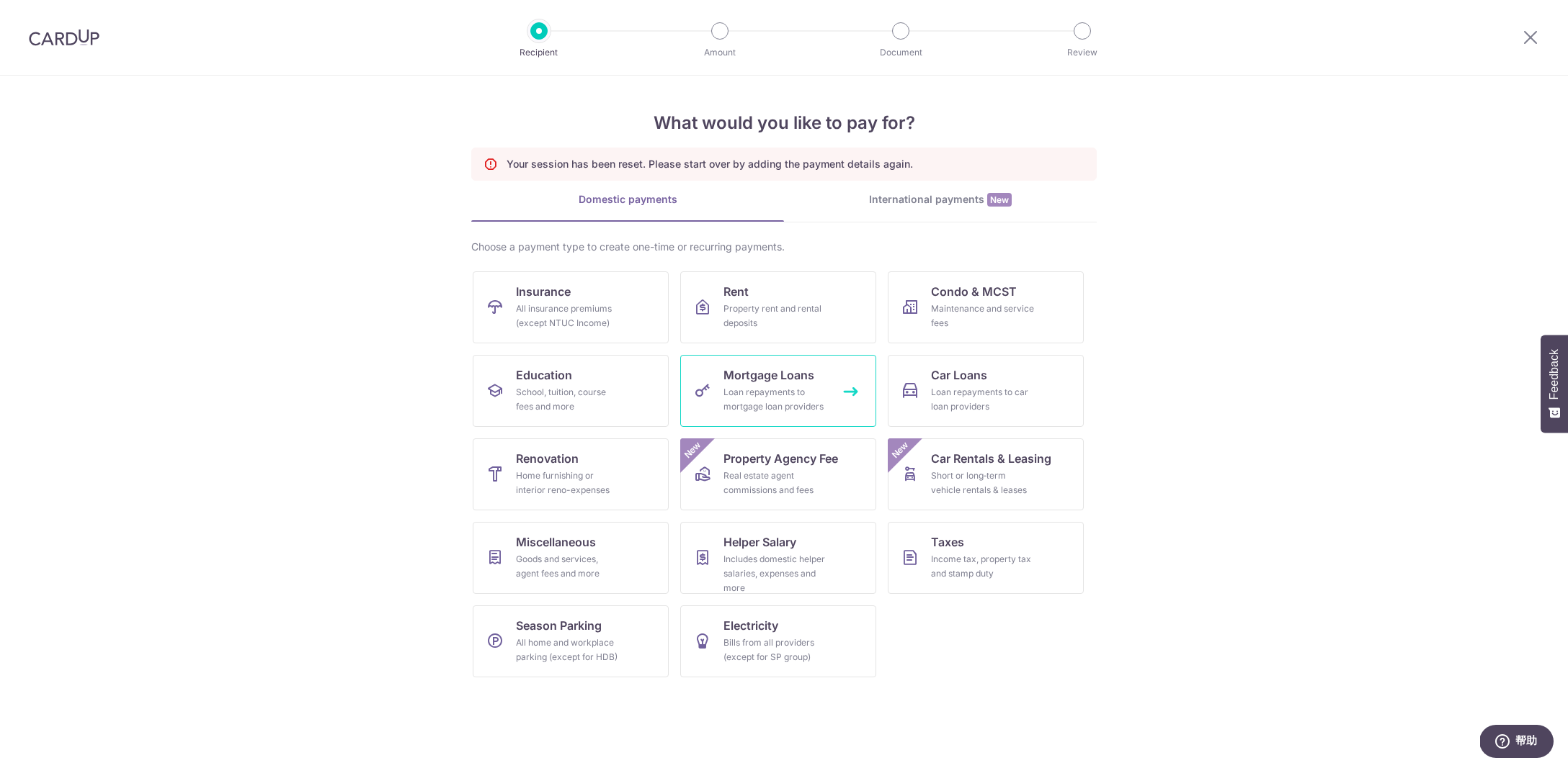
click at [799, 397] on div "Loan repayments to mortgage loan providers" at bounding box center [774, 399] width 104 height 29
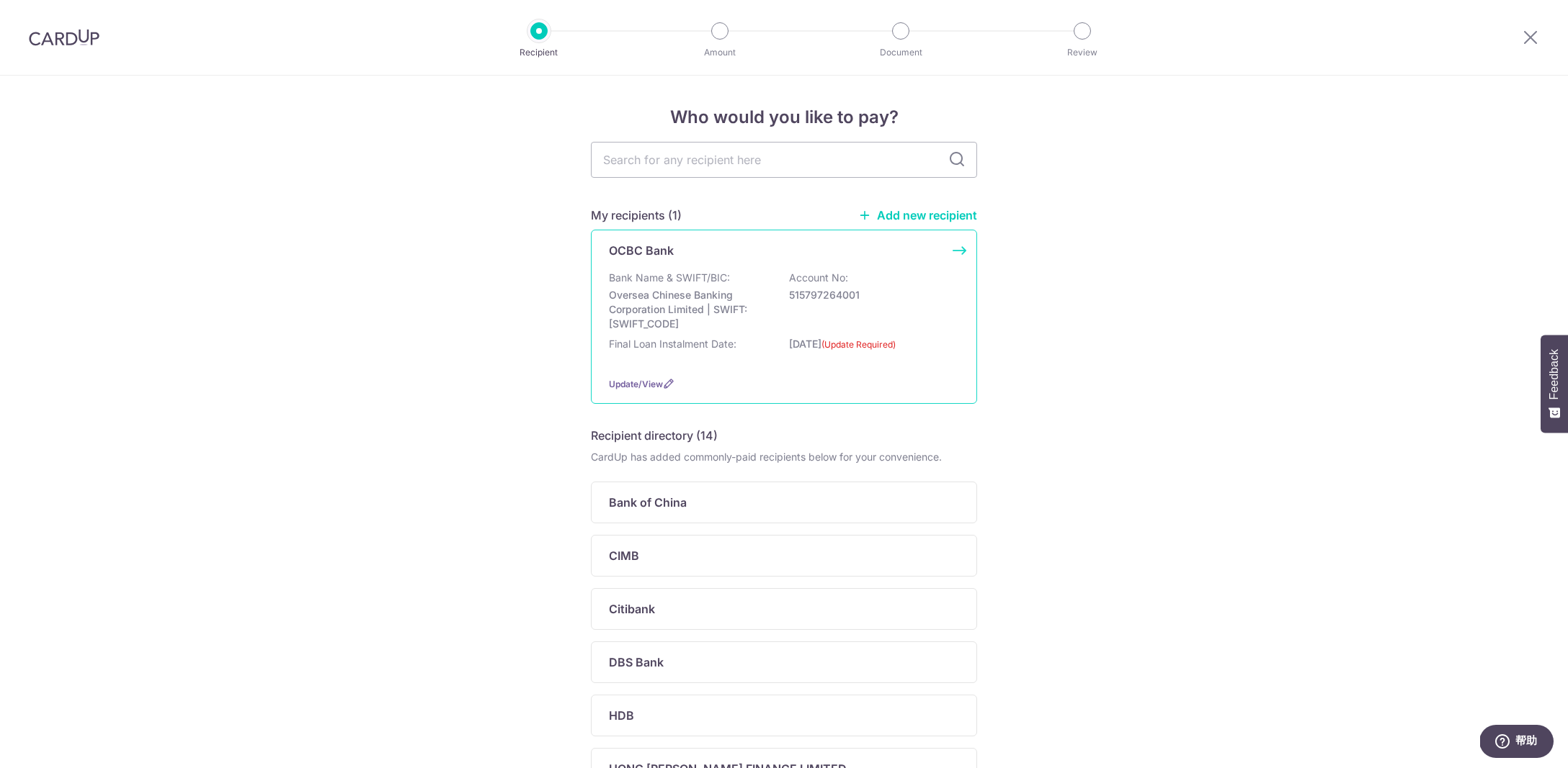
click at [675, 392] on div "Update/View" at bounding box center [783, 384] width 350 height 15
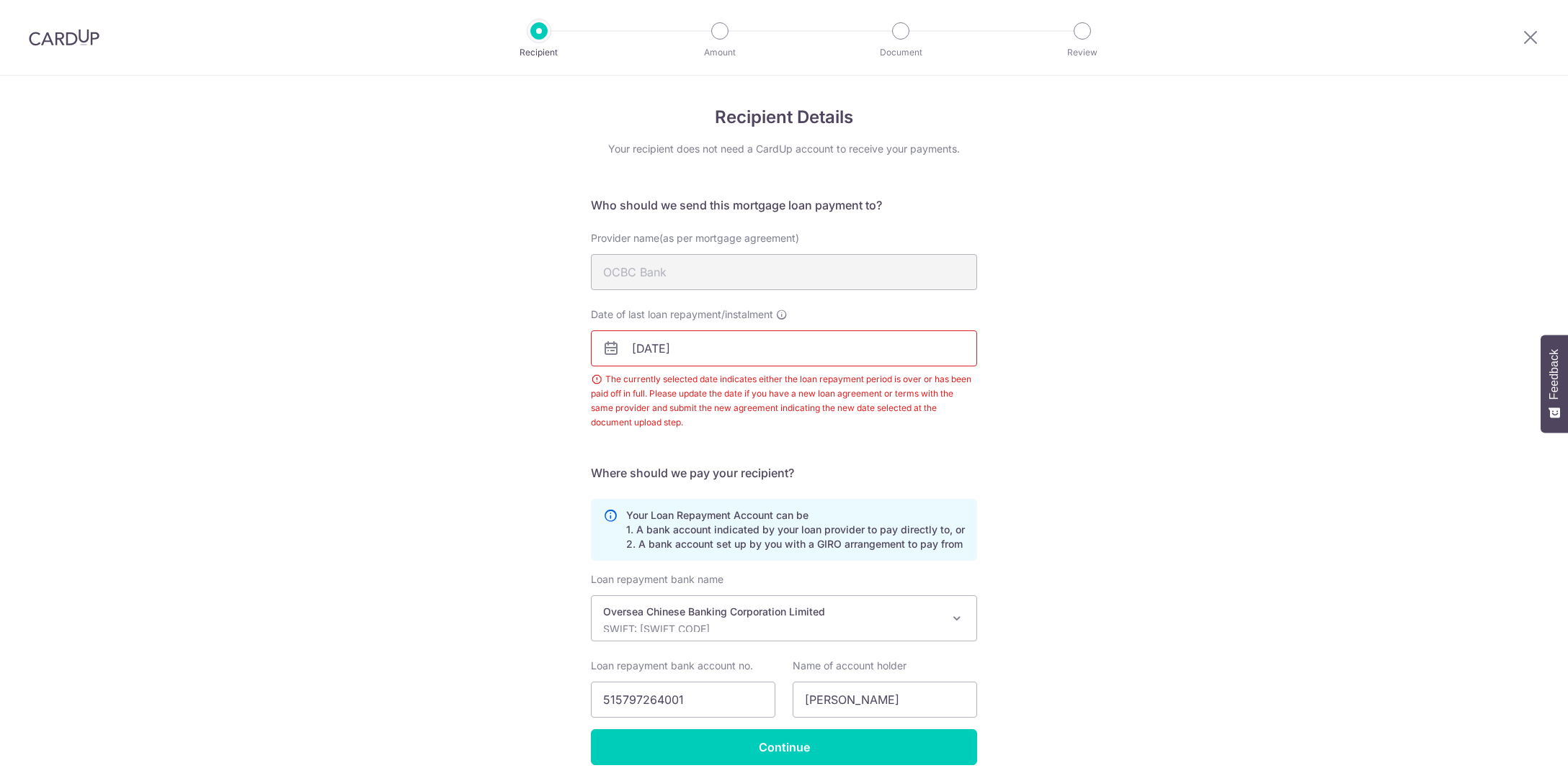
scroll to position [65, 0]
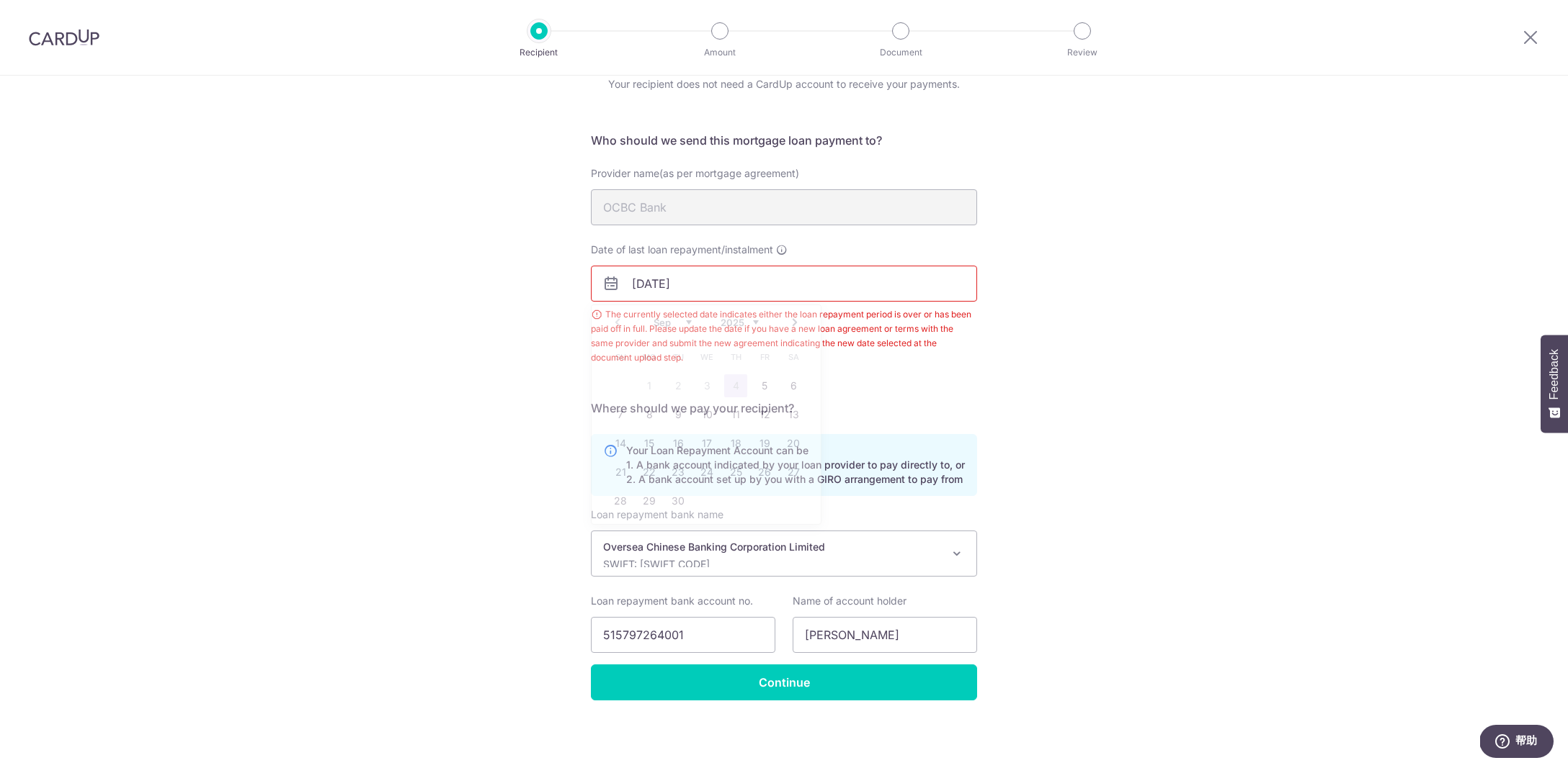
click at [767, 291] on input "29/07/2025" at bounding box center [784, 283] width 386 height 36
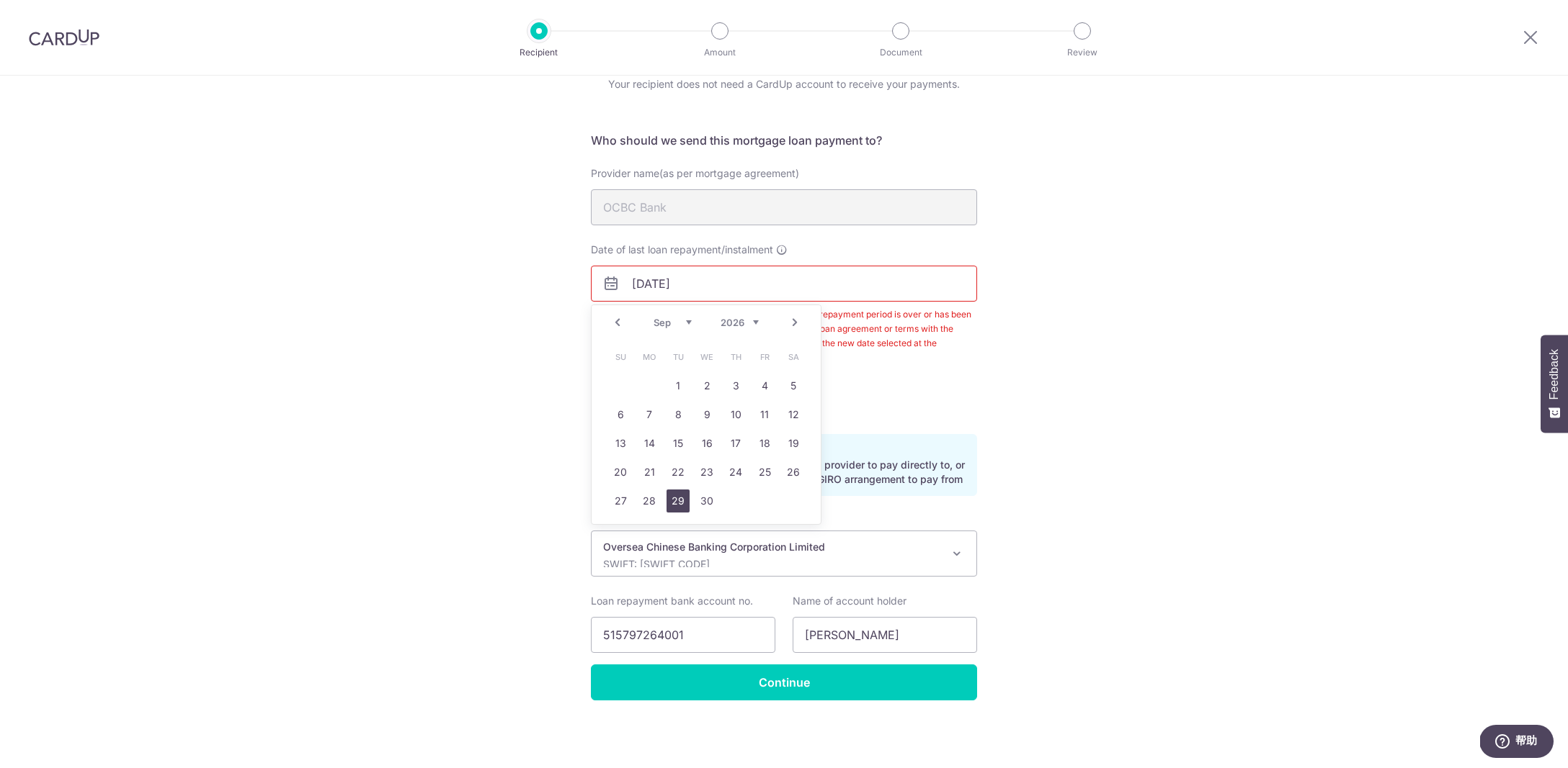
click at [677, 511] on link "29" at bounding box center [677, 501] width 23 height 23
type input "29/09/2026"
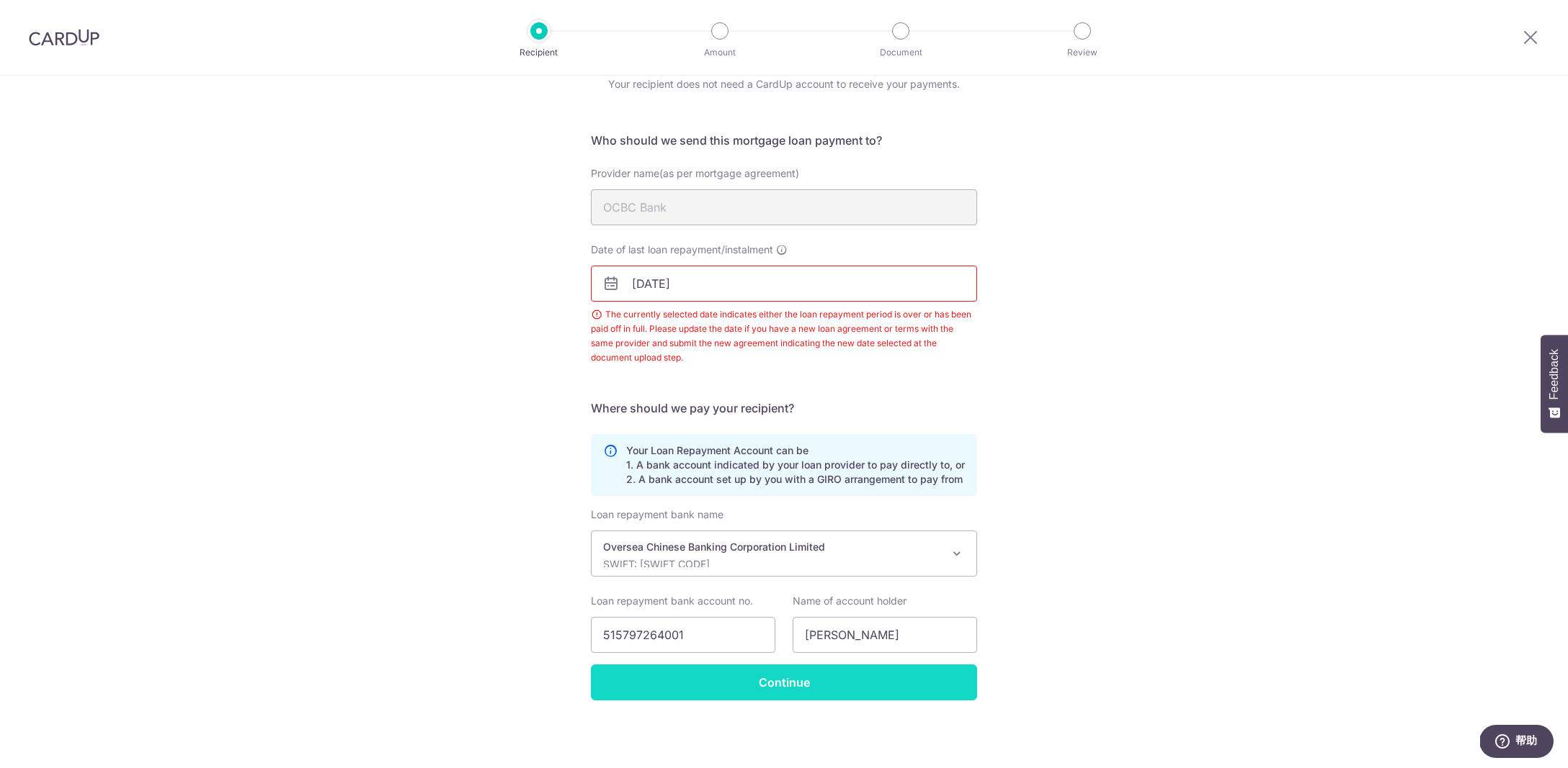
click at [819, 687] on input "Continue" at bounding box center [784, 682] width 386 height 36
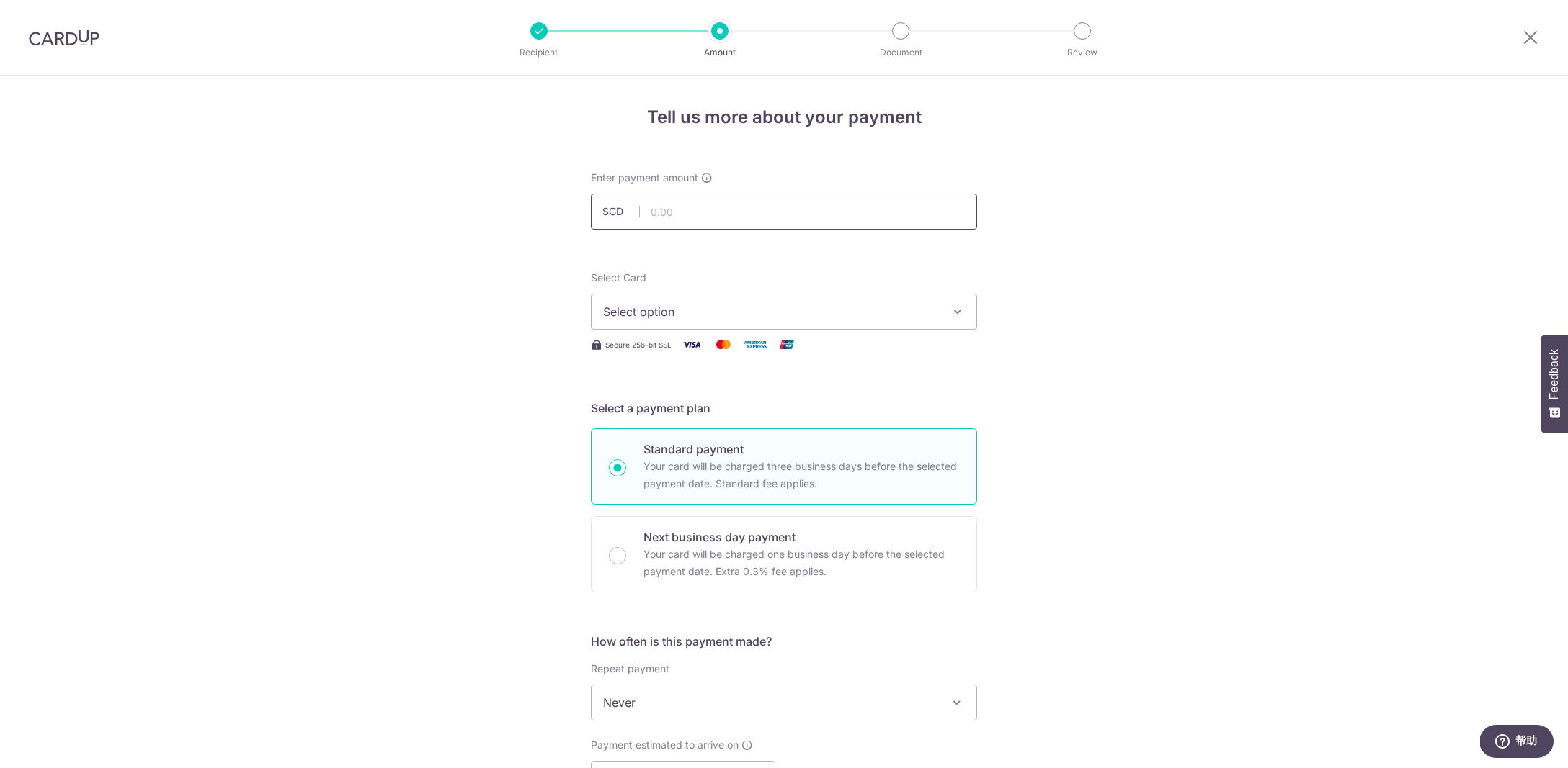
click at [724, 197] on input "text" at bounding box center [784, 211] width 386 height 36
type input "2,330.00"
click at [822, 311] on span "Select option" at bounding box center [771, 312] width 336 height 17
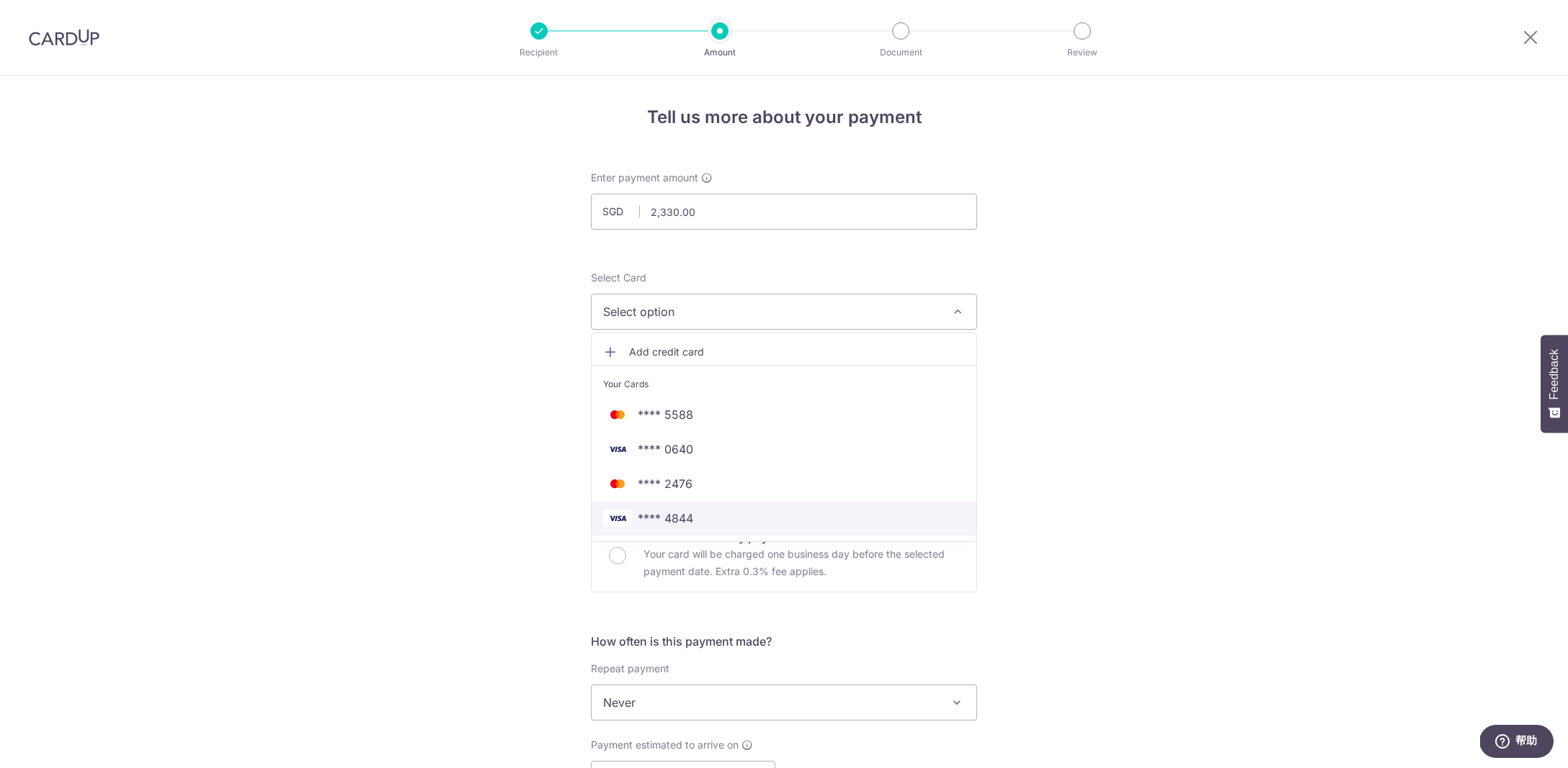
click at [688, 522] on span "**** 4844" at bounding box center [665, 518] width 56 height 17
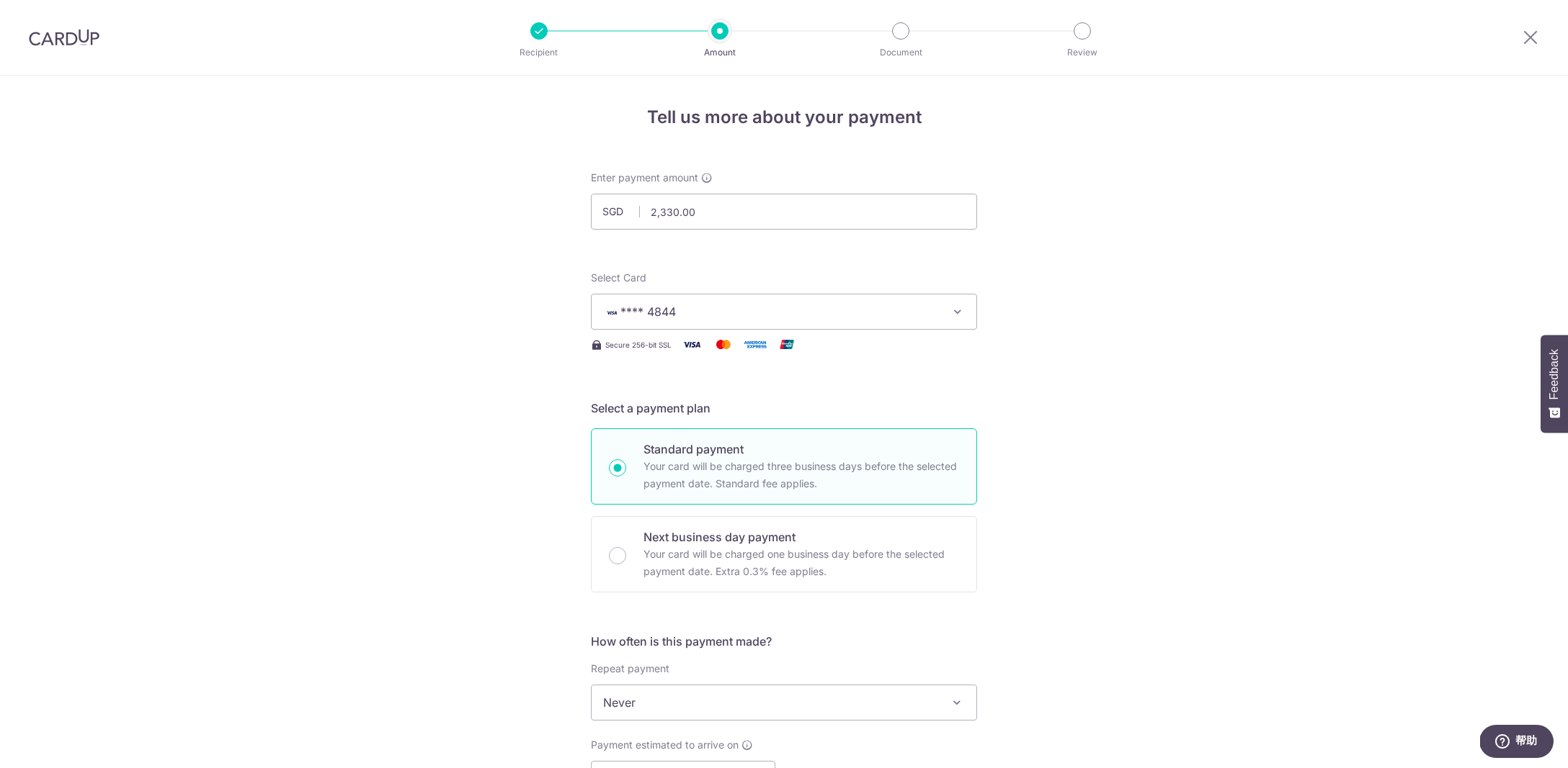
click at [538, 447] on div "Tell us more about your payment Enter payment amount SGD 2,330.00 2330.00 Selec…" at bounding box center [784, 727] width 1568 height 1303
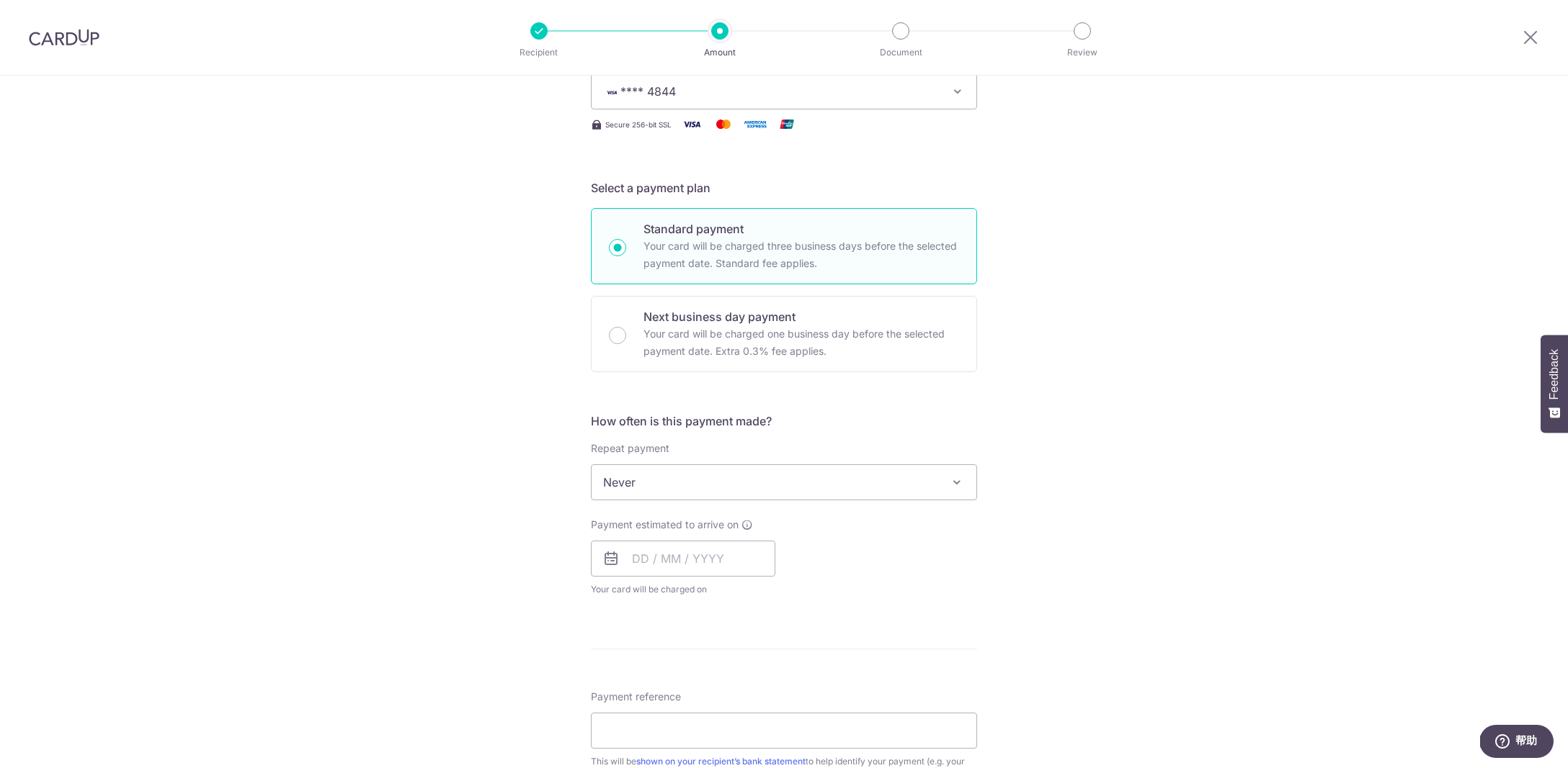
scroll to position [262, 0]
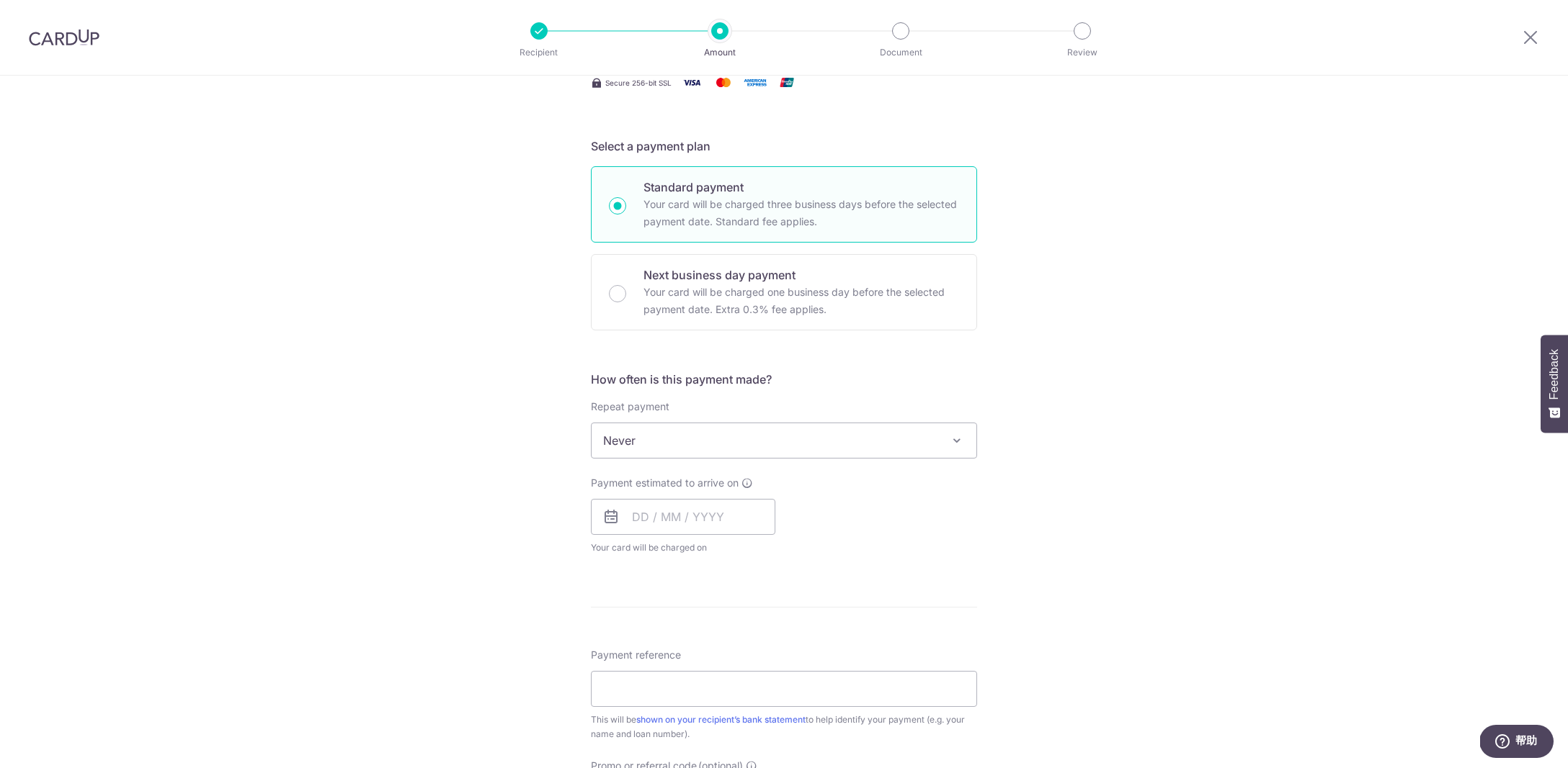
click at [673, 442] on span "Never" at bounding box center [783, 441] width 385 height 35
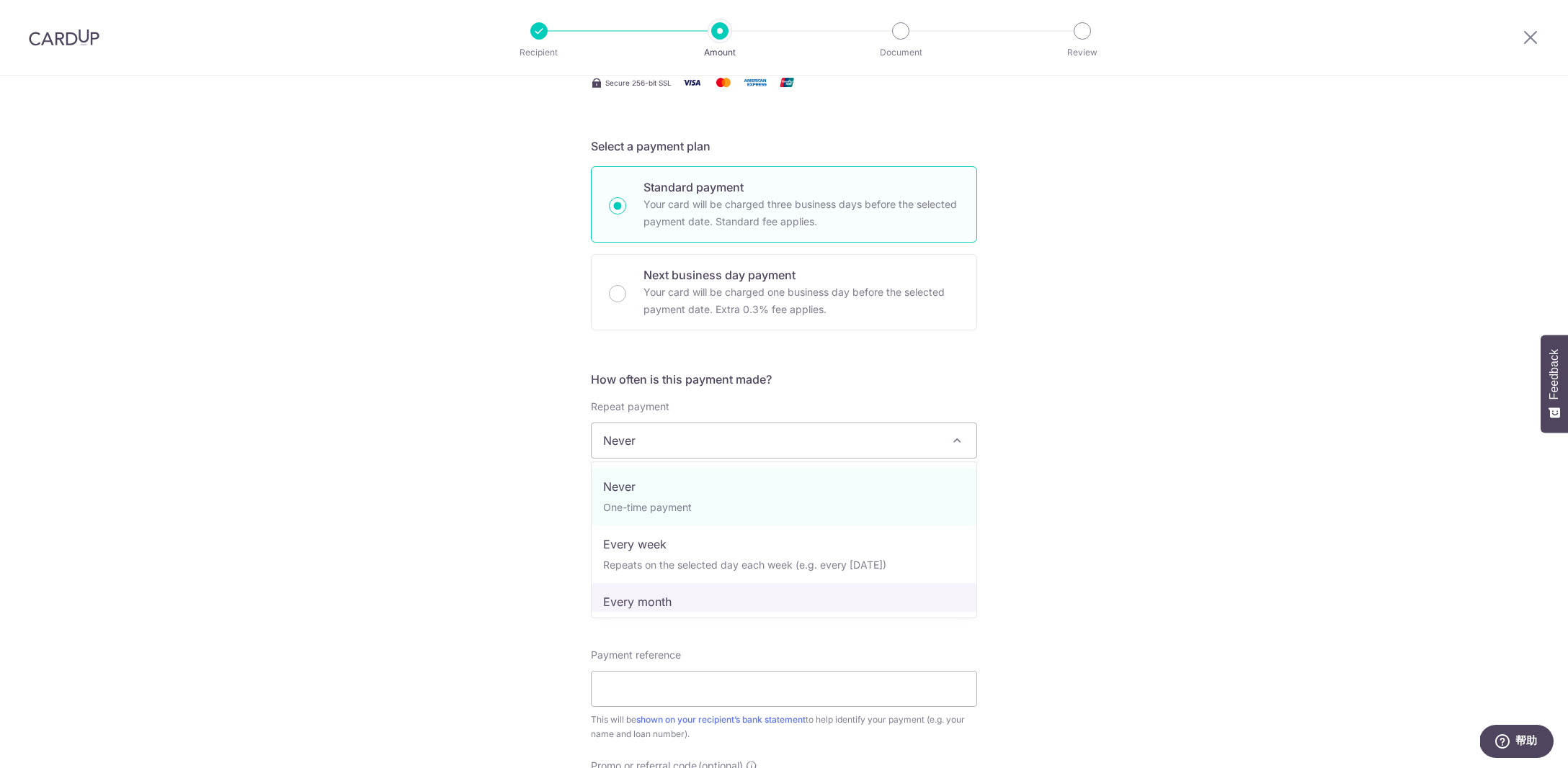
scroll to position [2, 0]
select select "3"
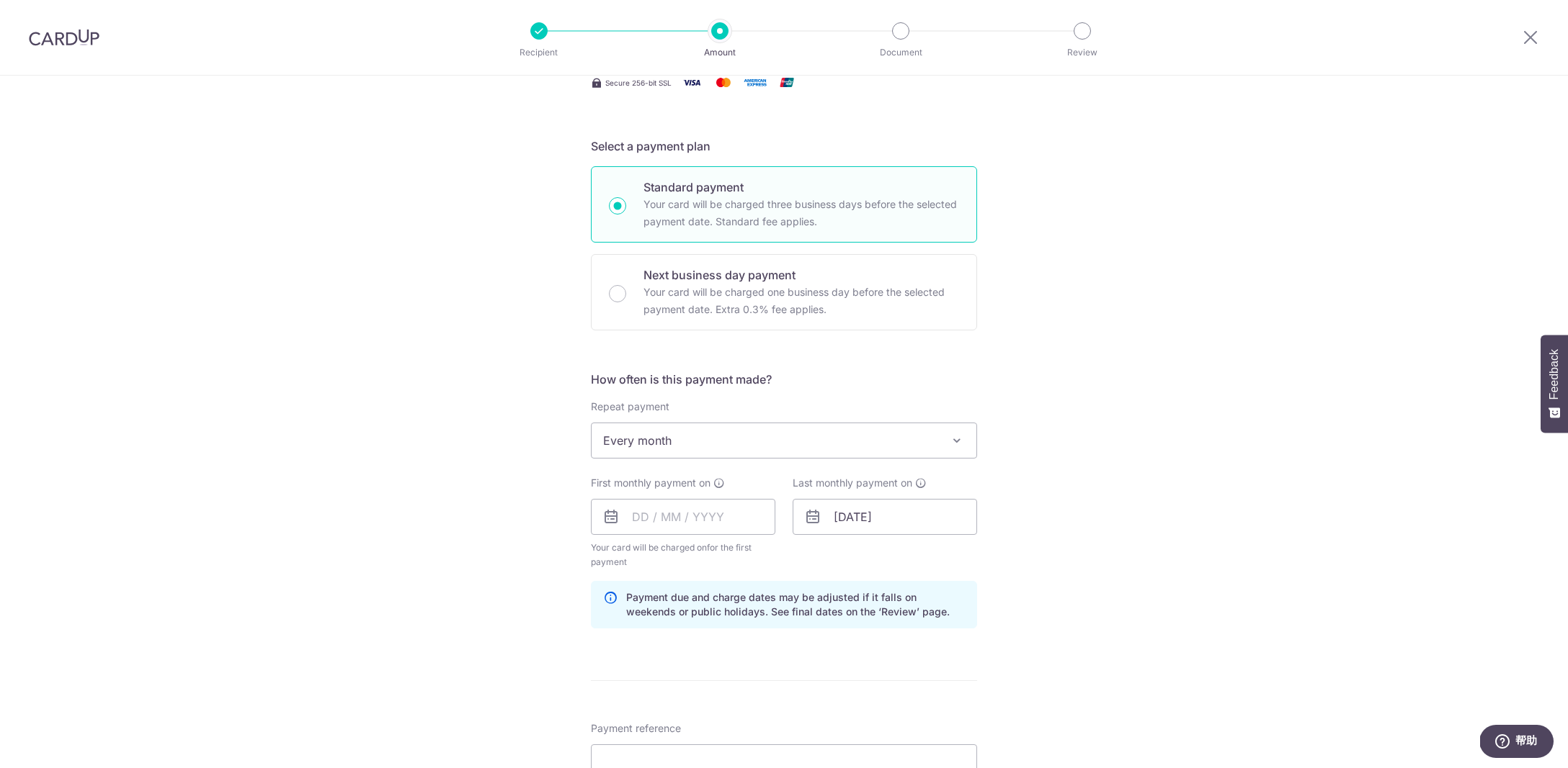
click at [540, 565] on div "Tell us more about your payment Enter payment amount SGD 2,330.00 2330.00 Selec…" at bounding box center [784, 501] width 1568 height 1376
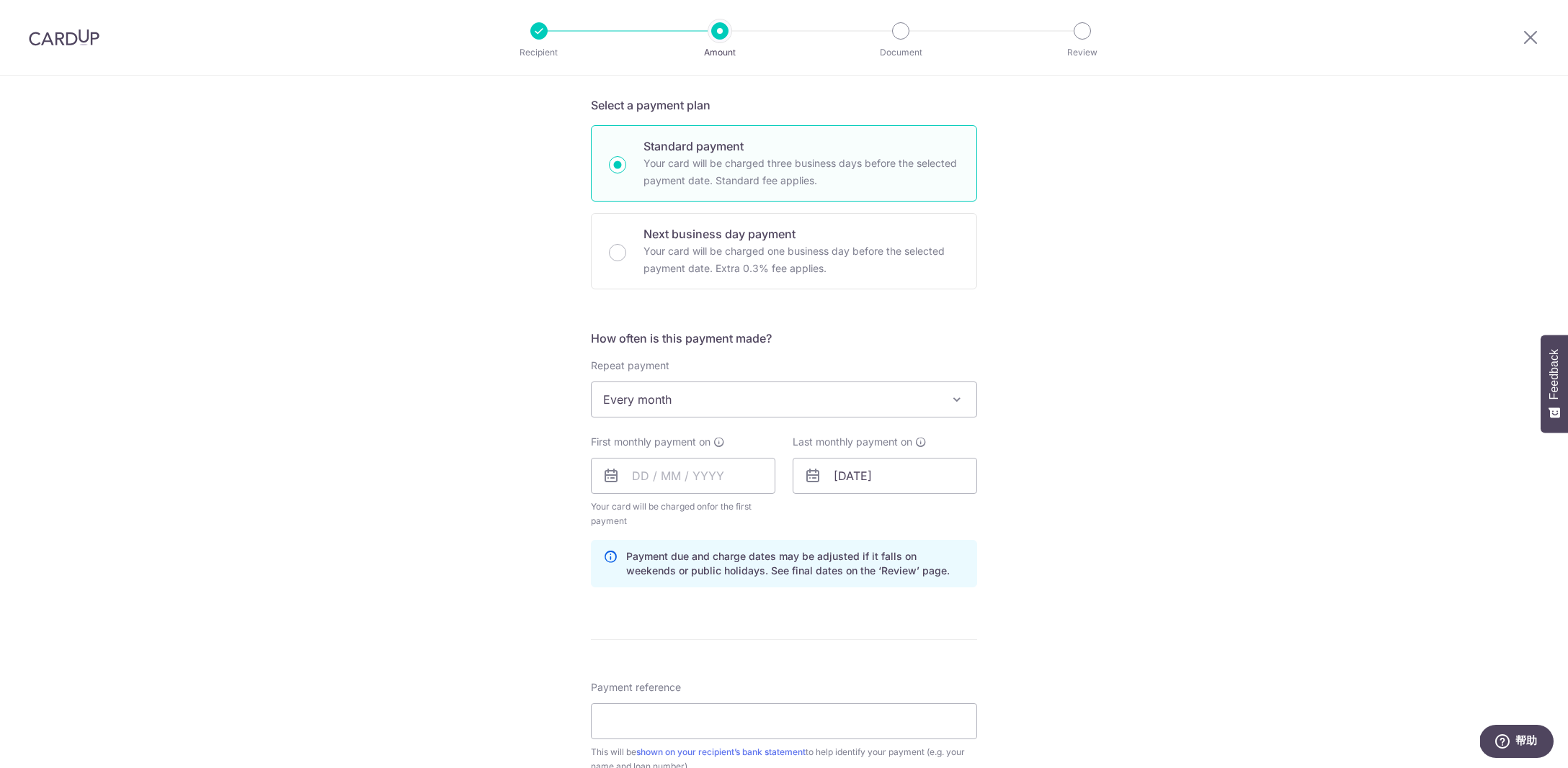
scroll to position [304, 0]
click at [680, 486] on input "text" at bounding box center [683, 475] width 184 height 36
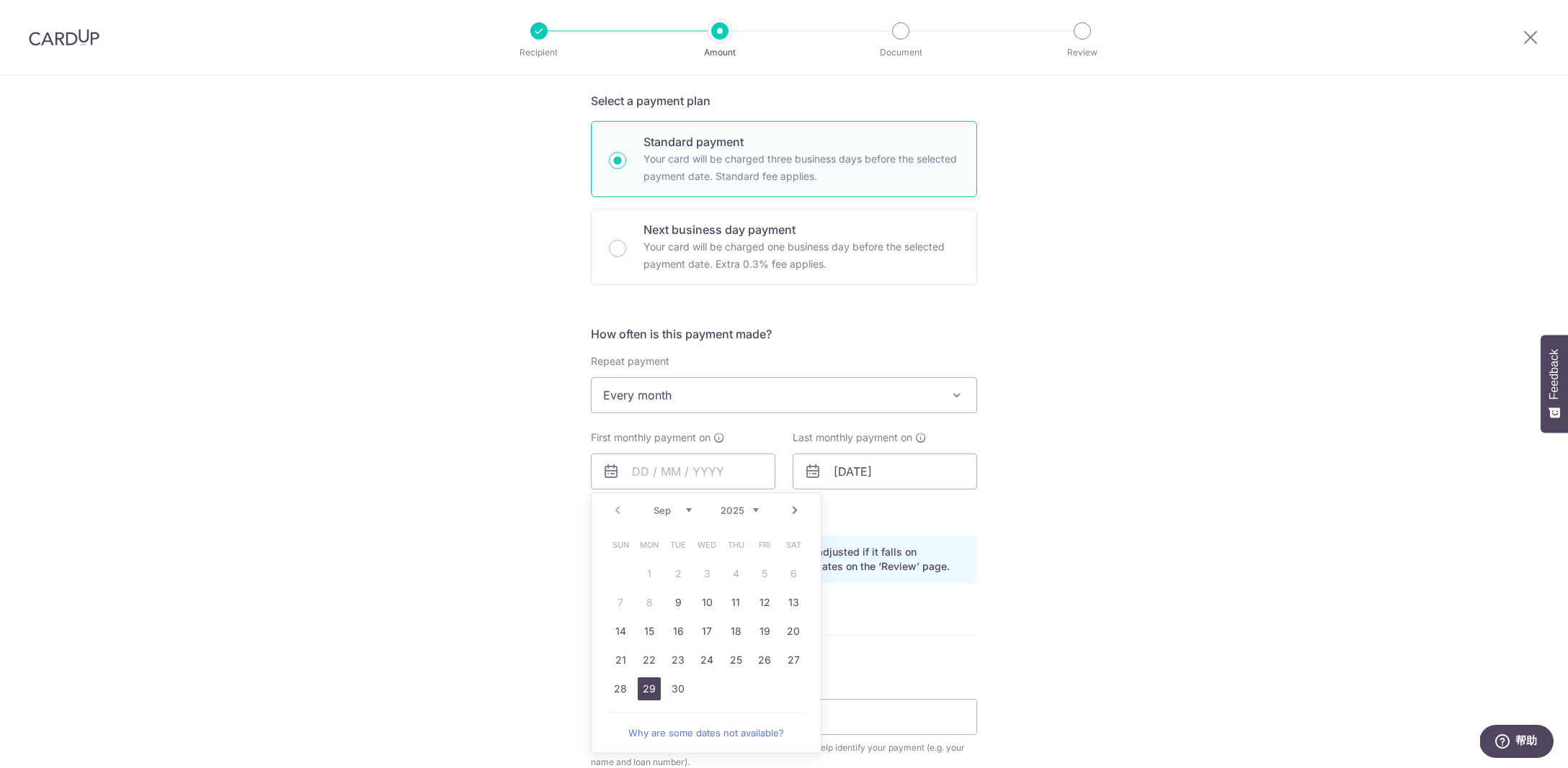
click at [650, 689] on link "29" at bounding box center [649, 689] width 23 height 23
type input "29/09/2025"
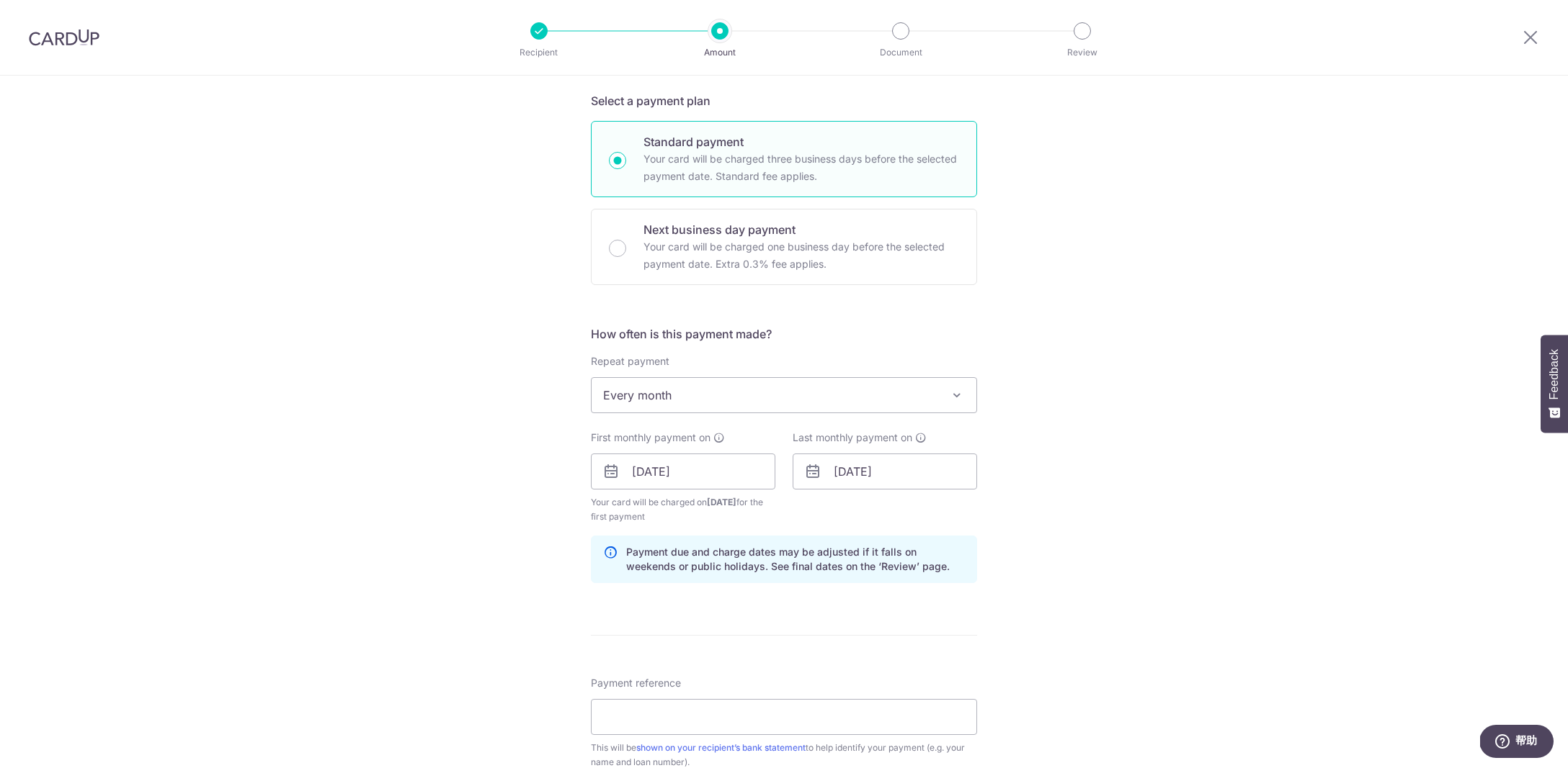
click at [531, 627] on div "Tell us more about your payment Enter payment amount SGD 2,330.00 2330.00 Selec…" at bounding box center [784, 456] width 1568 height 1376
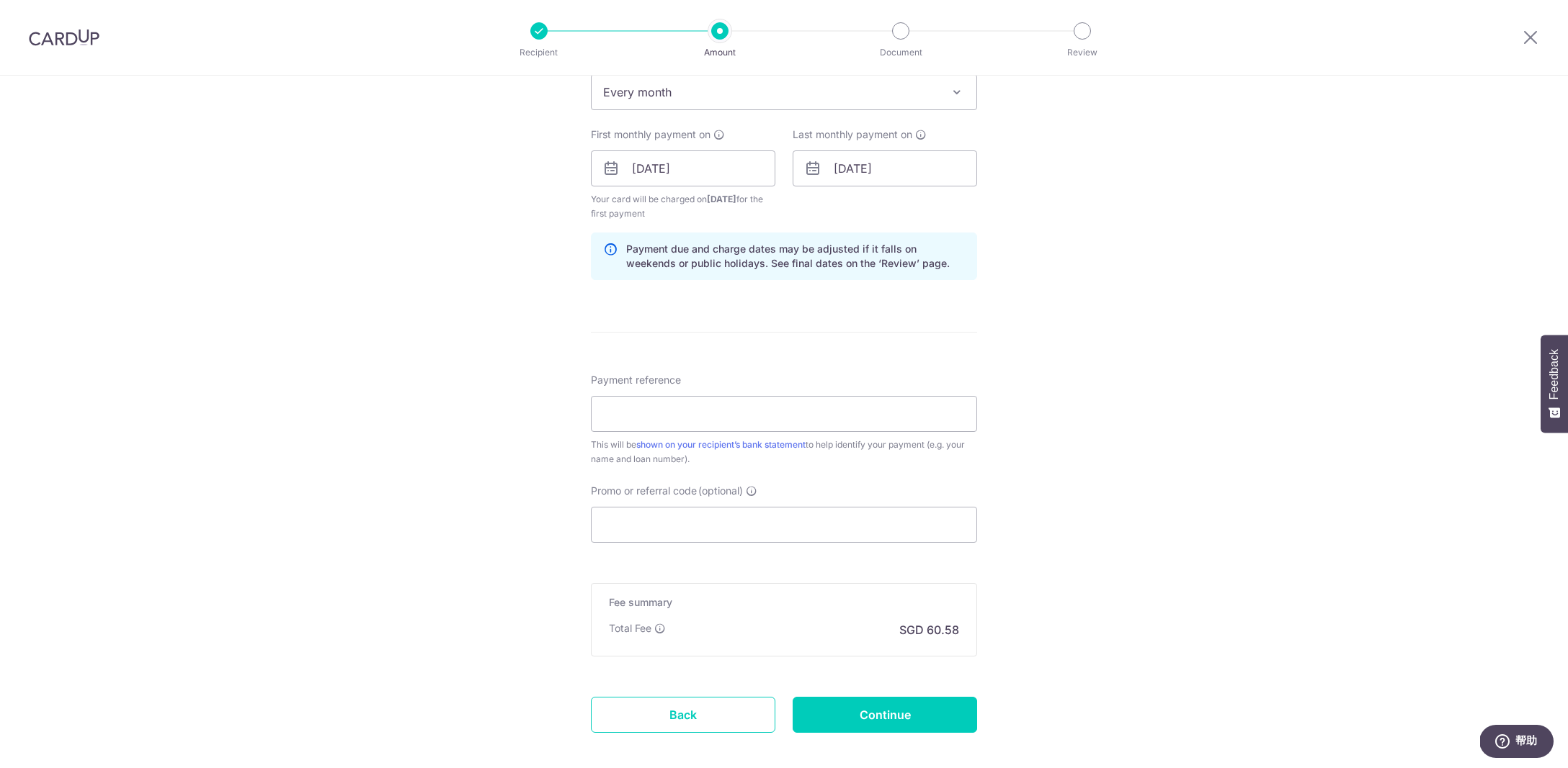
scroll to position [621, 0]
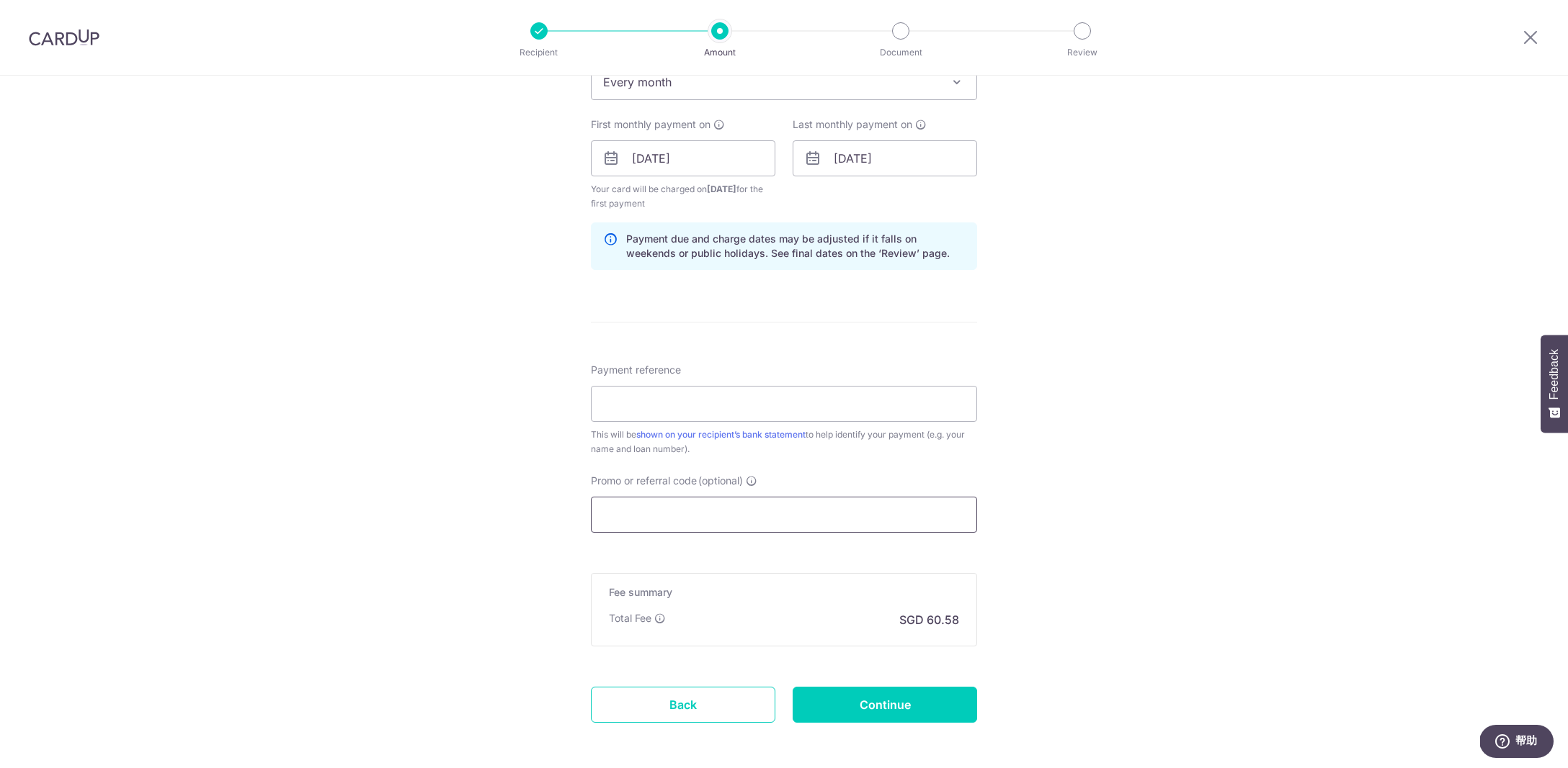
click at [740, 509] on input "Promo or referral code (optional)" at bounding box center [784, 514] width 386 height 36
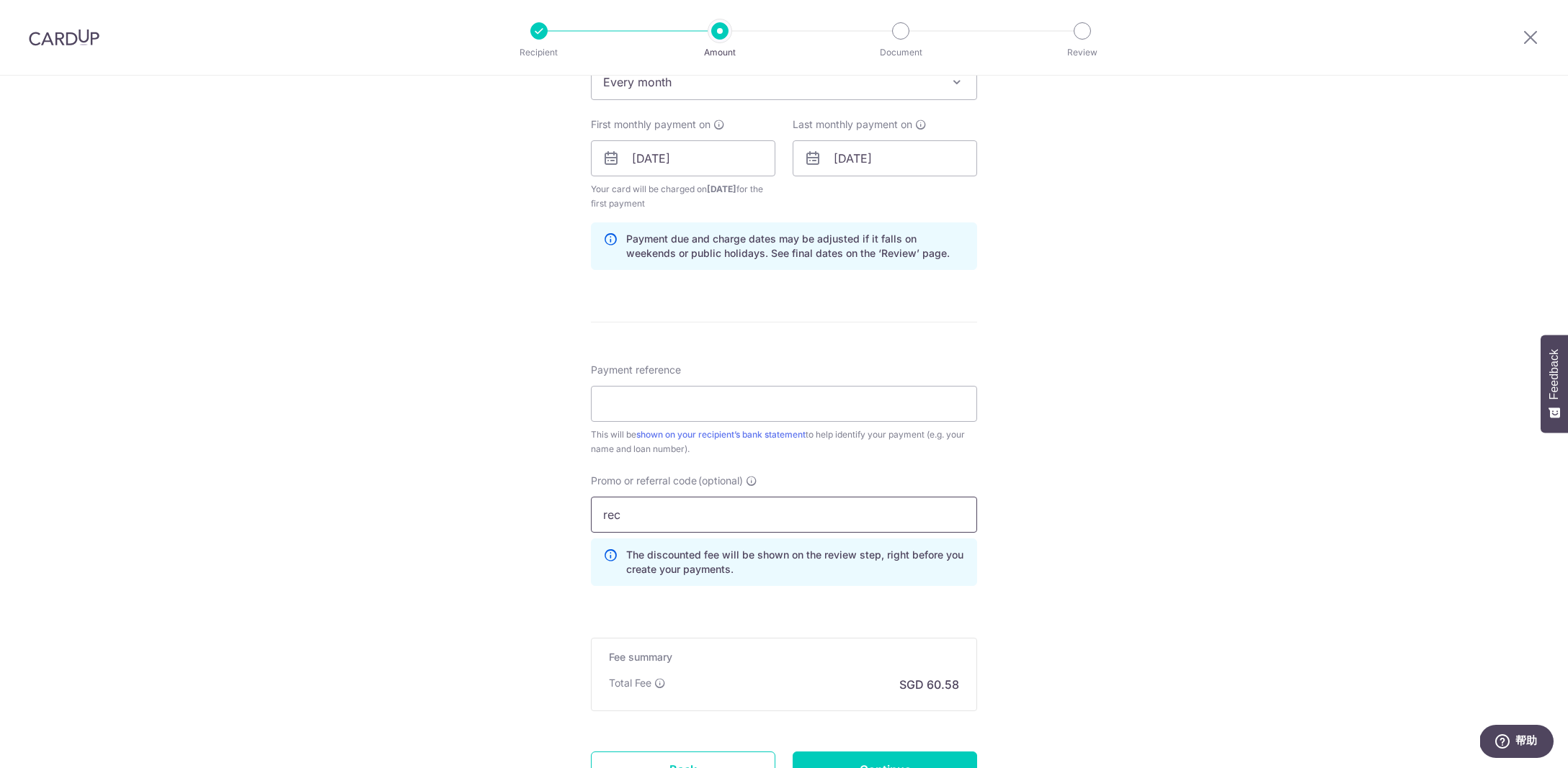
click at [734, 511] on input "rec" at bounding box center [784, 514] width 386 height 36
type input "rec185"
click at [749, 410] on input "Payment reference" at bounding box center [784, 403] width 386 height 36
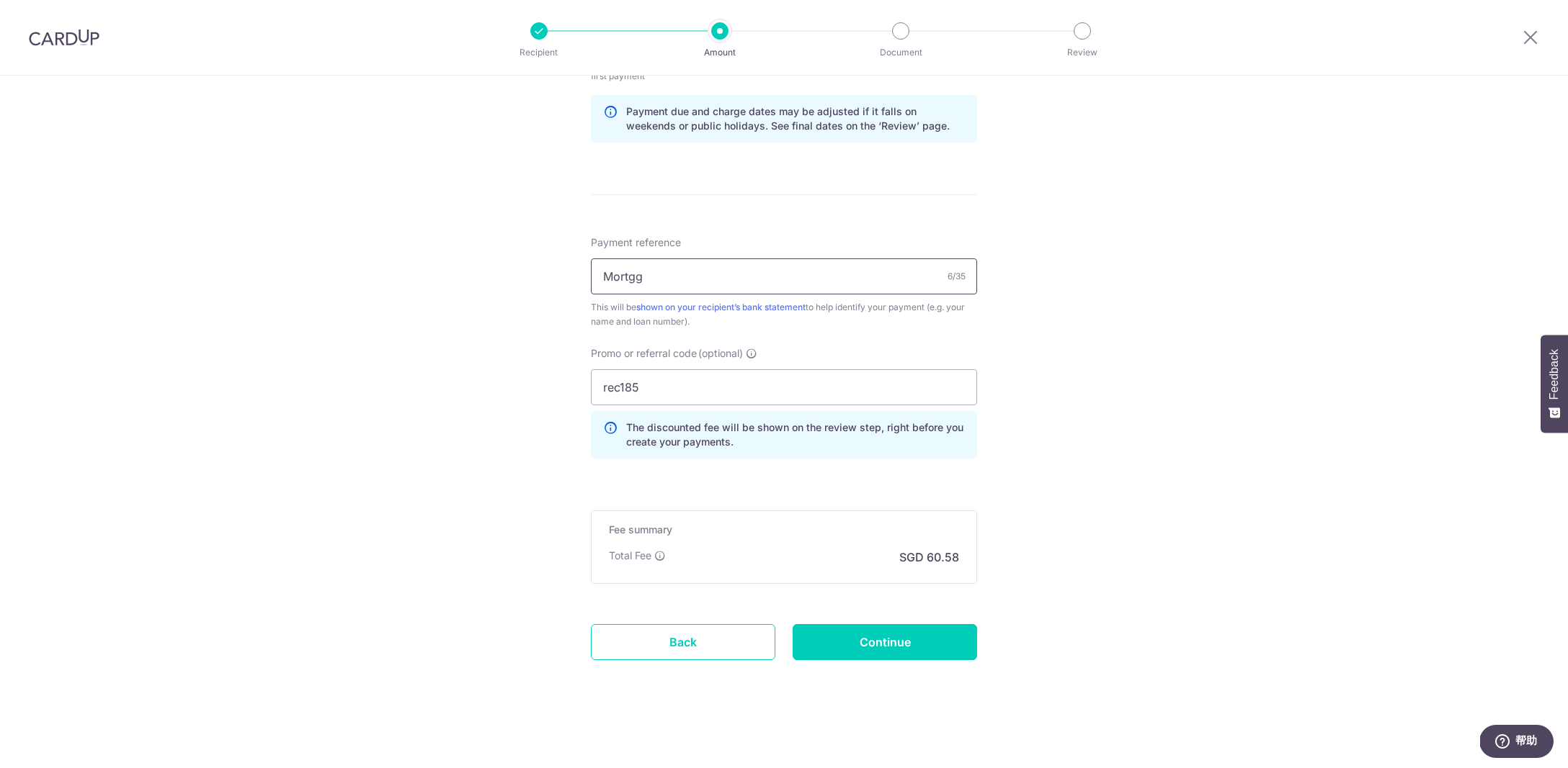
type input "Mortgg"
click at [1002, 665] on div "Tell us more about your payment Enter payment amount SGD 2,330.00 2330.00 Selec…" at bounding box center [784, 47] width 1568 height 1441
click at [915, 640] on input "Continue" at bounding box center [884, 641] width 184 height 36
type input "Create Schedule"
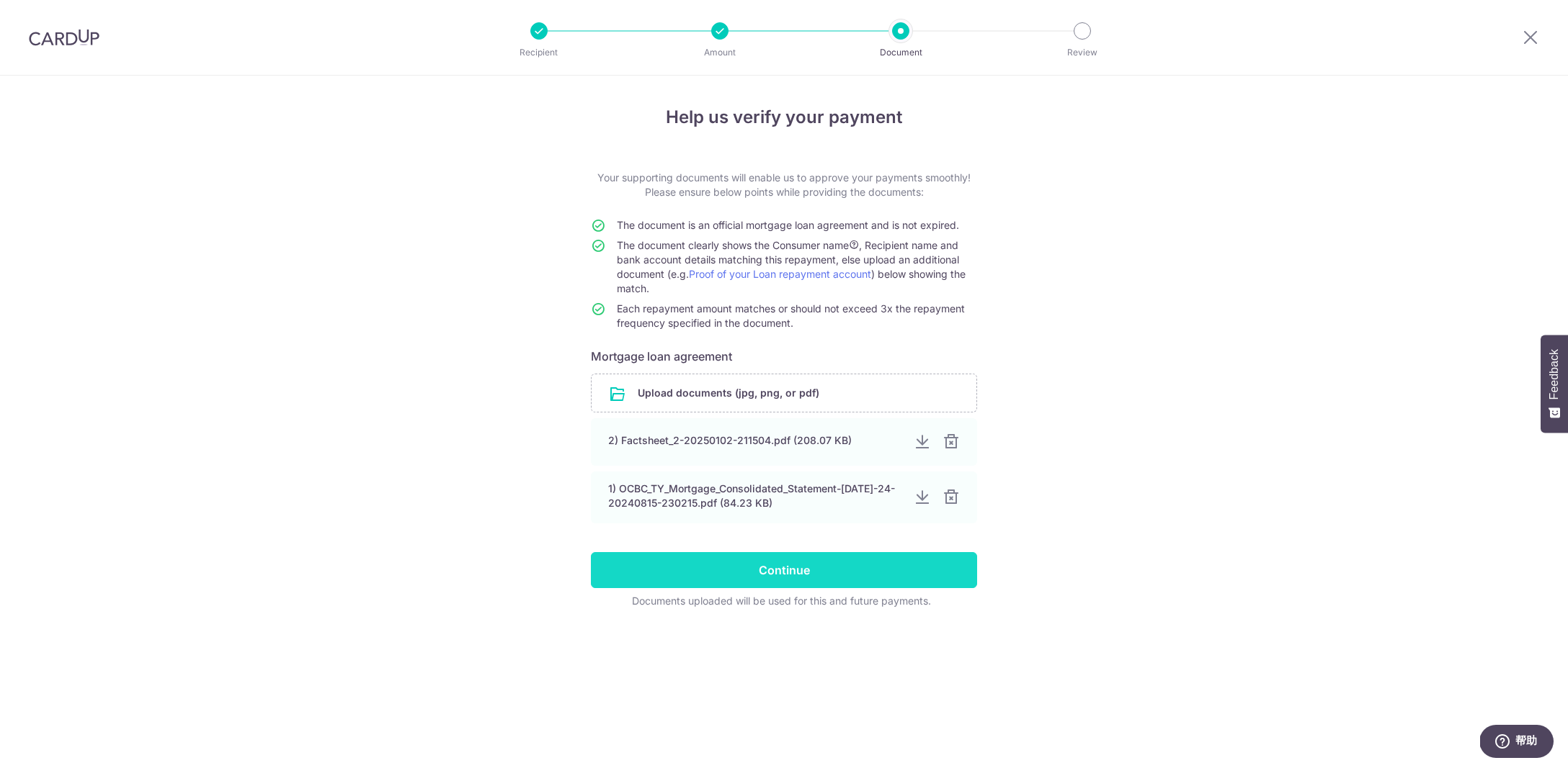
click at [801, 577] on input "Continue" at bounding box center [784, 570] width 386 height 36
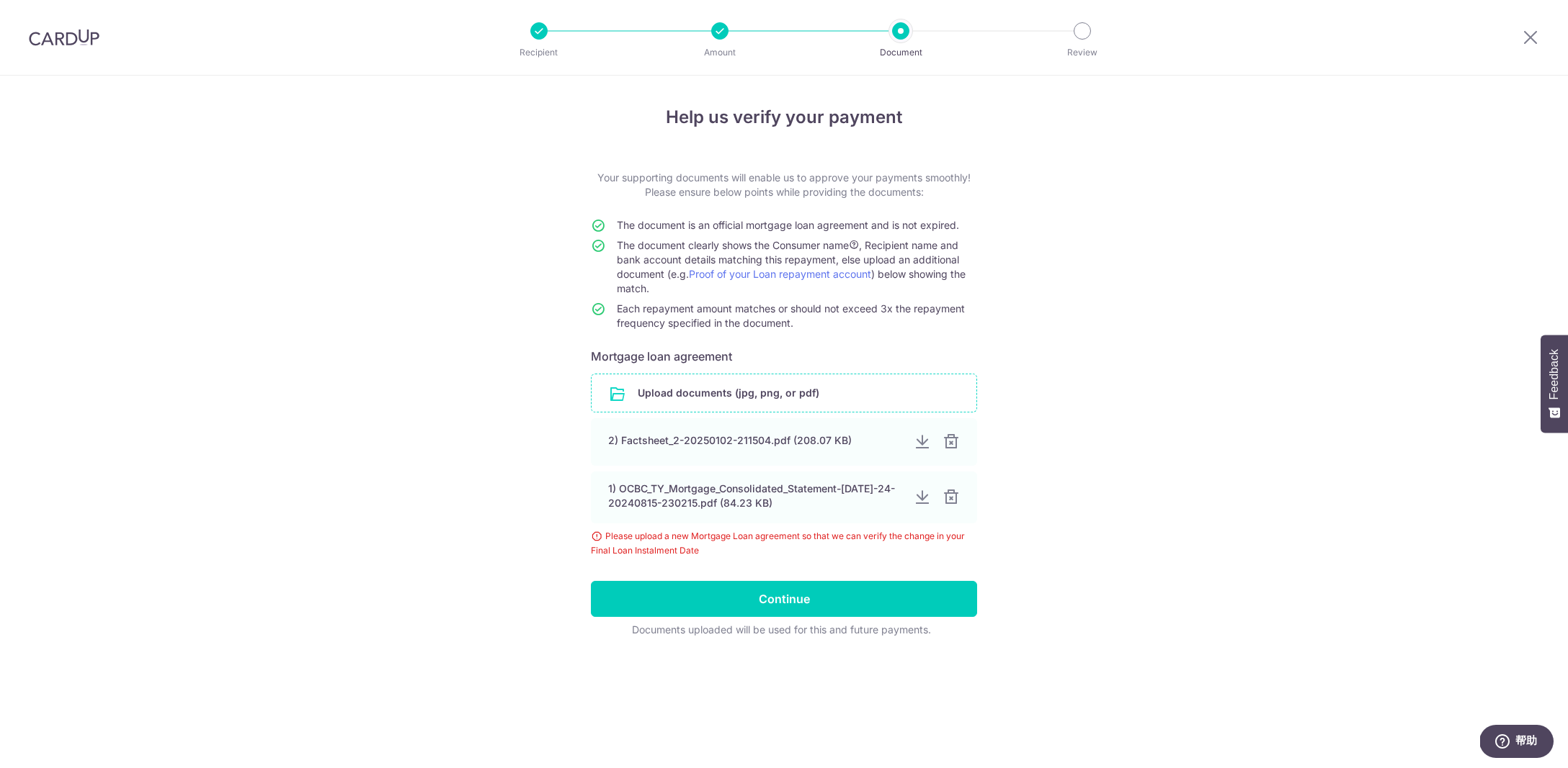
click at [719, 388] on input "file" at bounding box center [783, 393] width 385 height 38
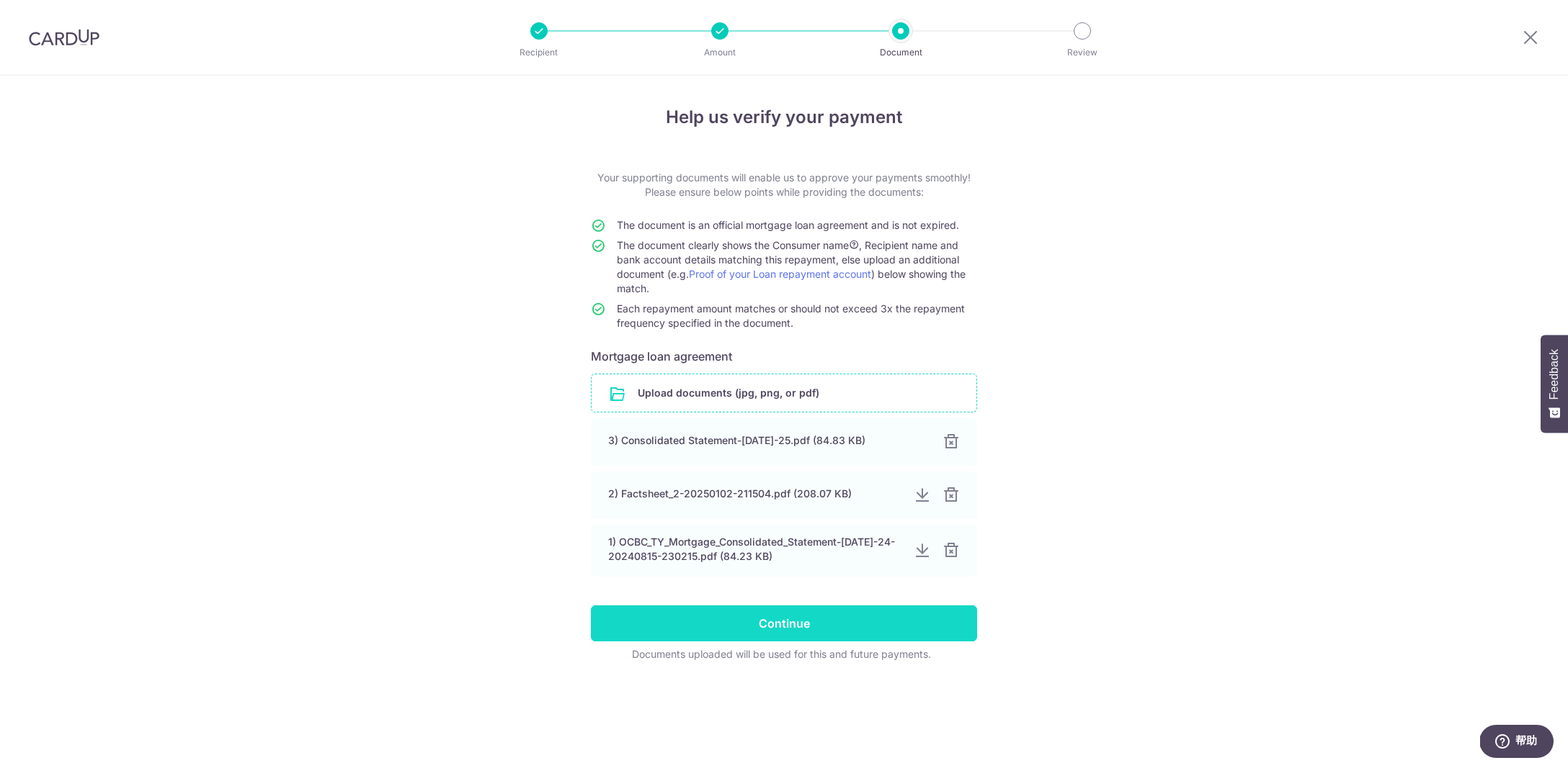
click at [822, 620] on input "Continue" at bounding box center [784, 623] width 386 height 36
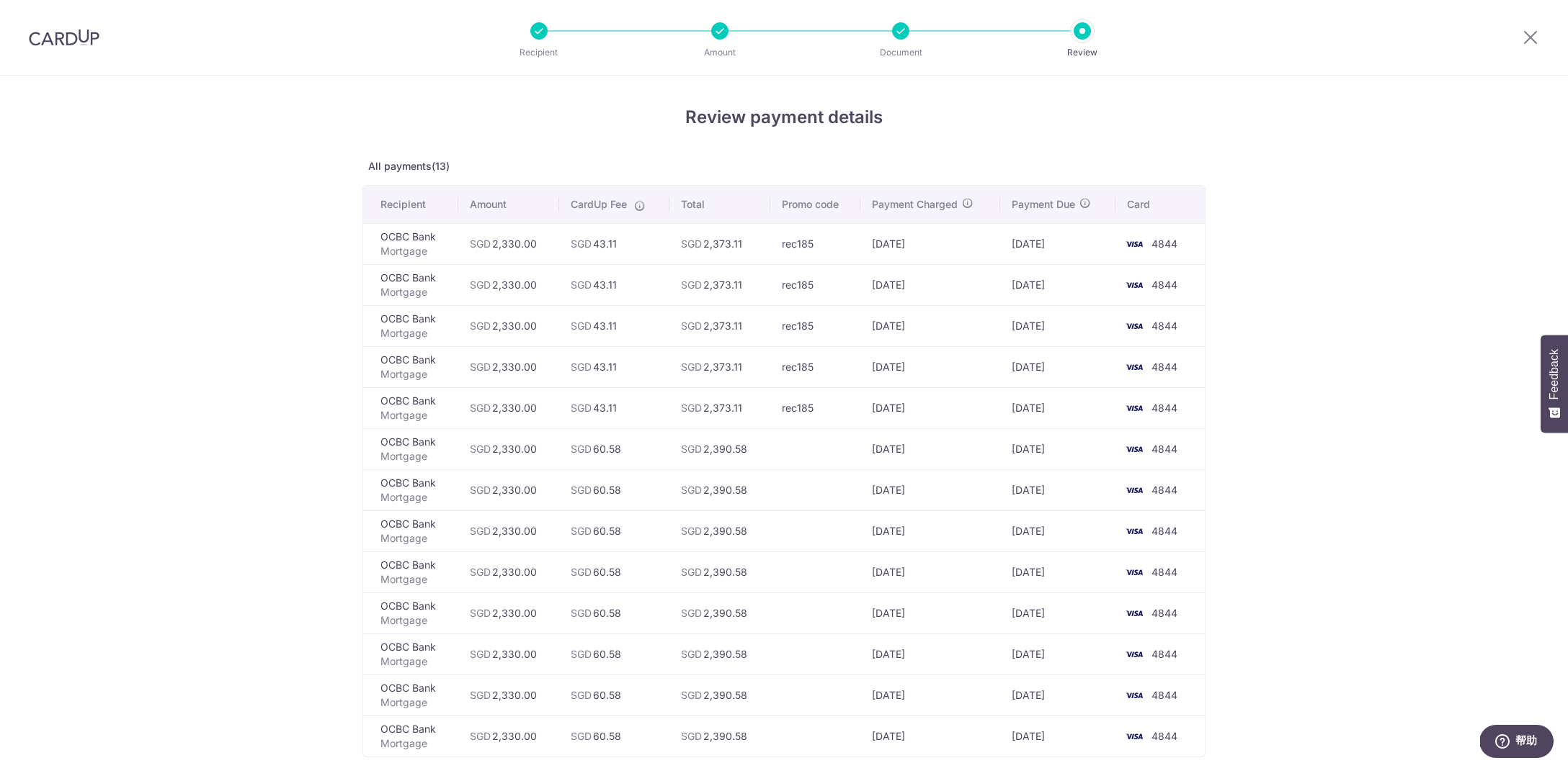
click at [877, 410] on td "[DATE]" at bounding box center [930, 408] width 141 height 41
drag, startPoint x: 928, startPoint y: 409, endPoint x: 879, endPoint y: 408, distance: 49.0
click at [879, 408] on td "[DATE]" at bounding box center [930, 408] width 141 height 41
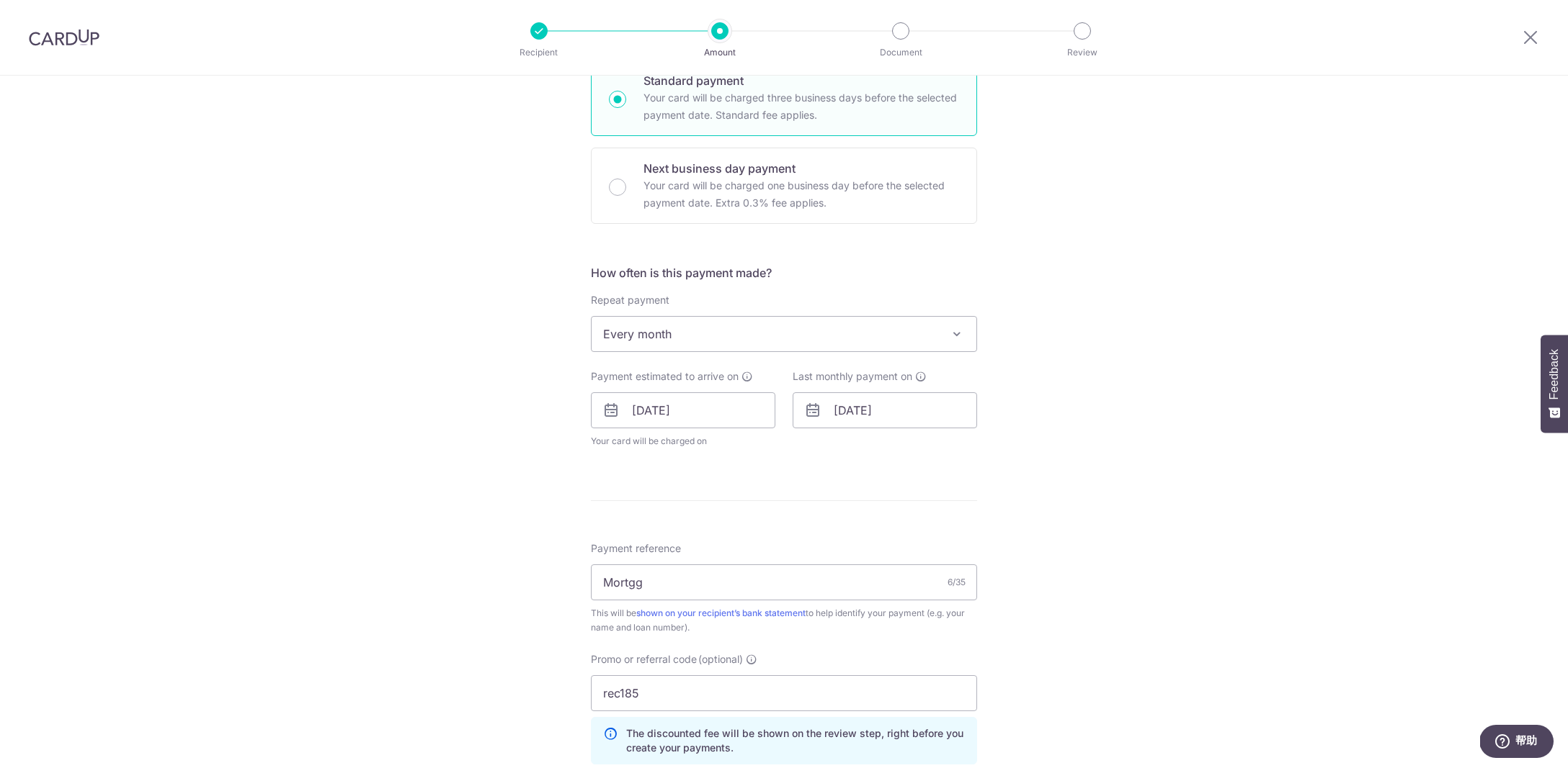
scroll to position [374, 0]
click at [919, 413] on input "29/09/2026" at bounding box center [884, 405] width 184 height 36
click at [939, 628] on link "29" at bounding box center [937, 623] width 23 height 23
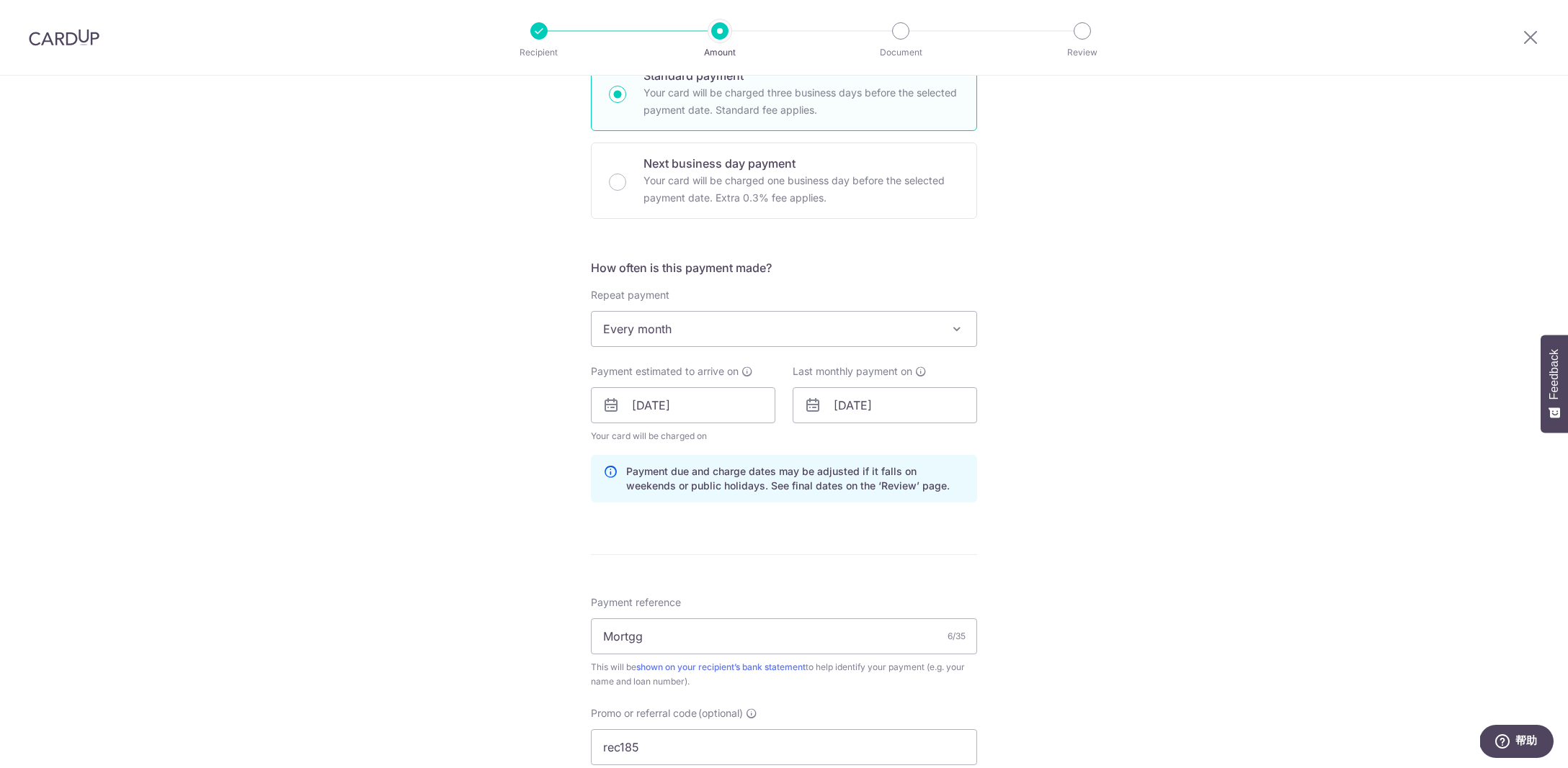
click at [1066, 589] on div "Tell us more about your payment Enter payment amount SGD 2,330.00 2330.00 Selec…" at bounding box center [784, 415] width 1568 height 1427
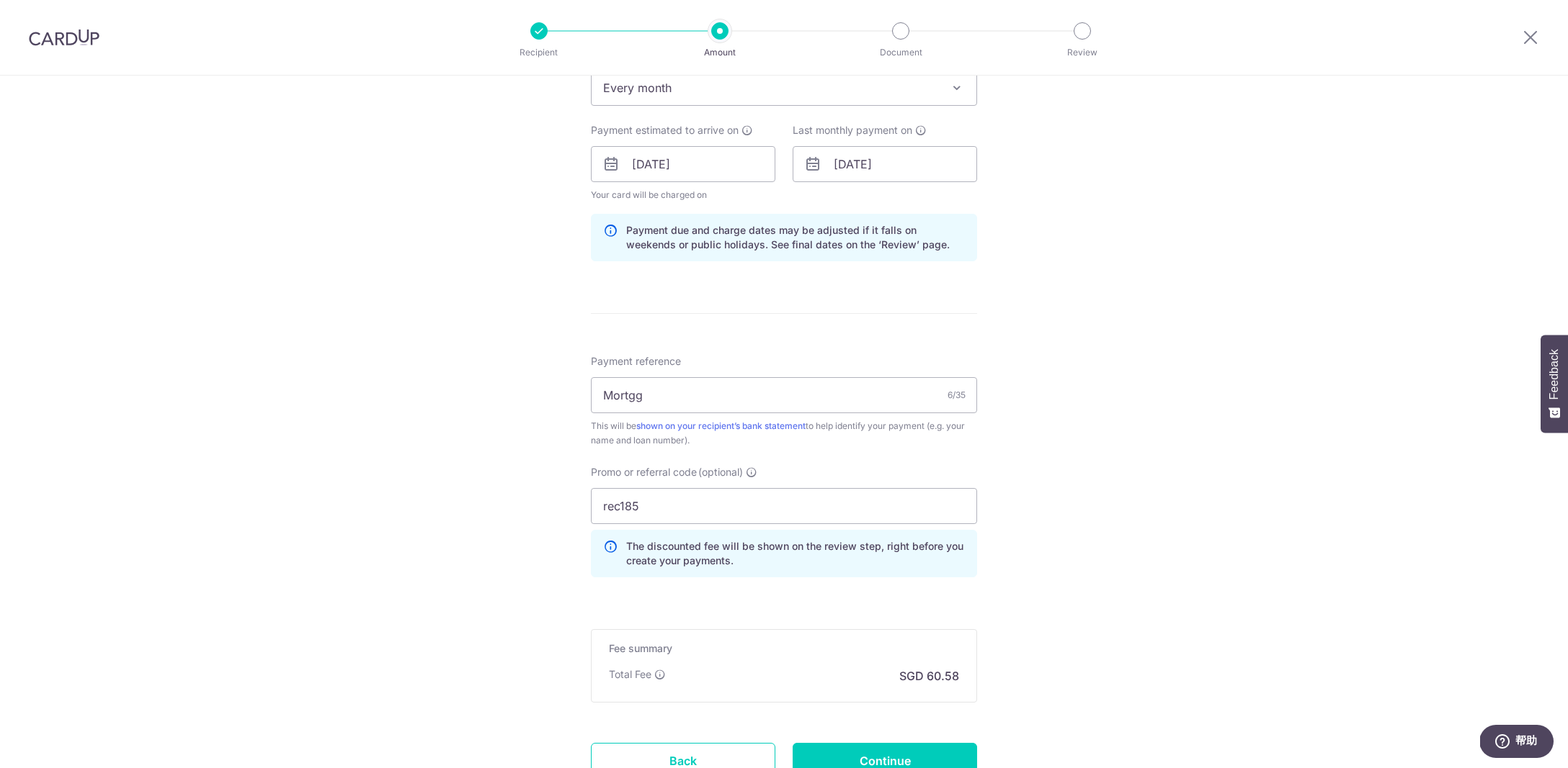
scroll to position [613, 0]
click at [887, 162] on input "[DATE]" at bounding box center [884, 166] width 184 height 36
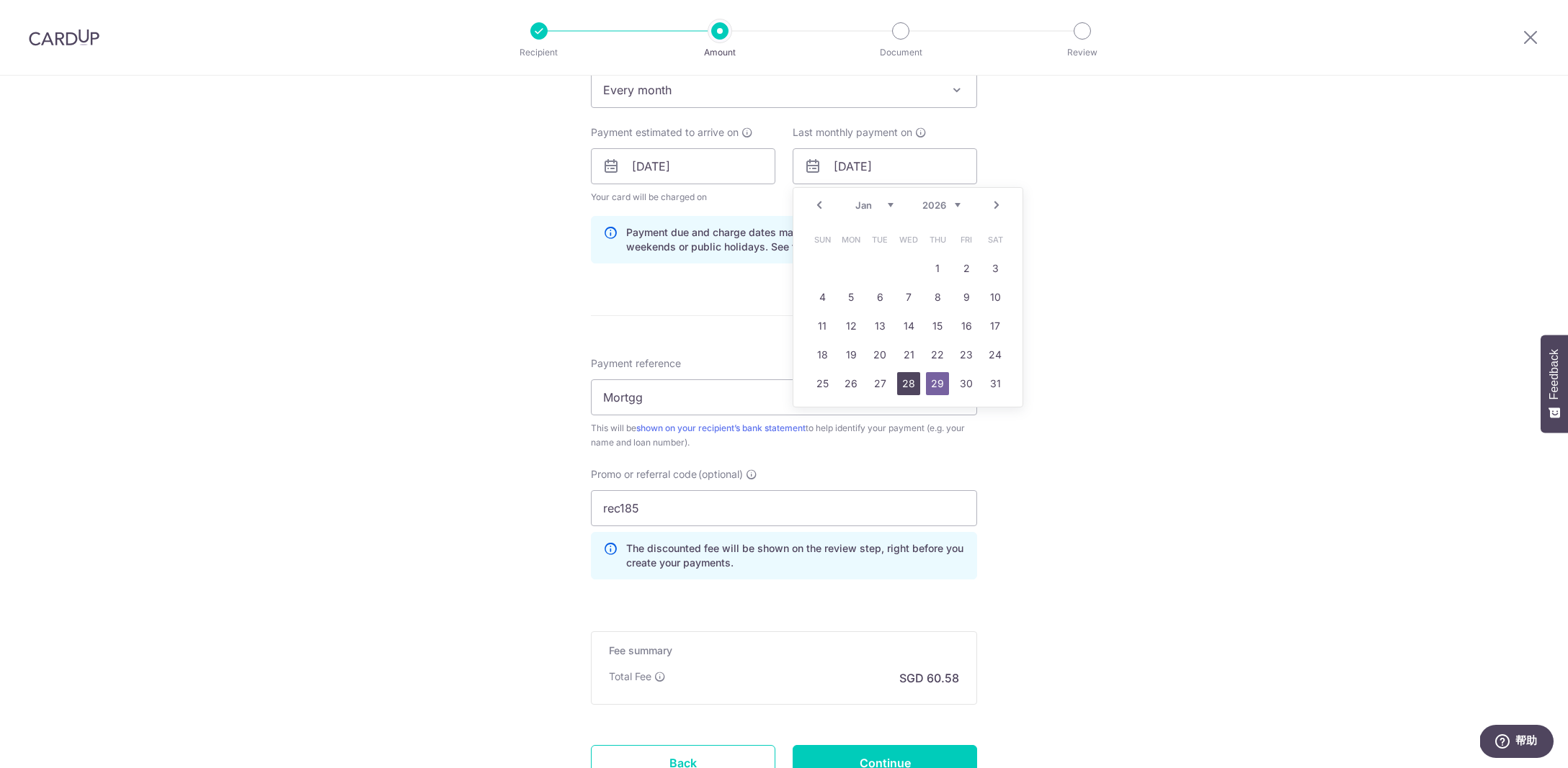
click at [911, 386] on link "28" at bounding box center [908, 384] width 23 height 23
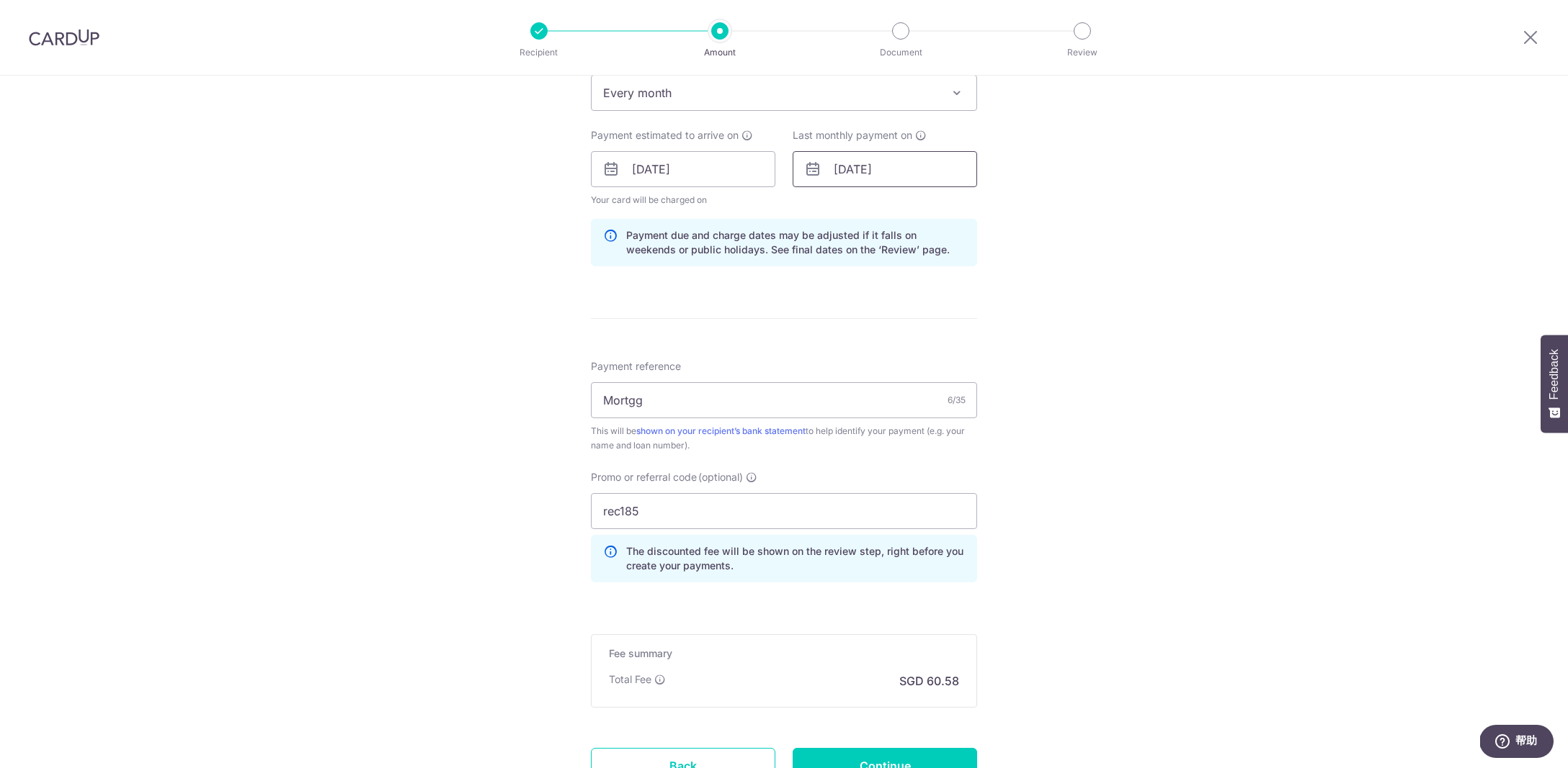
click at [884, 175] on input "28/01/2026" at bounding box center [884, 168] width 184 height 36
click at [929, 388] on link "29" at bounding box center [937, 387] width 23 height 23
type input "29/01/2026"
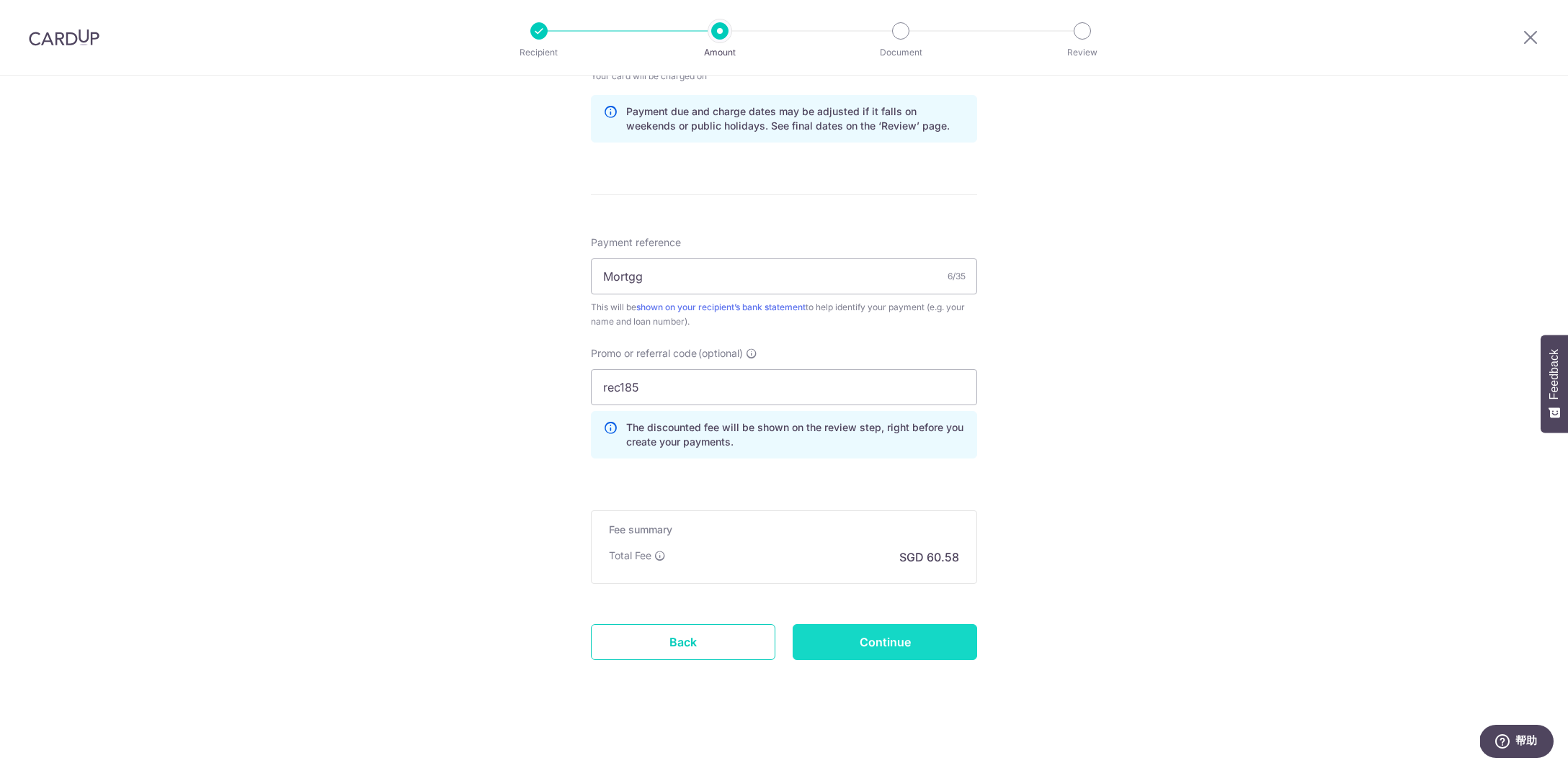
scroll to position [734, 0]
click at [913, 645] on input "Continue" at bounding box center [884, 641] width 184 height 36
type input "Update Schedule"
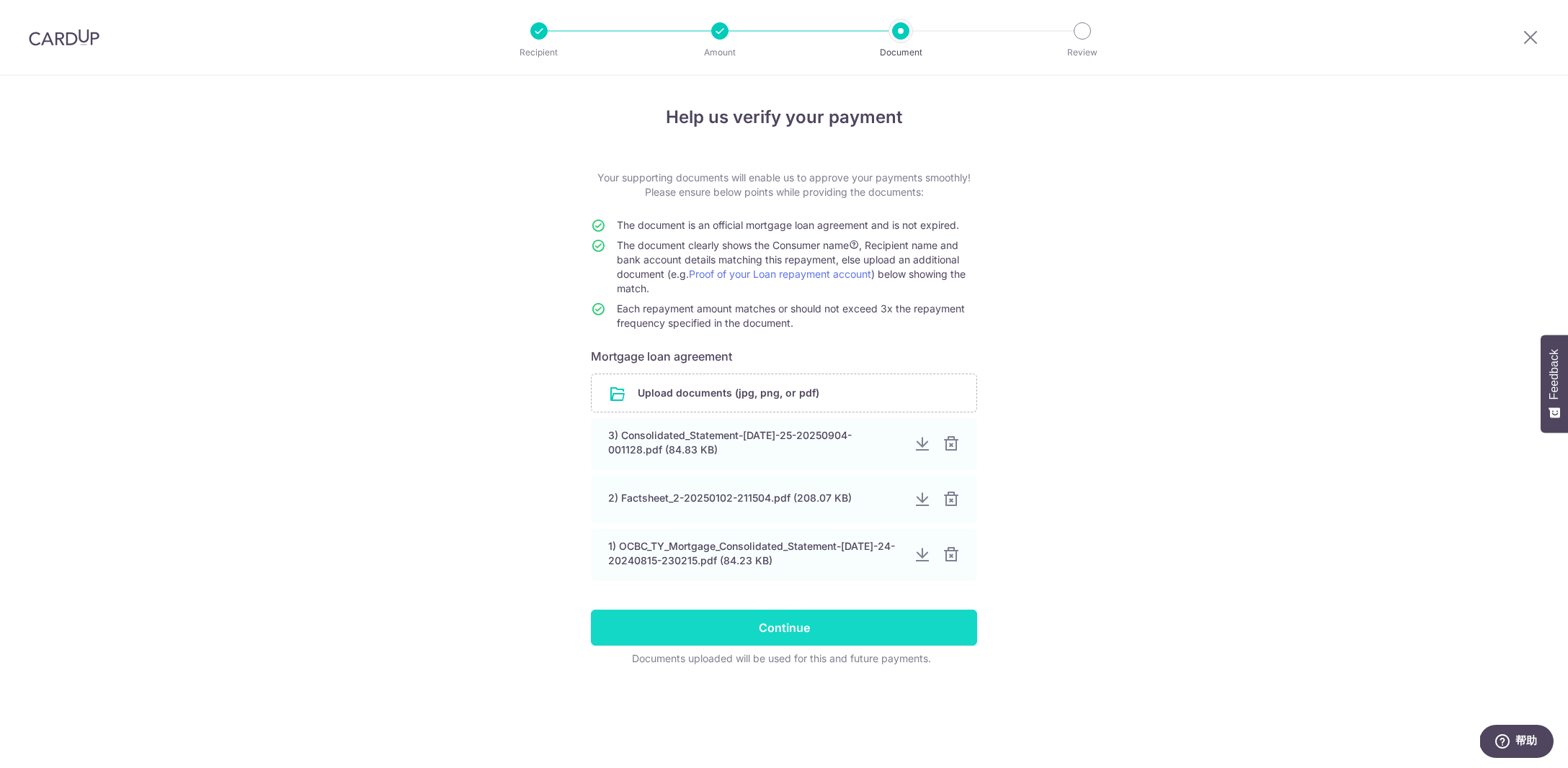
click at [913, 628] on input "Continue" at bounding box center [784, 627] width 386 height 36
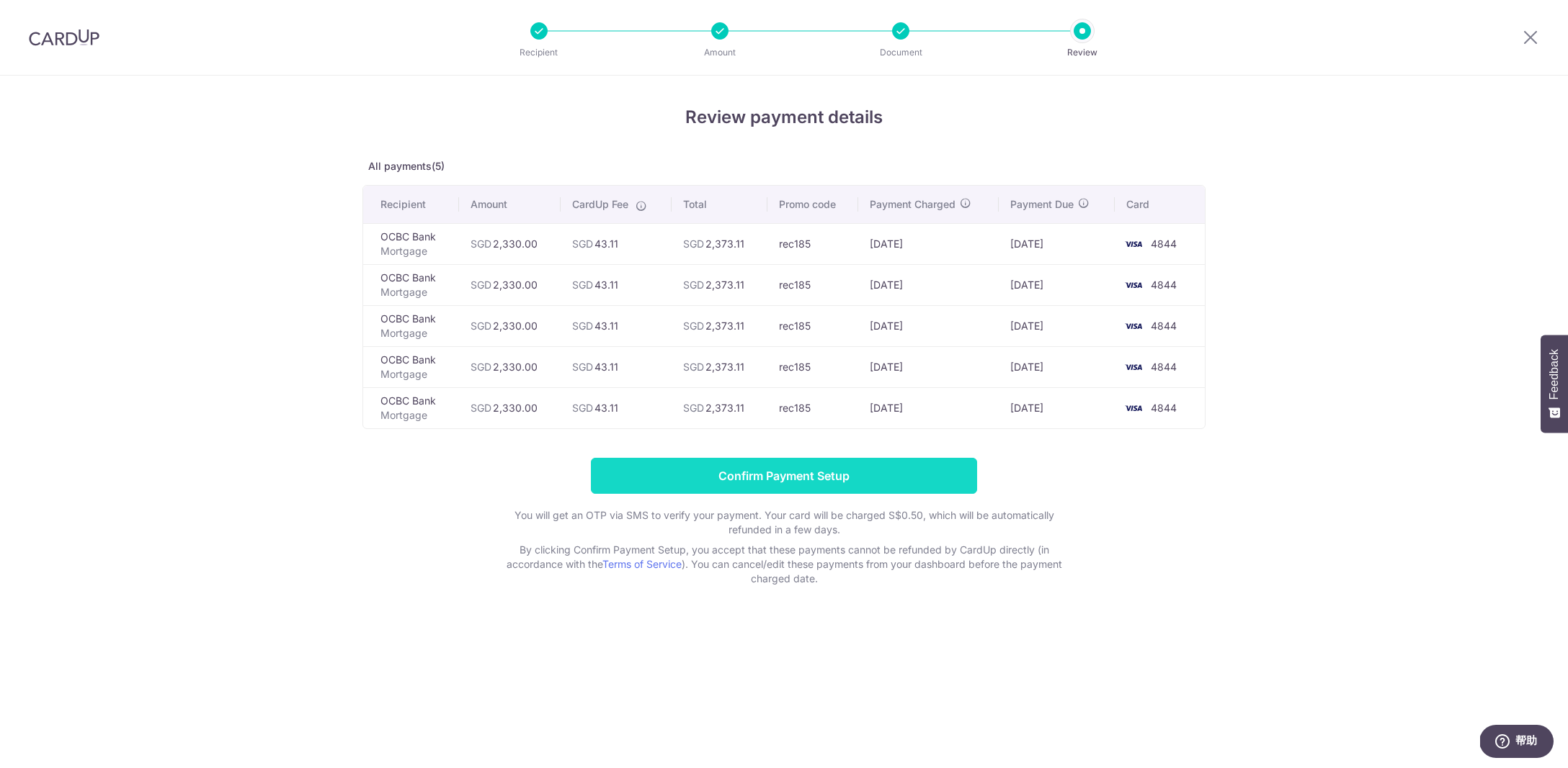
click at [797, 477] on input "Confirm Payment Setup" at bounding box center [784, 476] width 386 height 36
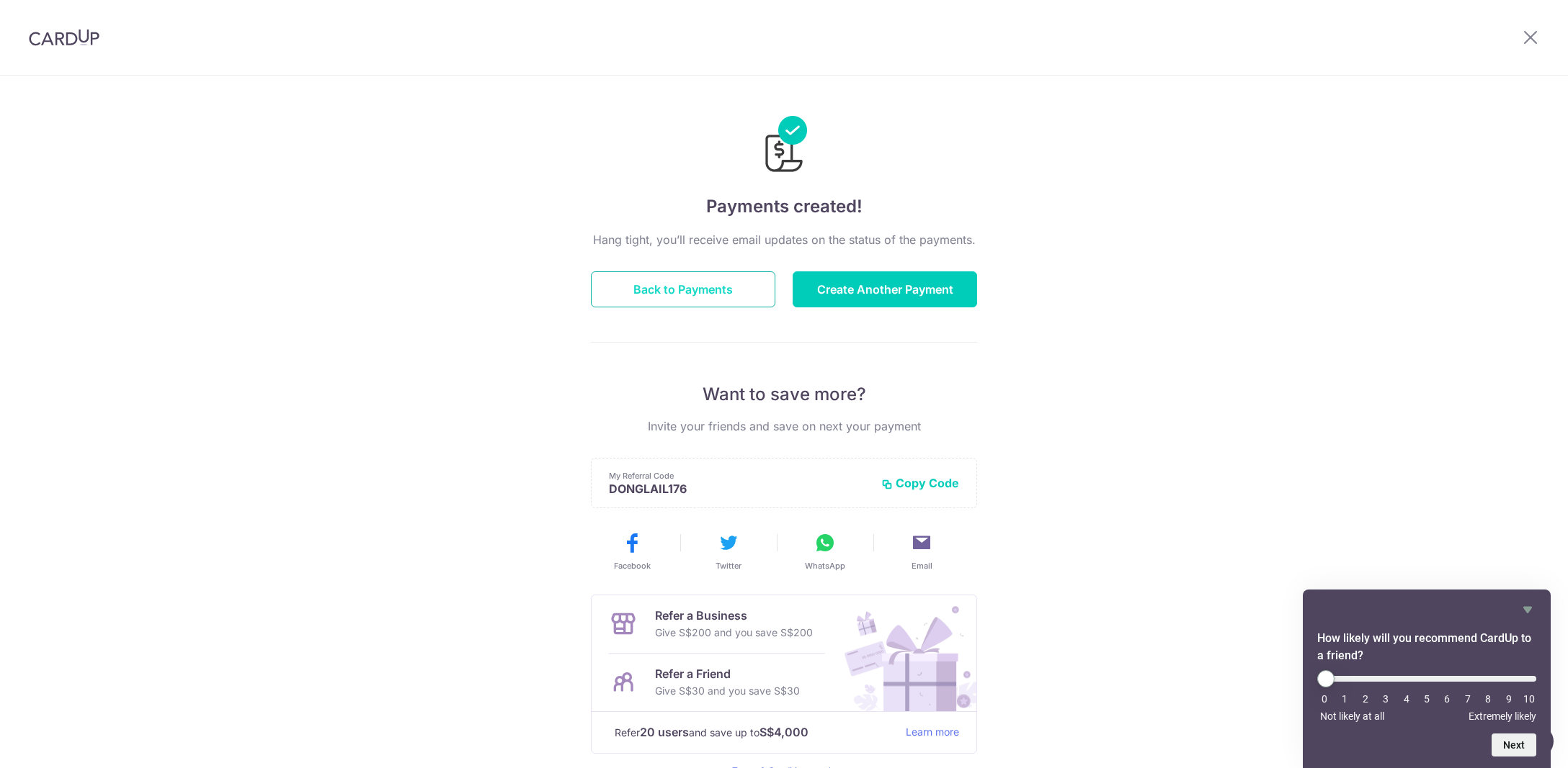
click at [695, 285] on button "Back to Payments" at bounding box center [683, 289] width 184 height 36
